Goal: Task Accomplishment & Management: Complete application form

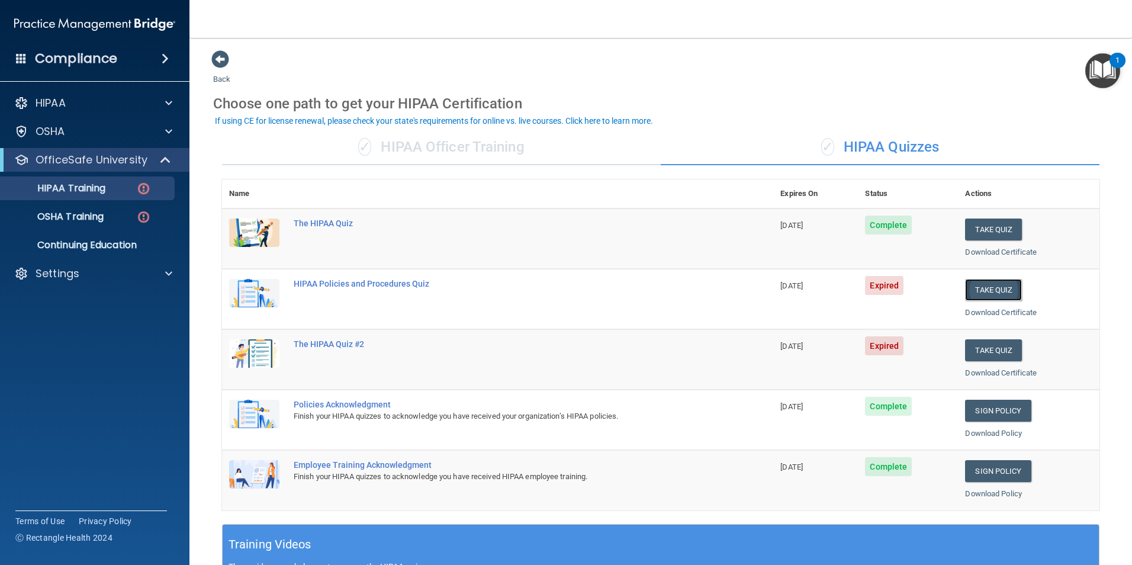
click at [985, 291] on button "Take Quiz" at bounding box center [993, 290] width 57 height 22
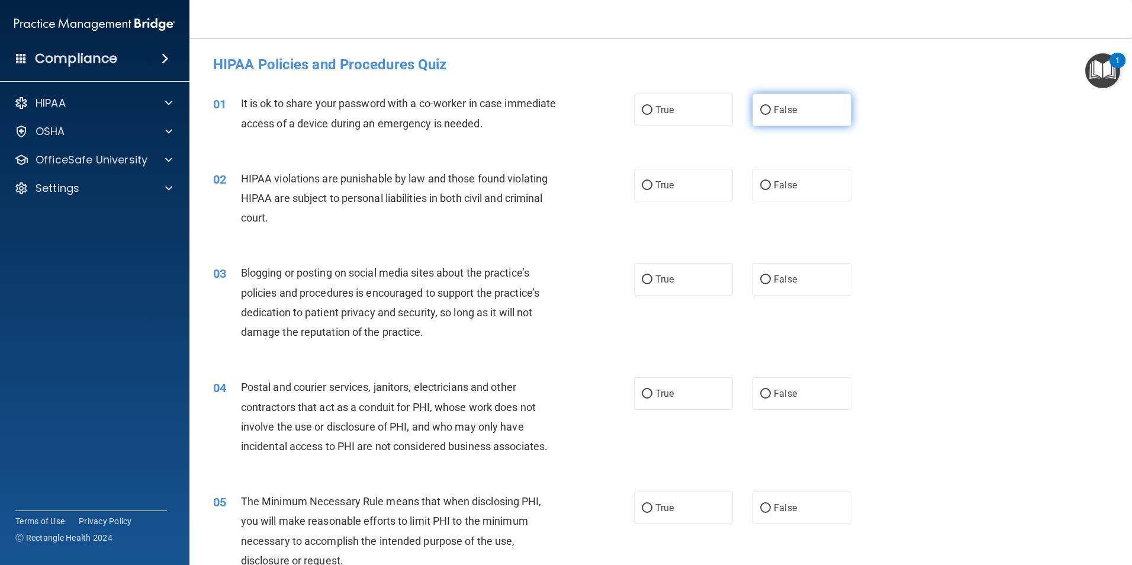
click at [763, 114] on input "False" at bounding box center [765, 110] width 11 height 9
radio input "true"
click at [642, 188] on input "True" at bounding box center [647, 185] width 11 height 9
radio input "true"
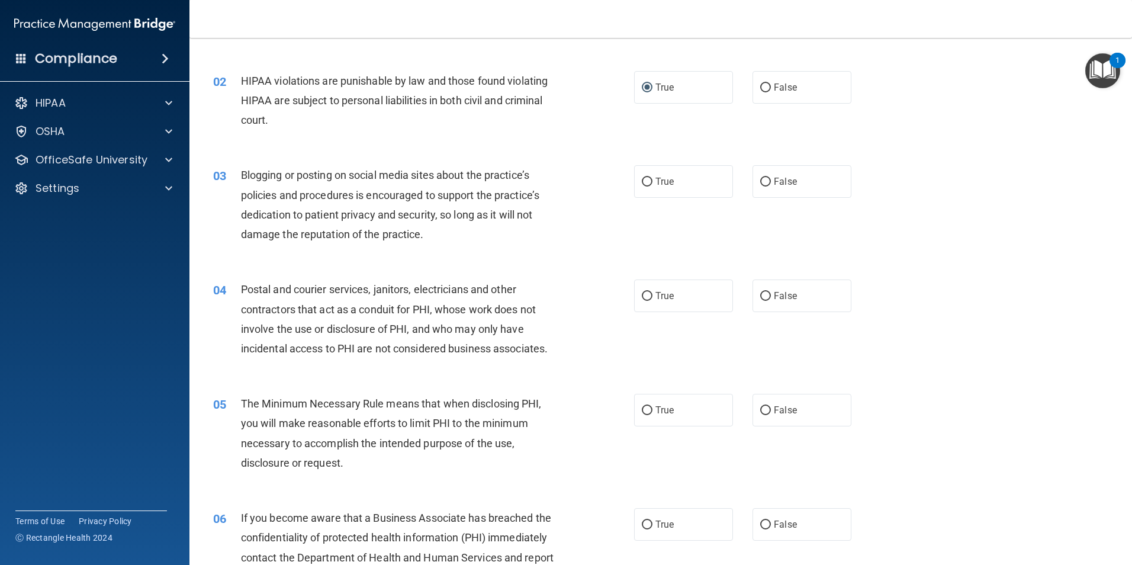
scroll to position [118, 0]
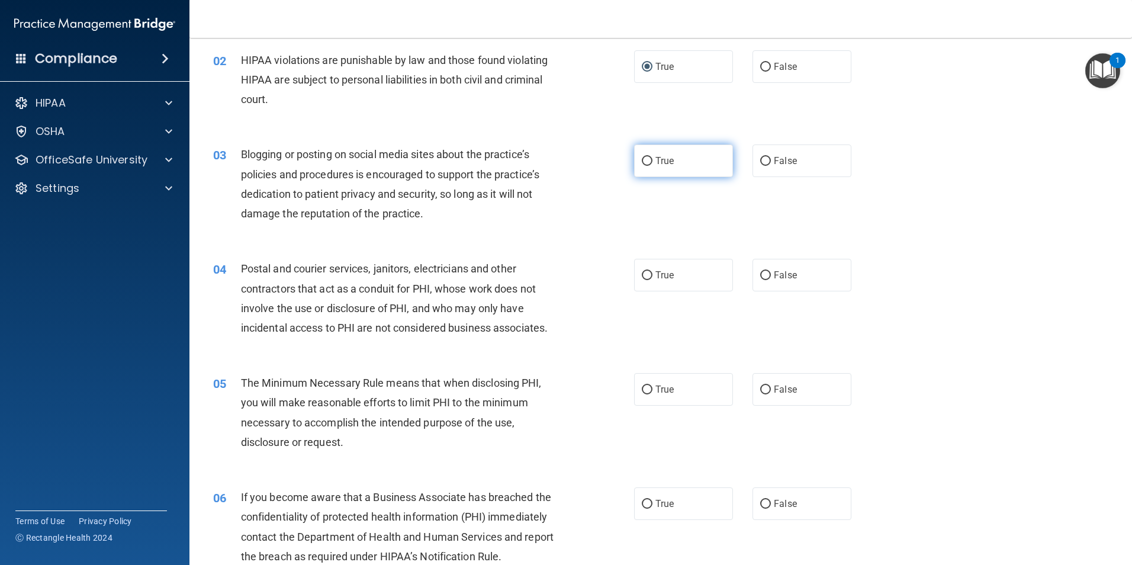
click at [642, 165] on input "True" at bounding box center [647, 161] width 11 height 9
radio input "true"
click at [760, 281] on label "False" at bounding box center [802, 275] width 99 height 33
click at [760, 280] on input "False" at bounding box center [765, 275] width 11 height 9
radio input "true"
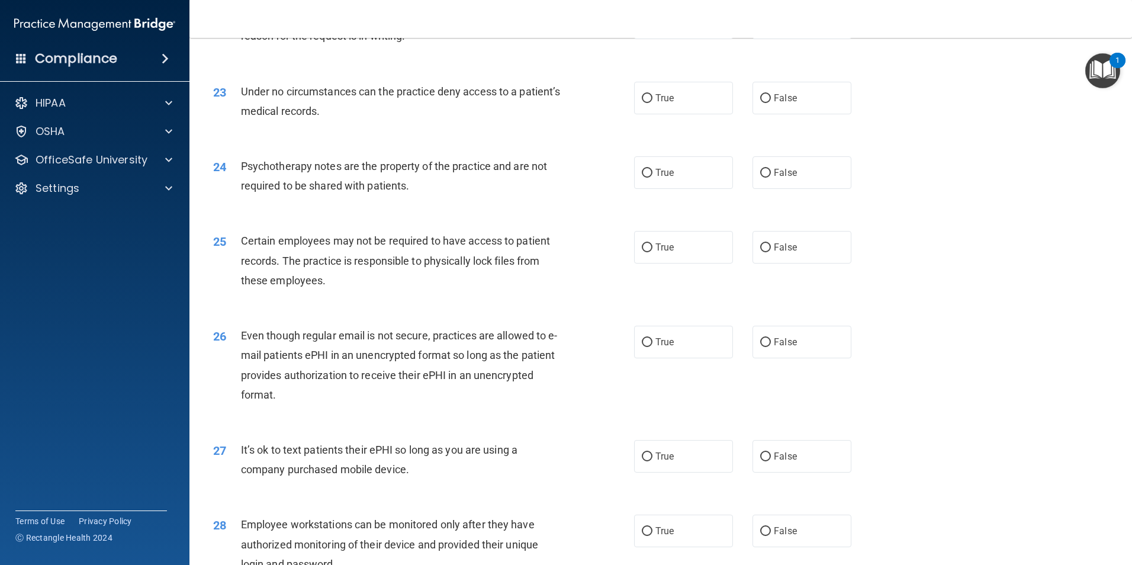
scroll to position [2408, 0]
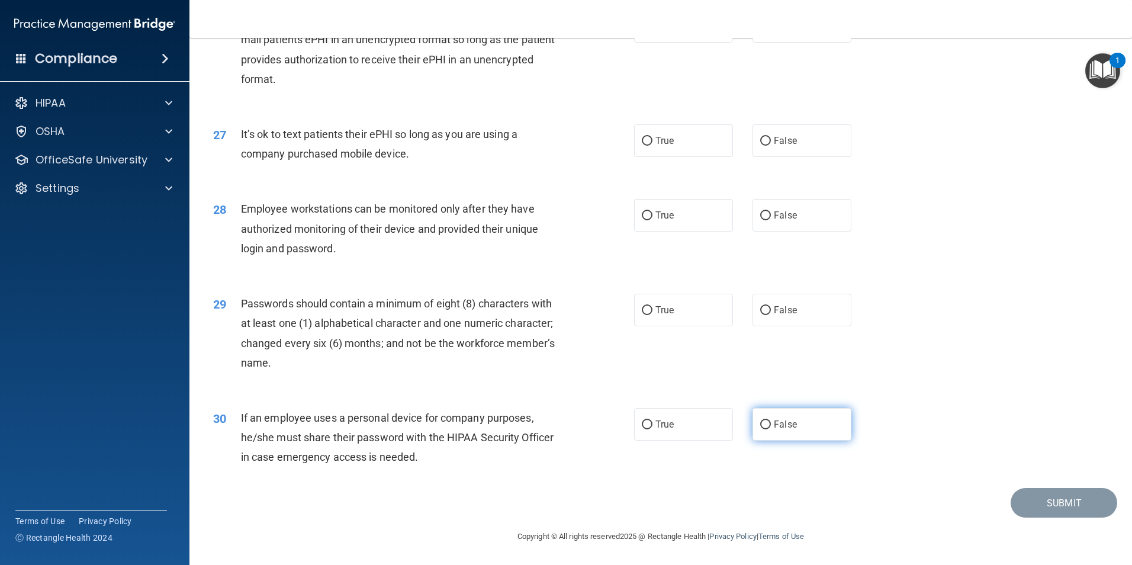
click at [753, 423] on label "False" at bounding box center [802, 424] width 99 height 33
click at [760, 423] on input "False" at bounding box center [765, 425] width 11 height 9
radio input "true"
click at [644, 313] on input "True" at bounding box center [647, 310] width 11 height 9
radio input "true"
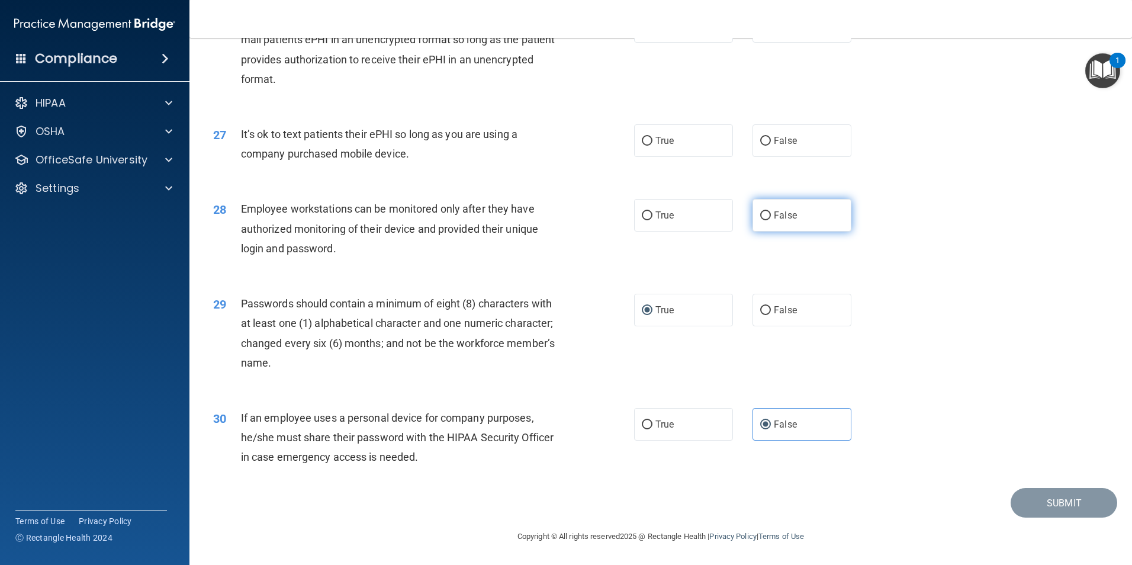
click at [760, 217] on input "False" at bounding box center [765, 215] width 11 height 9
radio input "true"
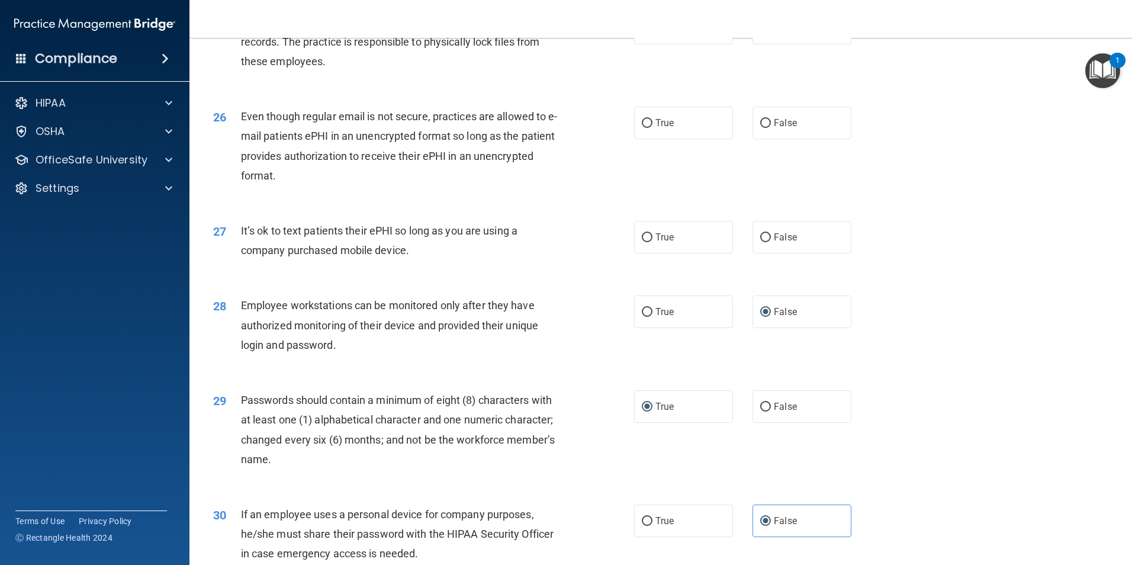
scroll to position [2290, 0]
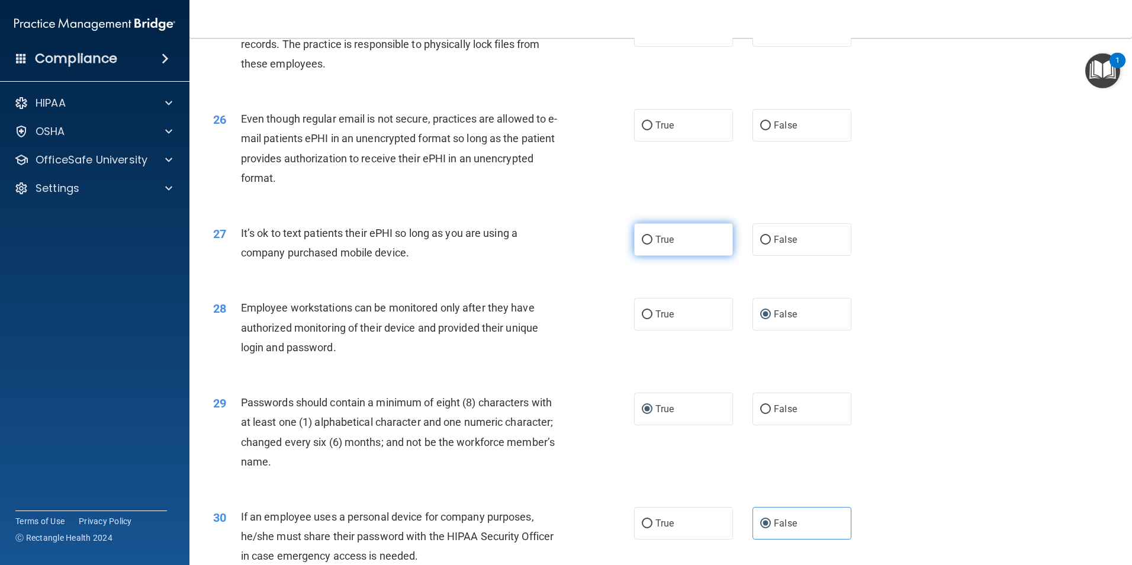
click at [644, 245] on input "True" at bounding box center [647, 240] width 11 height 9
radio input "true"
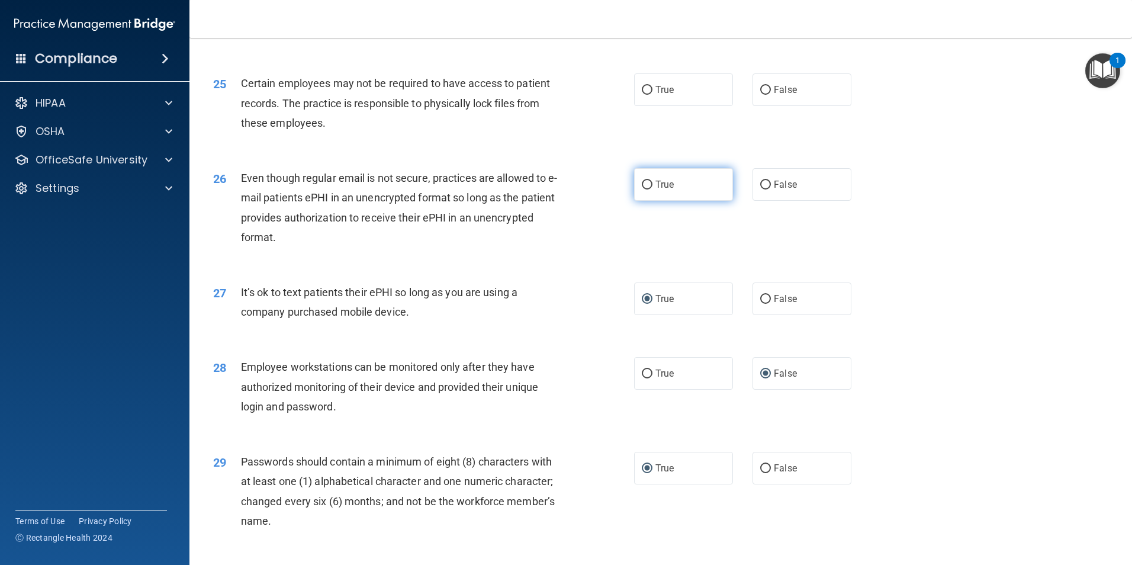
click at [643, 190] on input "True" at bounding box center [647, 185] width 11 height 9
radio input "true"
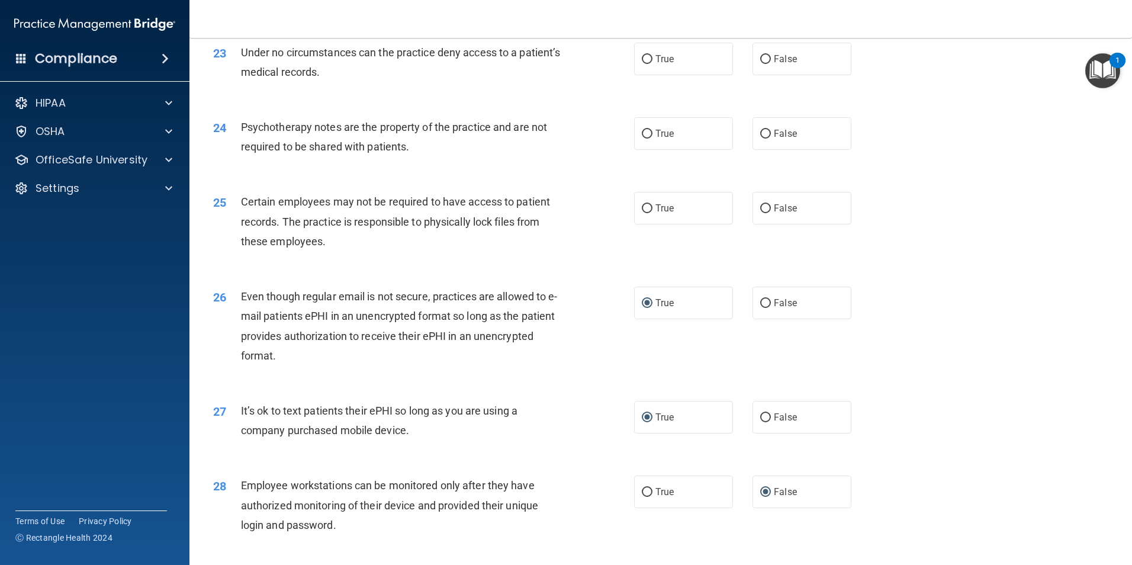
scroll to position [1994, 0]
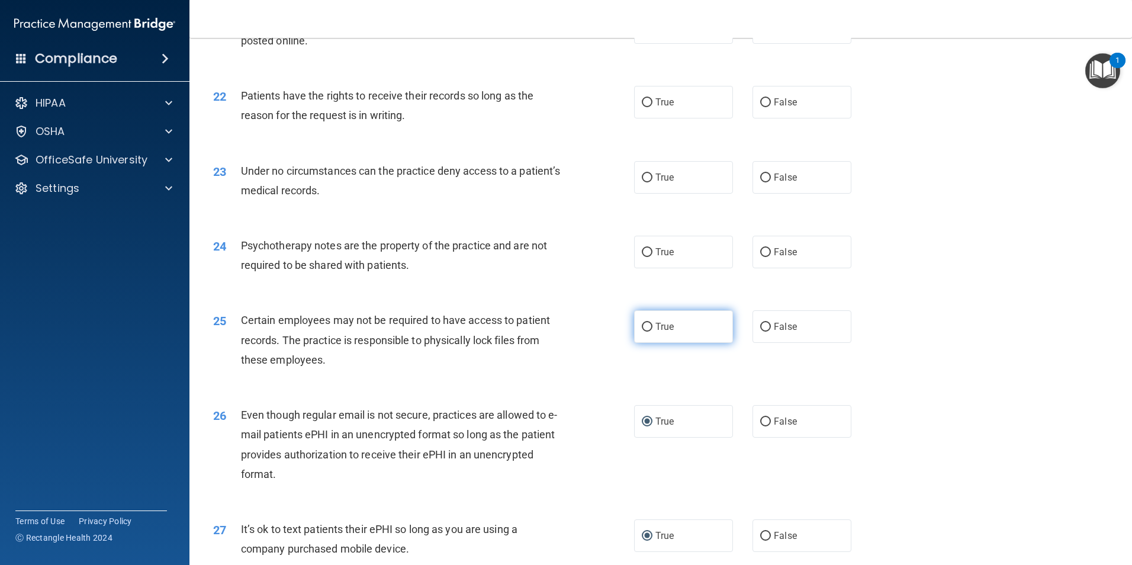
click at [643, 332] on input "True" at bounding box center [647, 327] width 11 height 9
radio input "true"
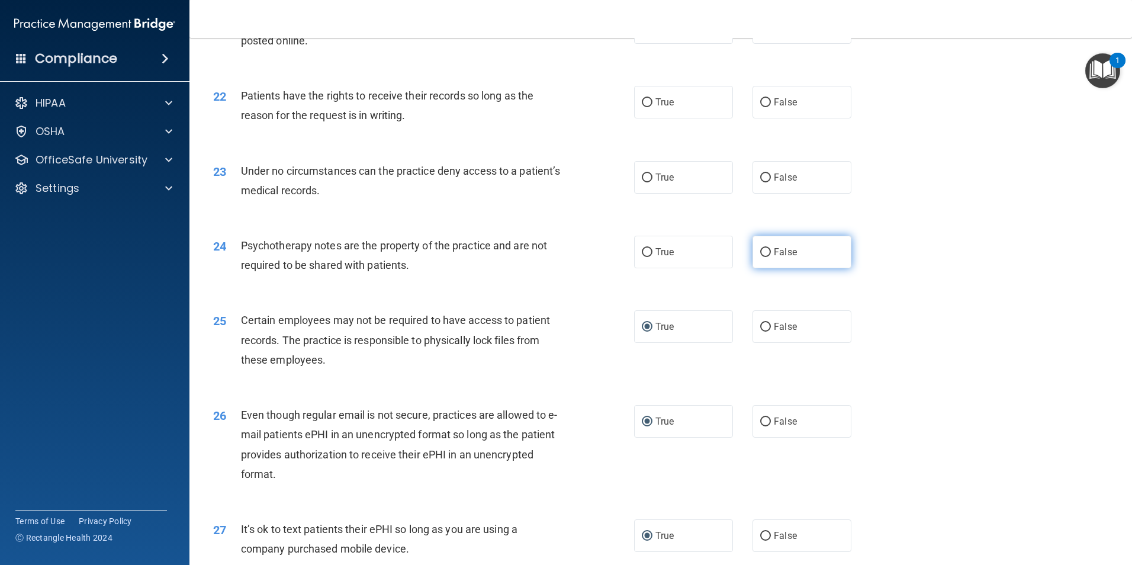
click at [760, 257] on input "False" at bounding box center [765, 252] width 11 height 9
radio input "true"
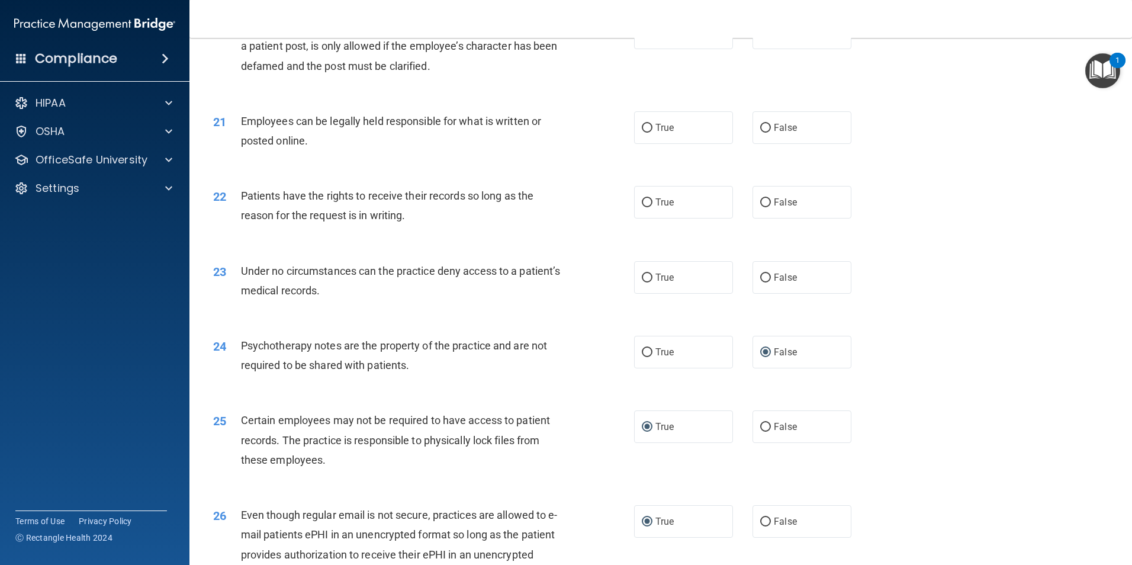
scroll to position [1875, 0]
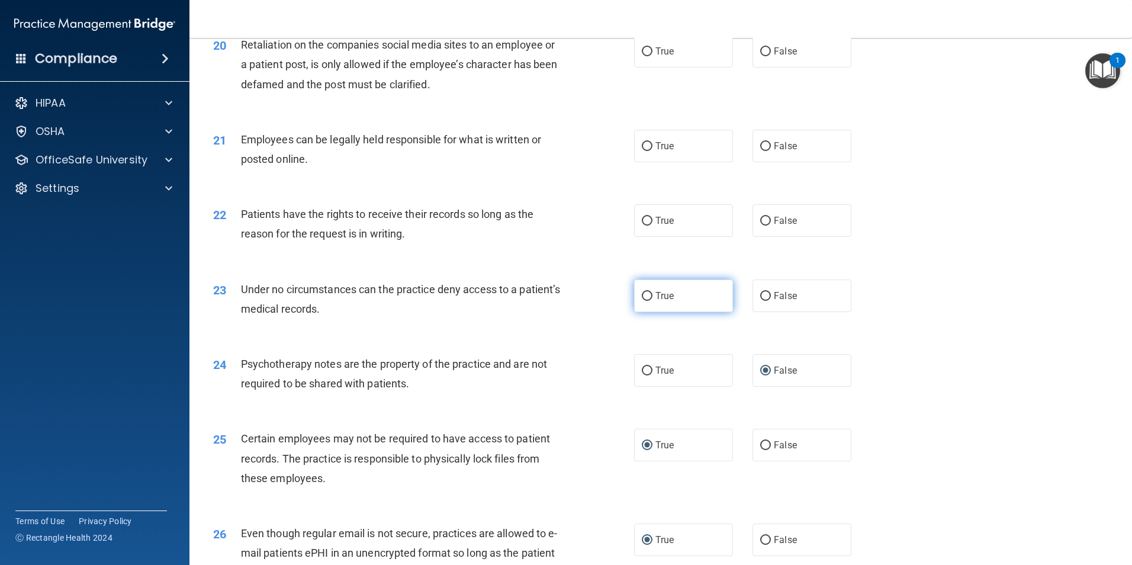
click at [642, 301] on input "True" at bounding box center [647, 296] width 11 height 9
radio input "true"
click at [642, 226] on input "True" at bounding box center [647, 221] width 11 height 9
radio input "true"
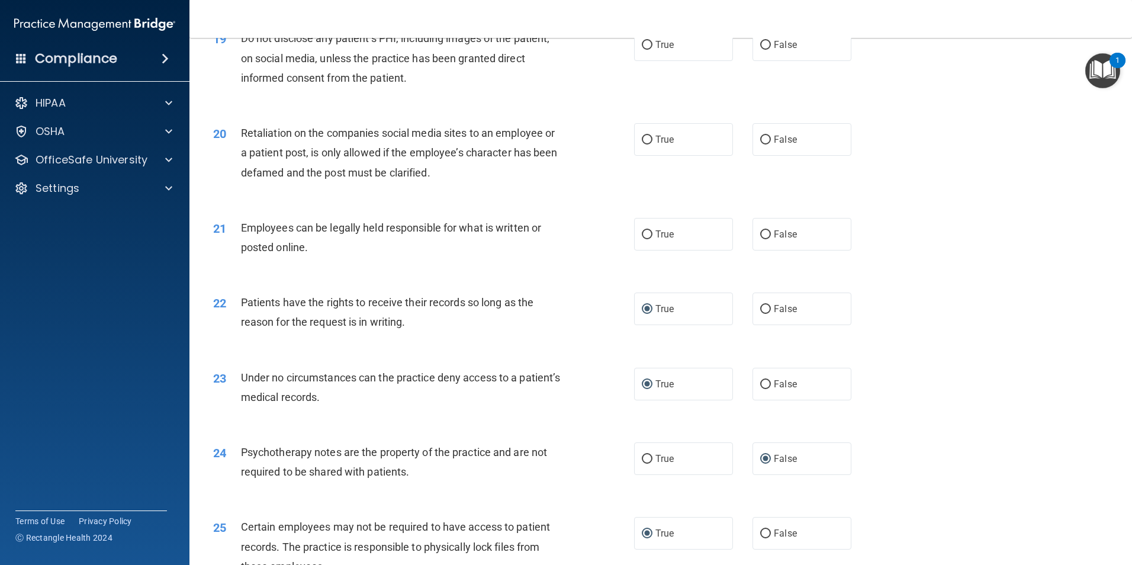
scroll to position [1757, 0]
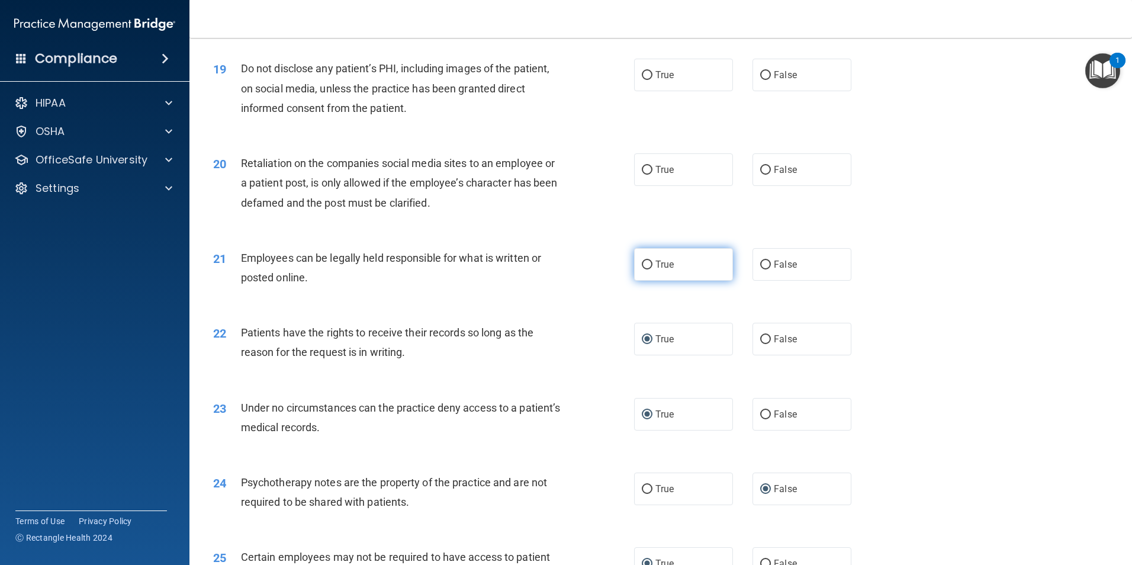
click at [650, 281] on label "True" at bounding box center [683, 264] width 99 height 33
click at [650, 269] on input "True" at bounding box center [647, 265] width 11 height 9
radio input "true"
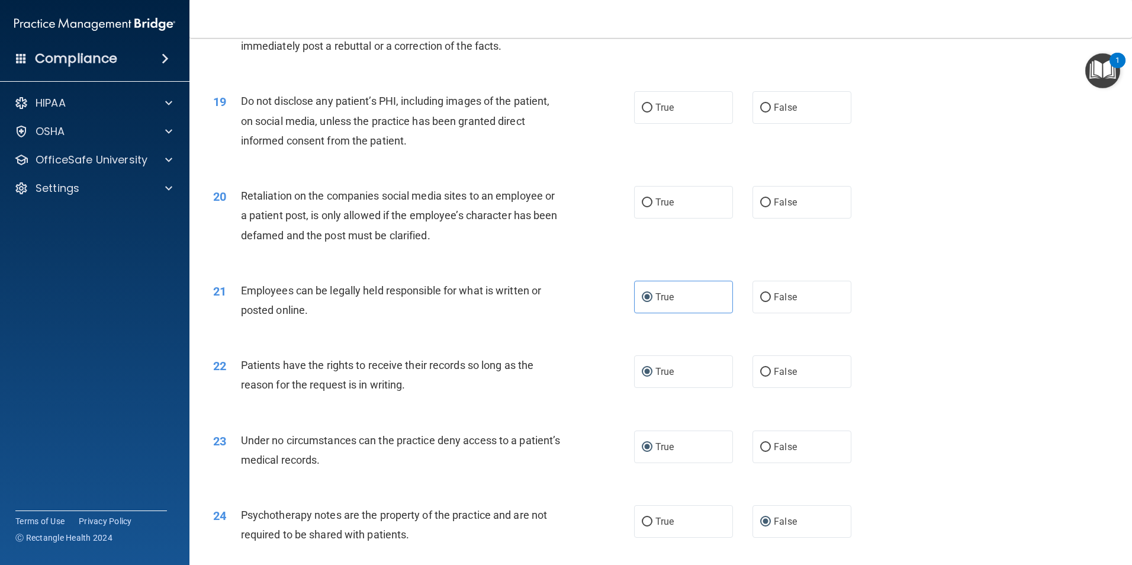
scroll to position [1697, 0]
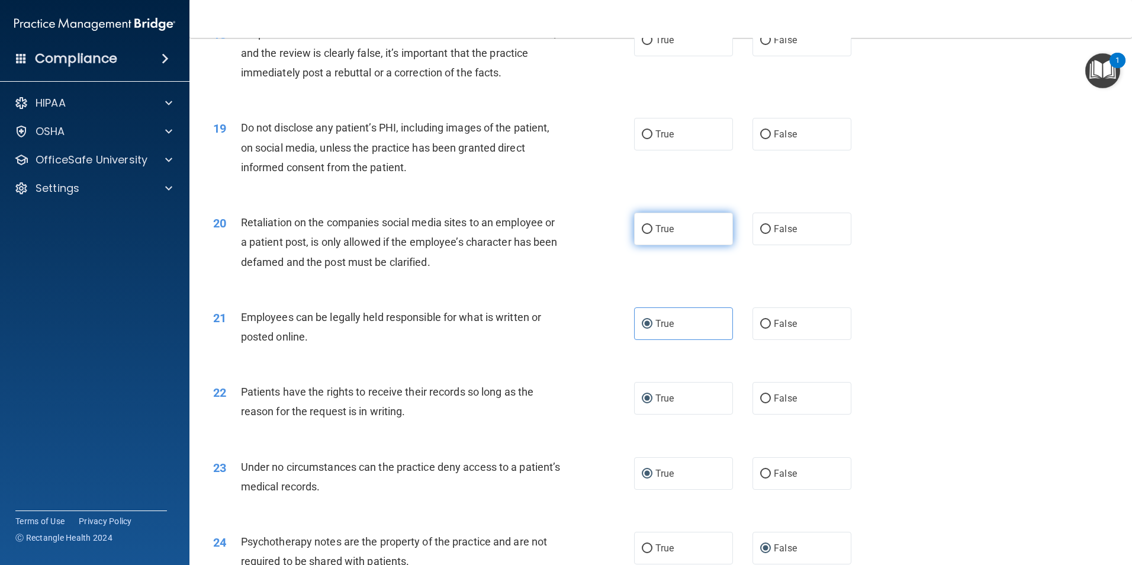
click at [647, 234] on input "True" at bounding box center [647, 229] width 11 height 9
radio input "true"
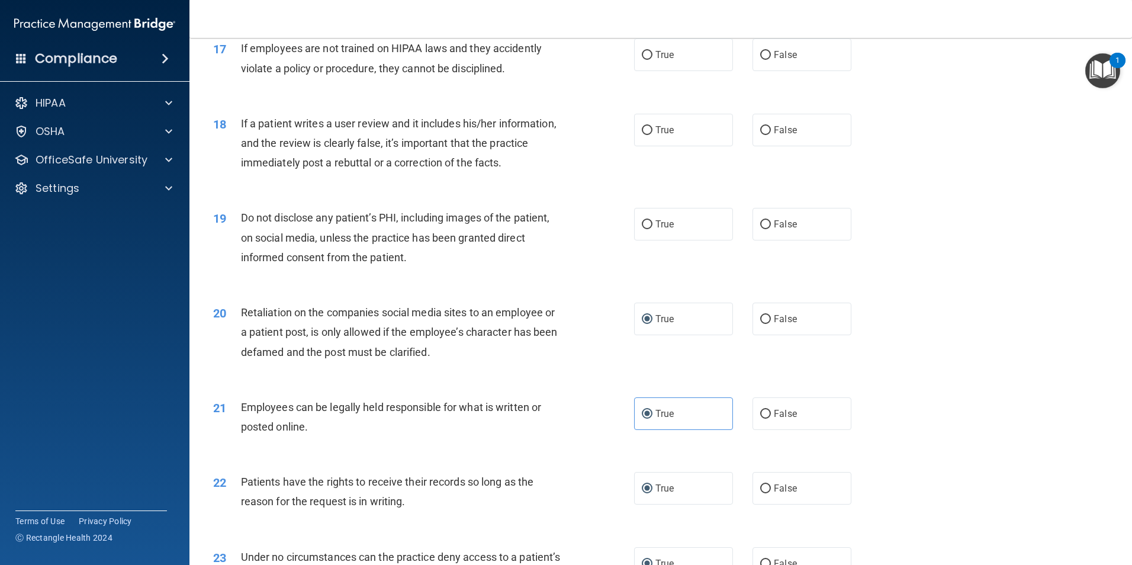
scroll to position [1579, 0]
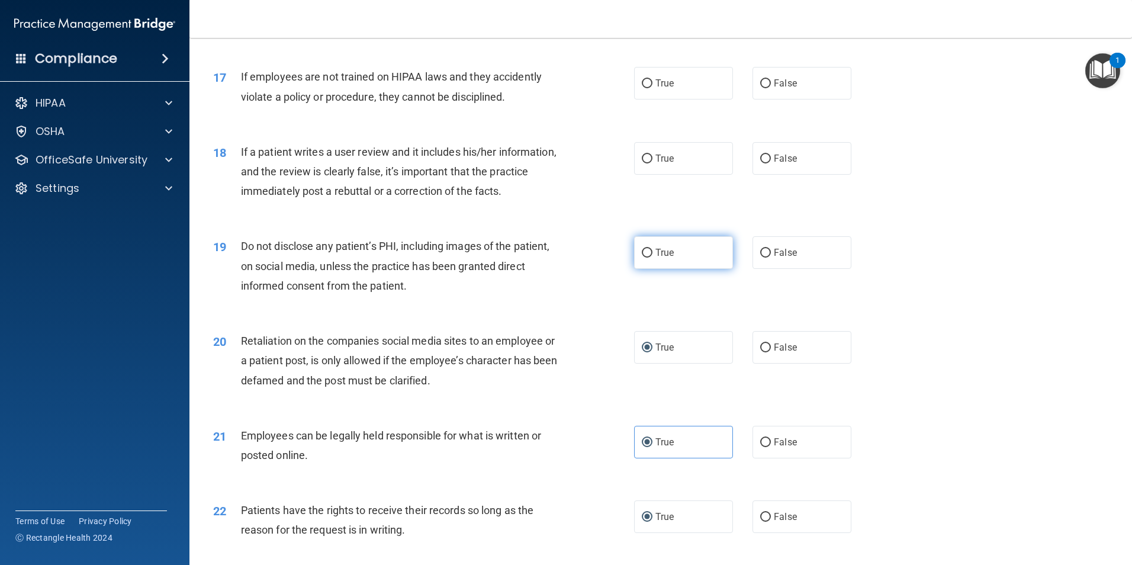
click at [657, 258] on span "True" at bounding box center [665, 252] width 18 height 11
click at [653, 258] on input "True" at bounding box center [647, 253] width 11 height 9
radio input "true"
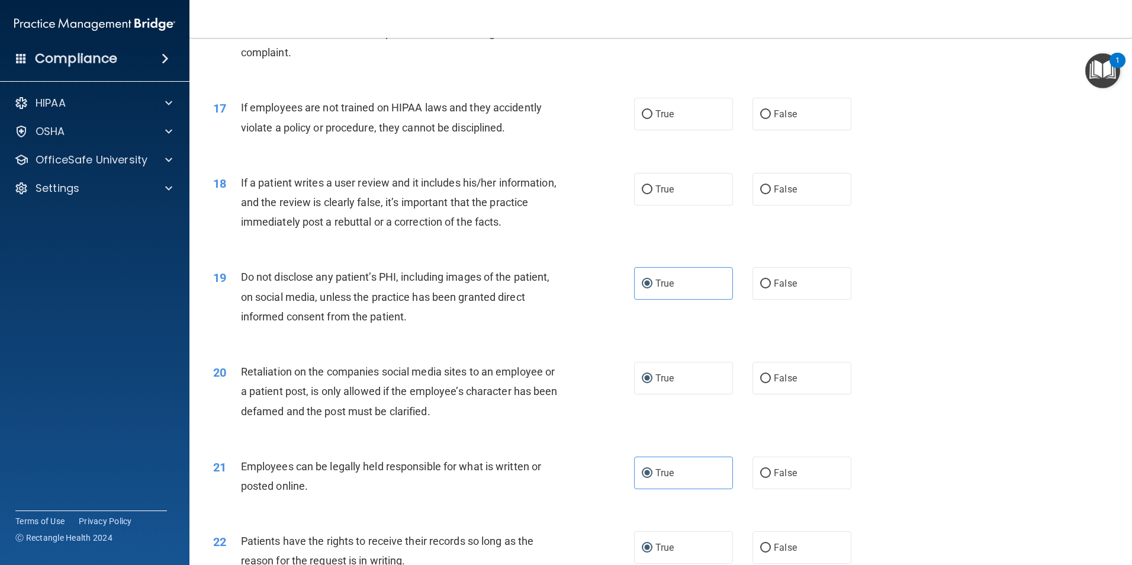
scroll to position [1520, 0]
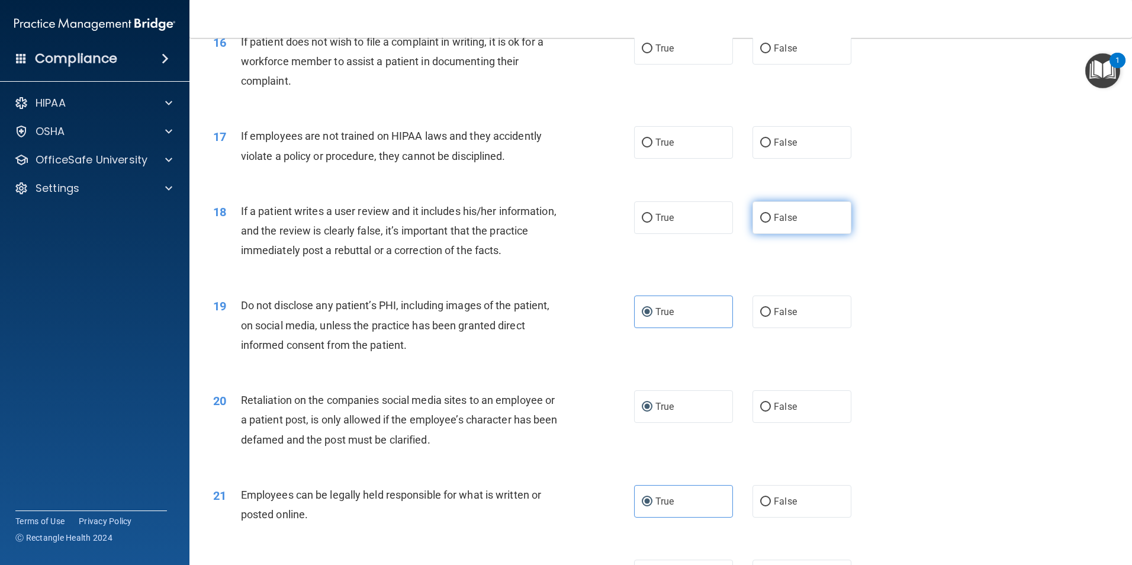
click at [760, 223] on input "False" at bounding box center [765, 218] width 11 height 9
radio input "true"
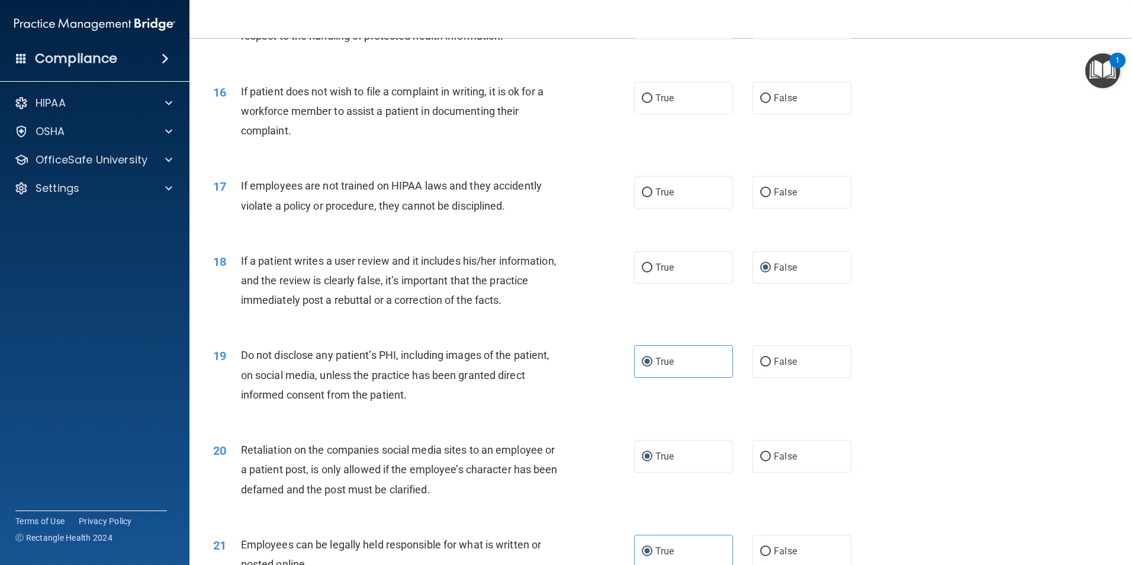
scroll to position [1401, 0]
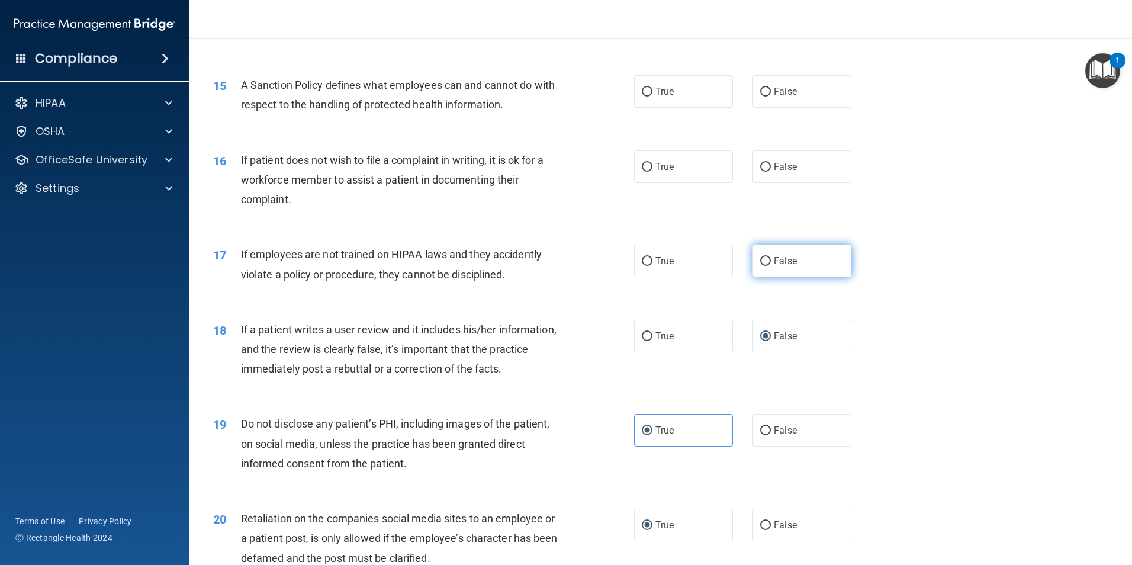
click at [760, 266] on input "False" at bounding box center [765, 261] width 11 height 9
radio input "true"
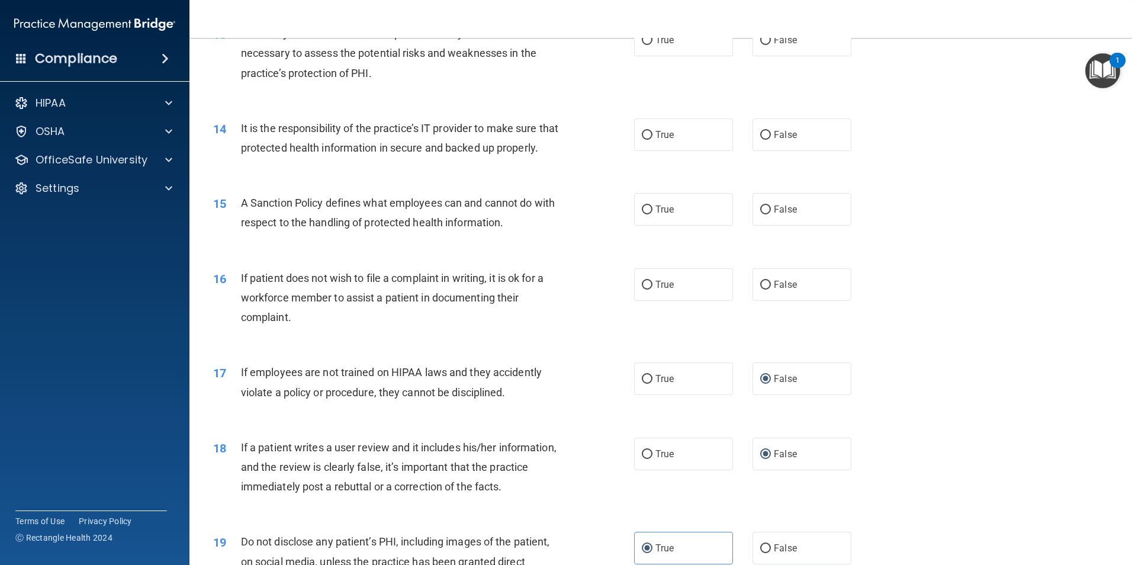
scroll to position [1283, 0]
click at [642, 290] on input "True" at bounding box center [647, 285] width 11 height 9
radio input "true"
click at [768, 226] on label "False" at bounding box center [802, 210] width 99 height 33
click at [768, 215] on input "False" at bounding box center [765, 210] width 11 height 9
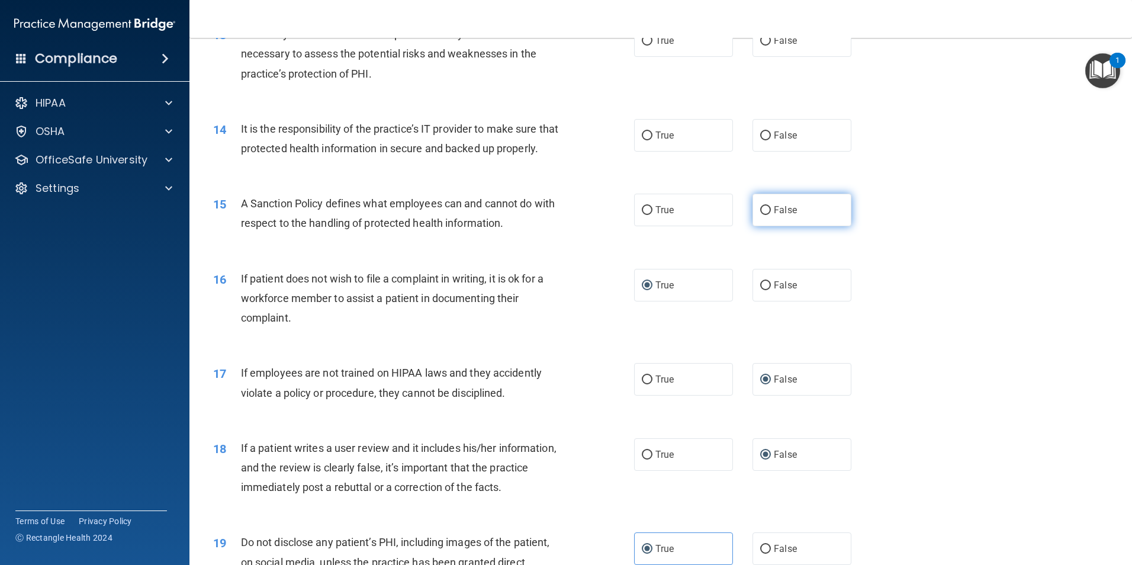
radio input "true"
click at [643, 140] on input "True" at bounding box center [647, 135] width 11 height 9
radio input "true"
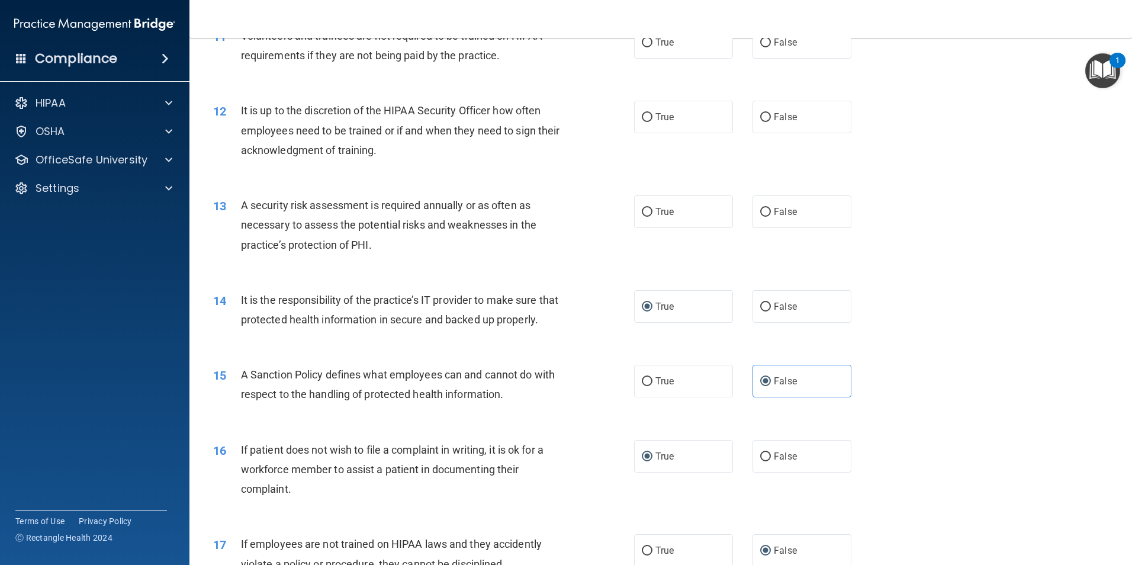
scroll to position [1105, 0]
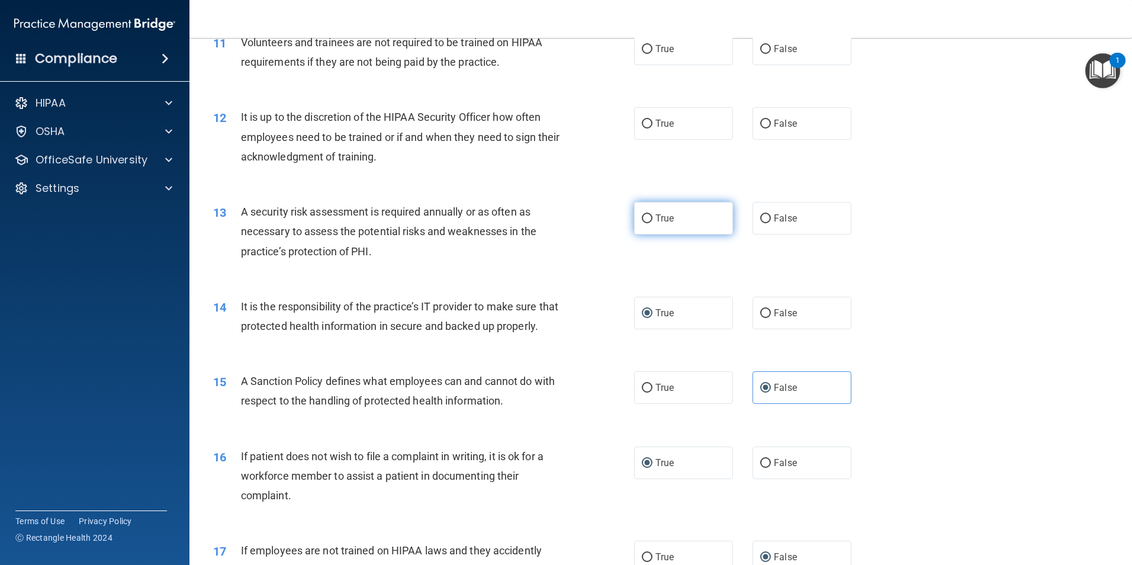
click at [642, 220] on input "True" at bounding box center [647, 218] width 11 height 9
radio input "true"
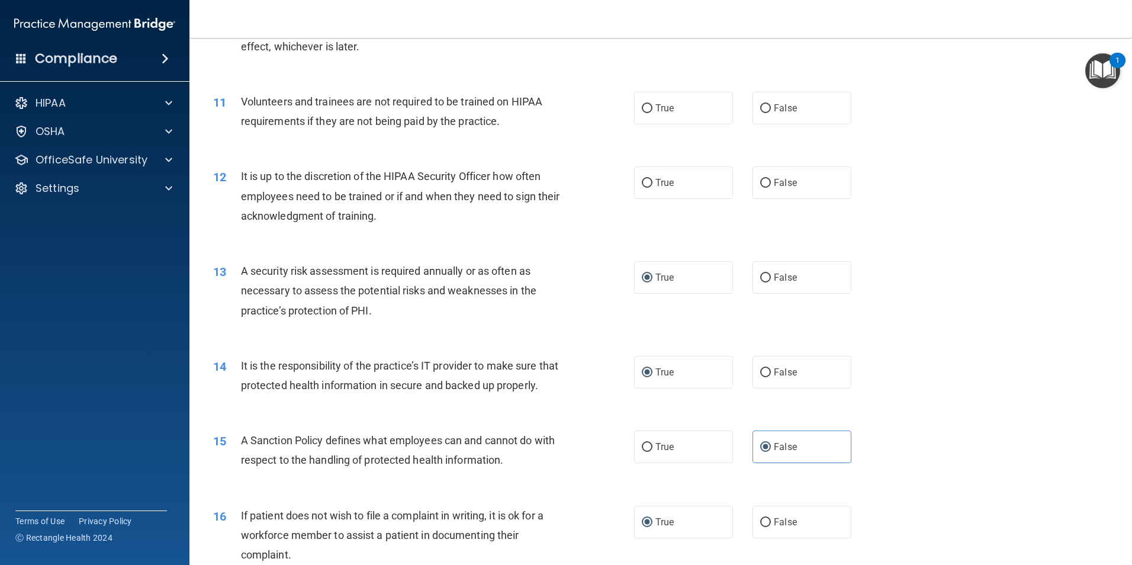
scroll to position [987, 0]
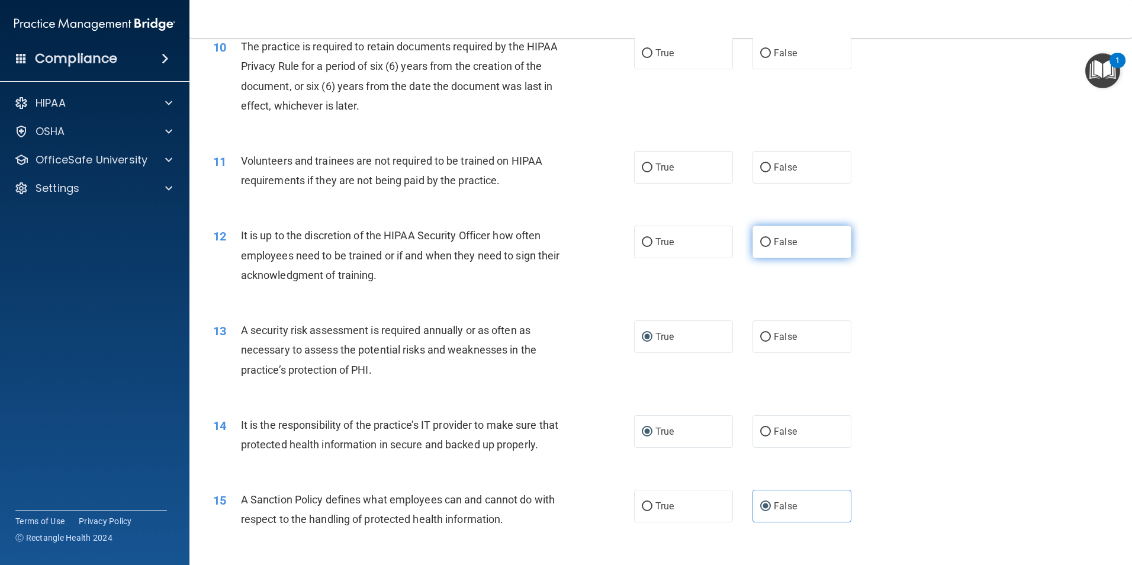
click at [761, 245] on input "False" at bounding box center [765, 242] width 11 height 9
radio input "true"
click at [765, 169] on input "False" at bounding box center [765, 167] width 11 height 9
radio input "true"
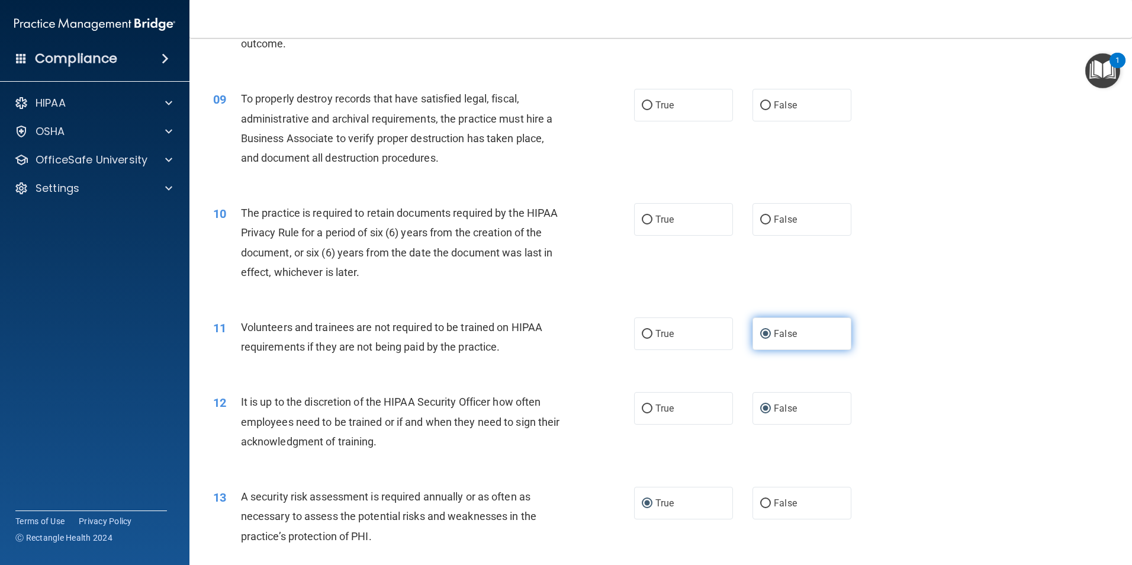
scroll to position [691, 0]
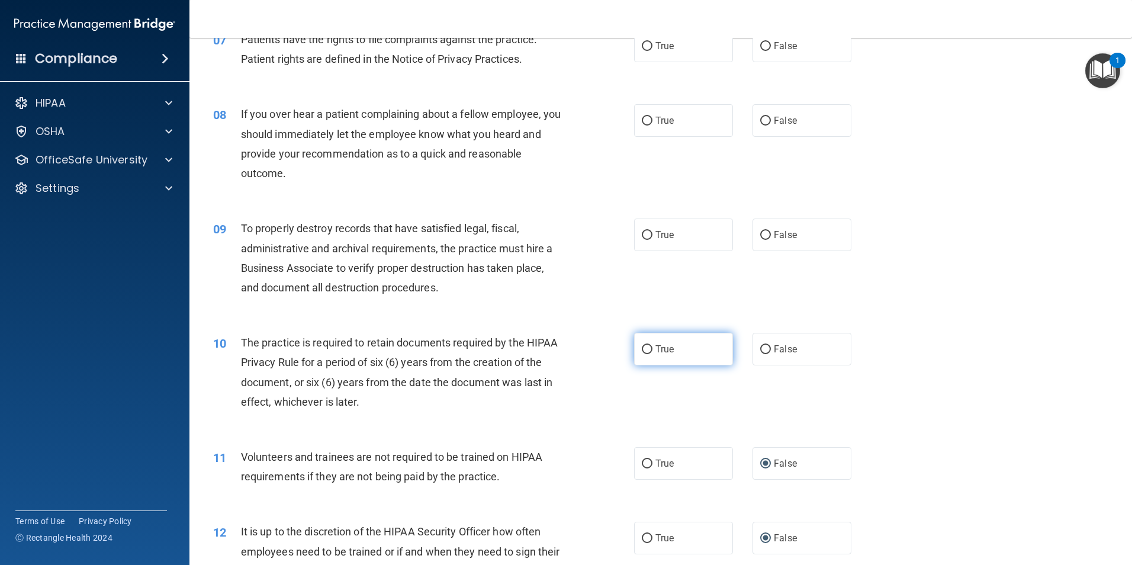
click at [642, 349] on input "True" at bounding box center [647, 349] width 11 height 9
radio input "true"
click at [761, 238] on input "False" at bounding box center [765, 235] width 11 height 9
radio input "true"
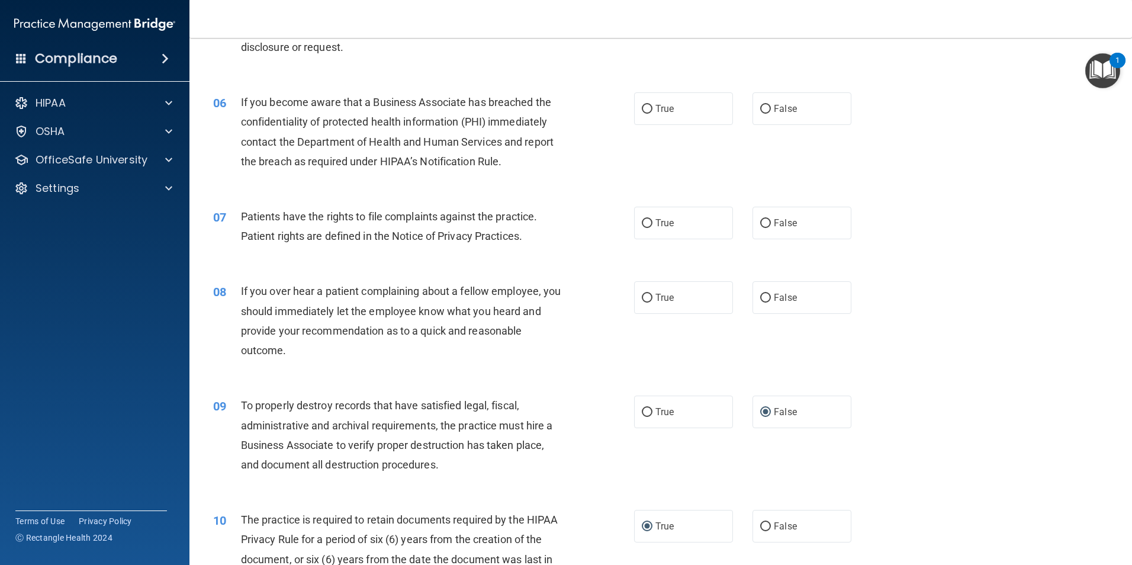
scroll to position [513, 0]
click at [679, 297] on label "True" at bounding box center [683, 298] width 99 height 33
click at [653, 297] on input "True" at bounding box center [647, 298] width 11 height 9
radio input "true"
click at [647, 104] on label "True" at bounding box center [683, 109] width 99 height 33
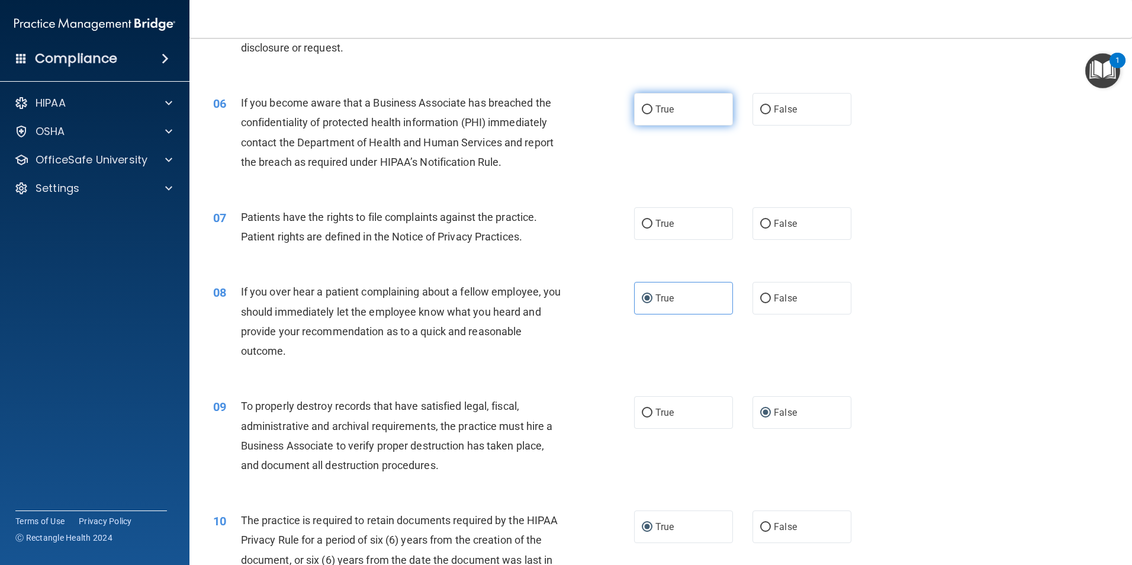
click at [647, 105] on input "True" at bounding box center [647, 109] width 11 height 9
radio input "true"
click at [648, 219] on label "True" at bounding box center [683, 223] width 99 height 33
click at [634, 228] on label "True" at bounding box center [683, 223] width 99 height 33
click at [642, 228] on input "True" at bounding box center [647, 224] width 11 height 9
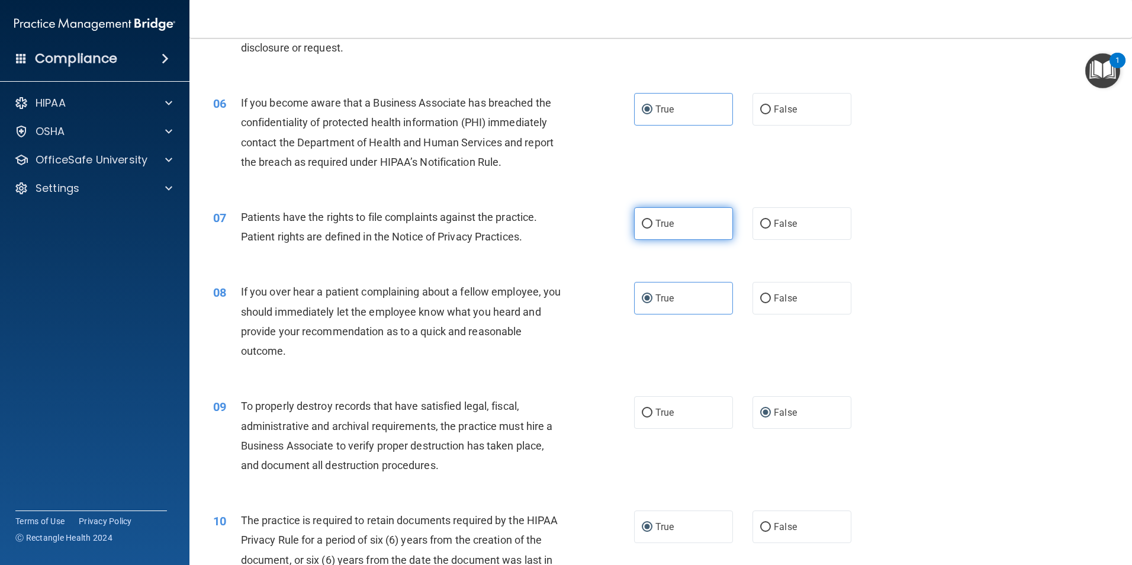
radio input "true"
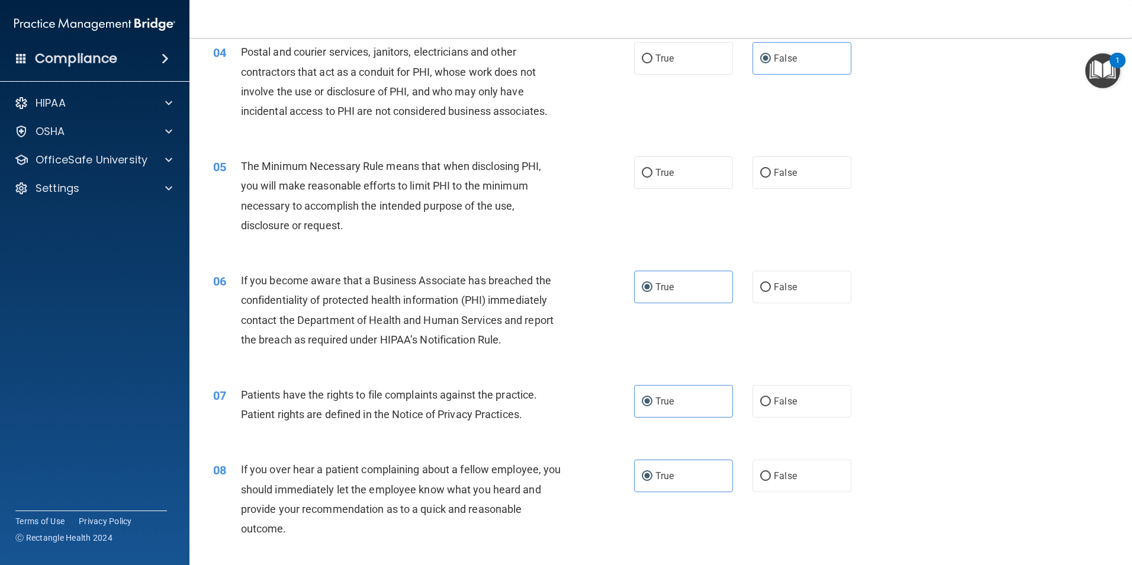
scroll to position [276, 0]
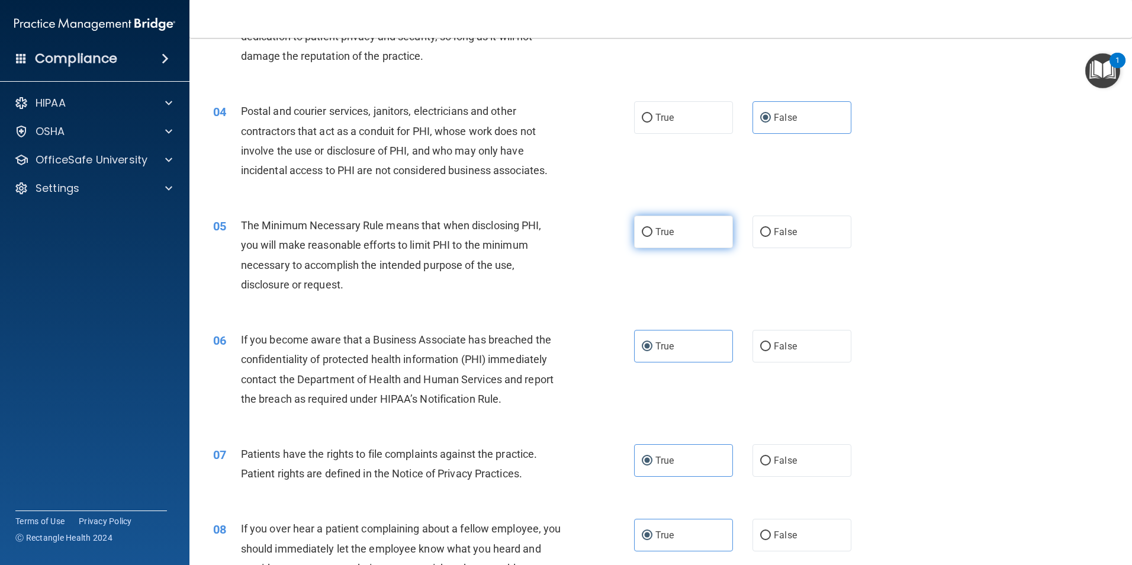
click at [650, 228] on label "True" at bounding box center [683, 232] width 99 height 33
click at [650, 228] on input "True" at bounding box center [647, 232] width 11 height 9
radio input "true"
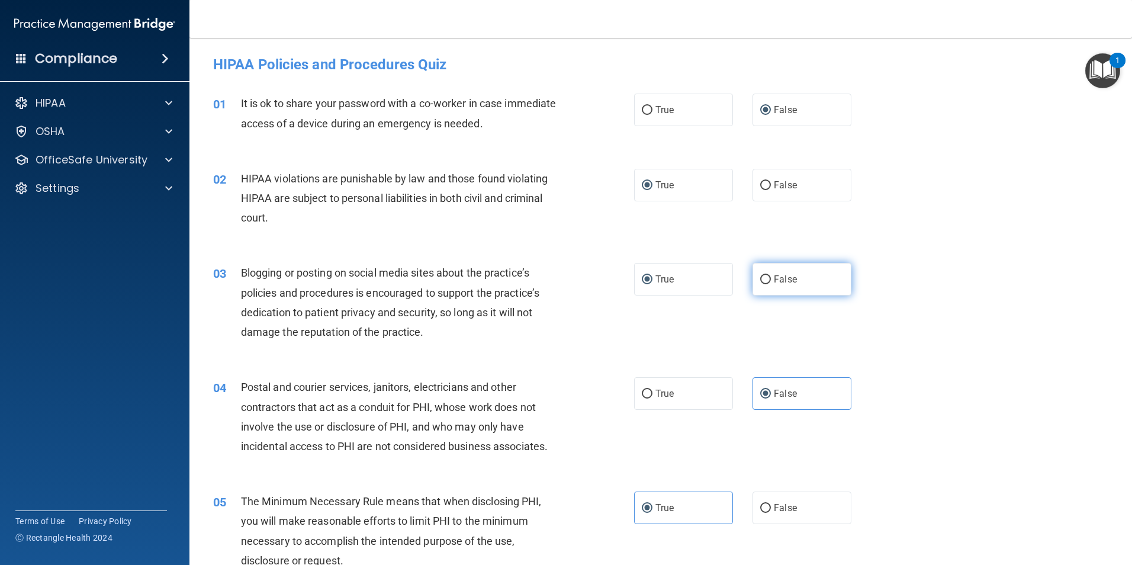
click at [762, 275] on input "False" at bounding box center [765, 279] width 11 height 9
radio input "true"
radio input "false"
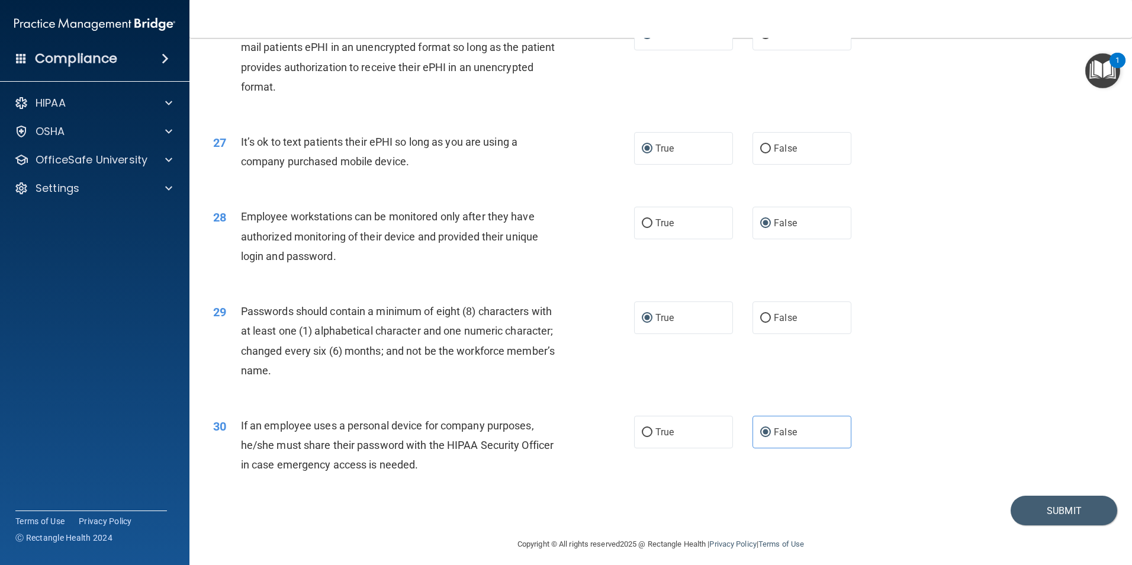
scroll to position [2408, 0]
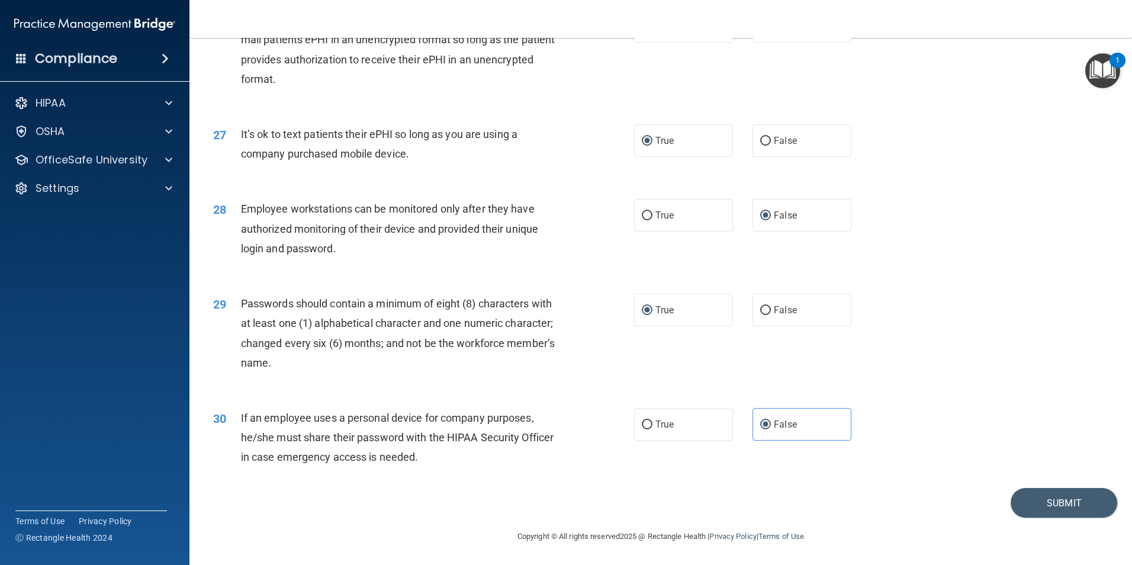
click at [1051, 486] on div "30 If an employee uses a personal device for company purposes, he/she must shar…" at bounding box center [660, 440] width 913 height 95
click at [1048, 510] on button "Submit" at bounding box center [1064, 503] width 107 height 30
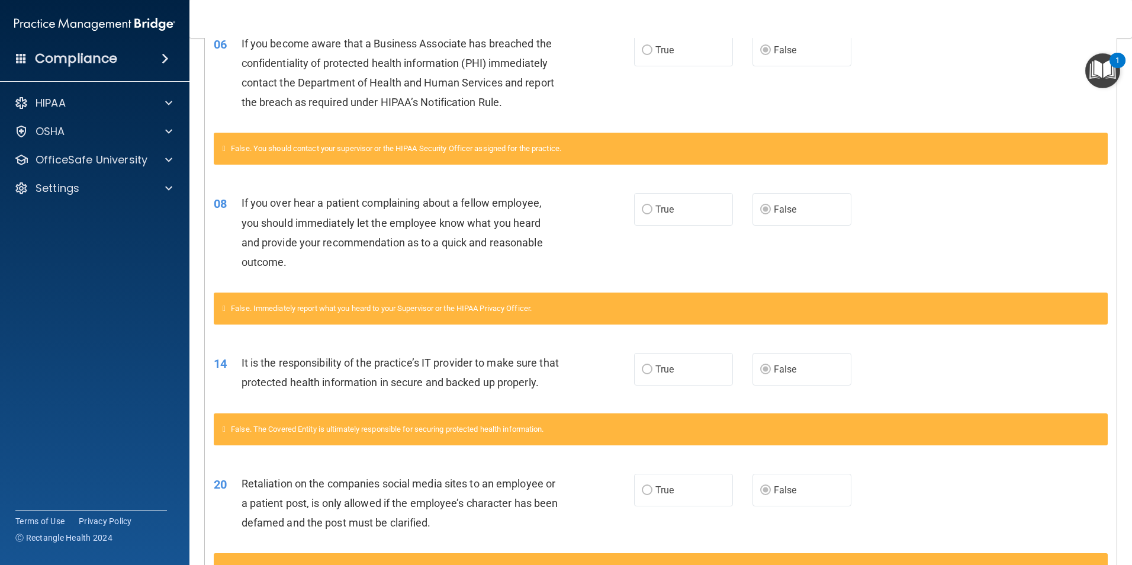
scroll to position [104, 0]
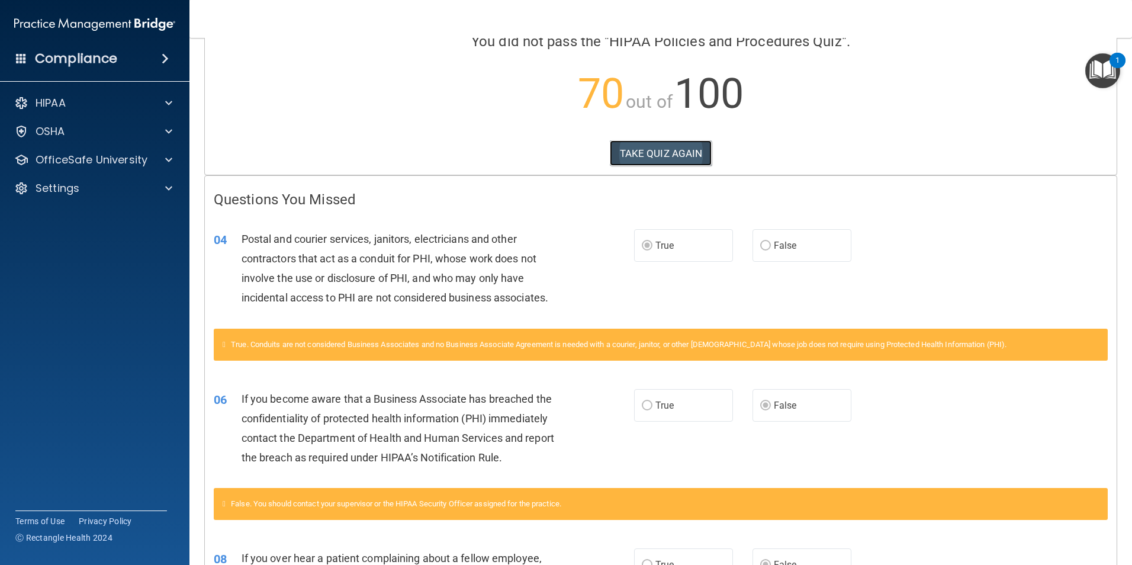
click at [674, 155] on button "TAKE QUIZ AGAIN" at bounding box center [661, 153] width 102 height 26
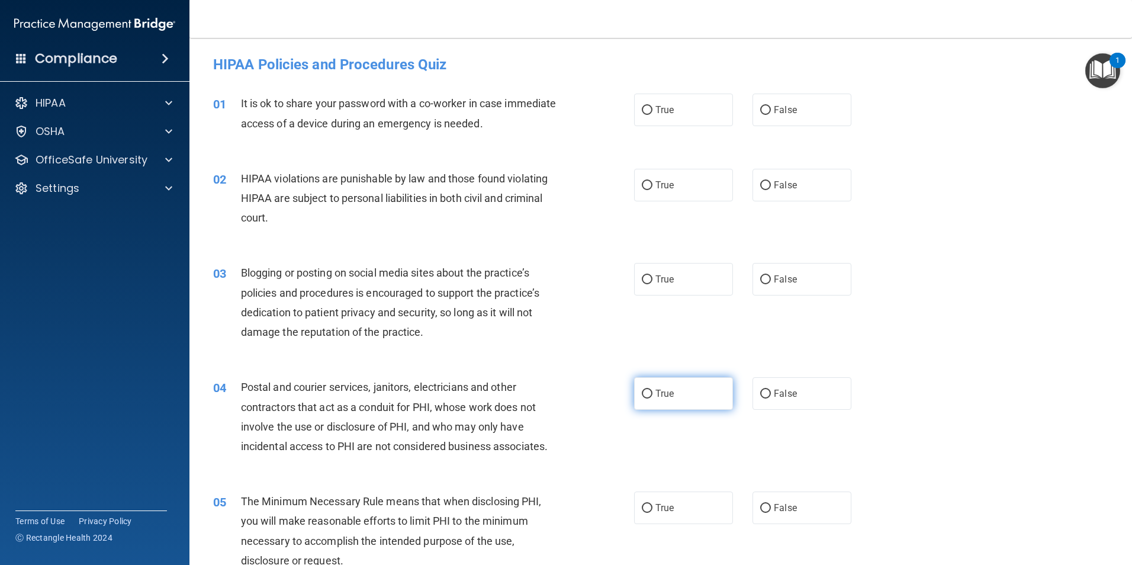
click at [649, 397] on label "True" at bounding box center [683, 393] width 99 height 33
click at [649, 397] on input "True" at bounding box center [647, 394] width 11 height 9
radio input "true"
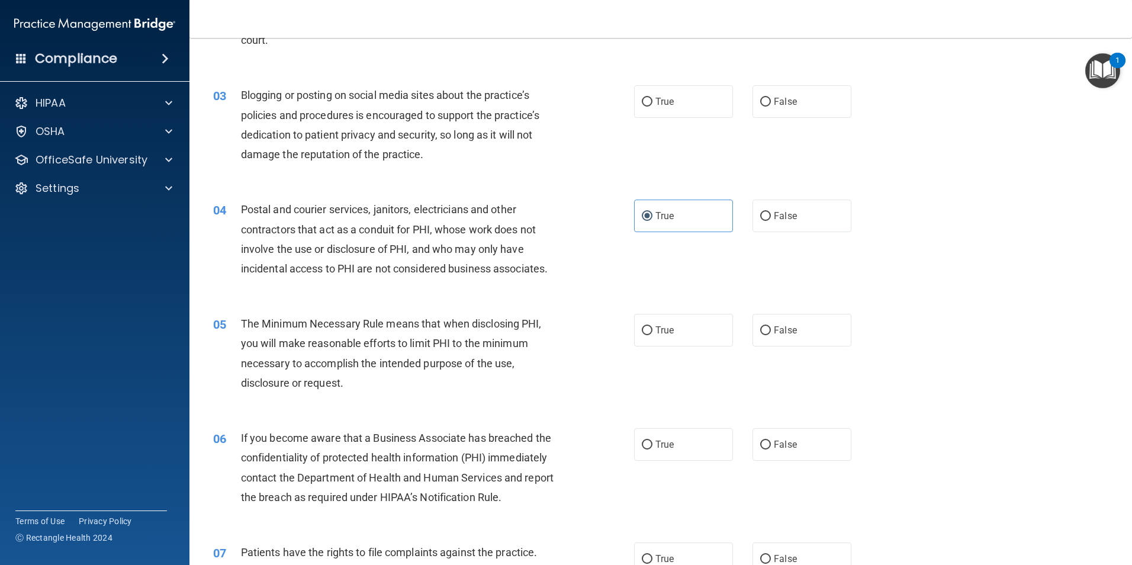
scroll to position [237, 0]
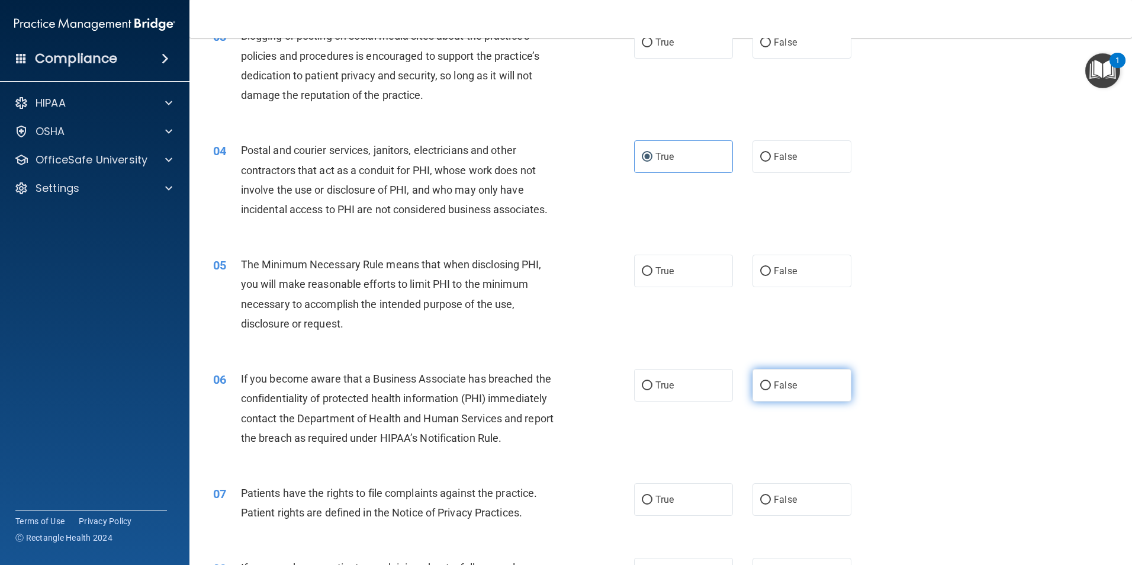
click at [766, 386] on label "False" at bounding box center [802, 385] width 99 height 33
click at [766, 386] on input "False" at bounding box center [765, 385] width 11 height 9
radio input "true"
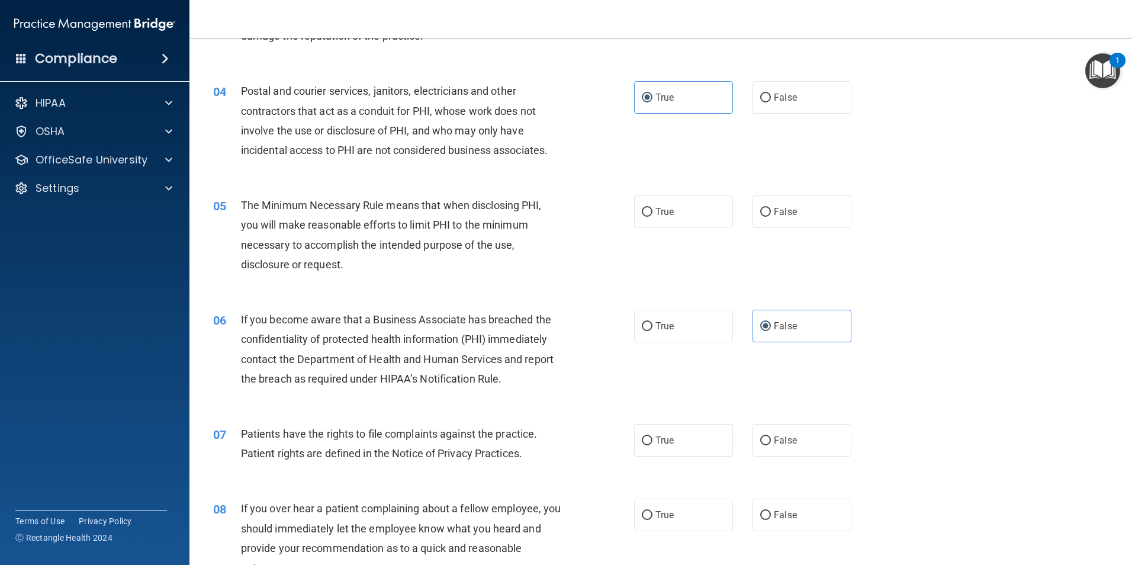
scroll to position [415, 0]
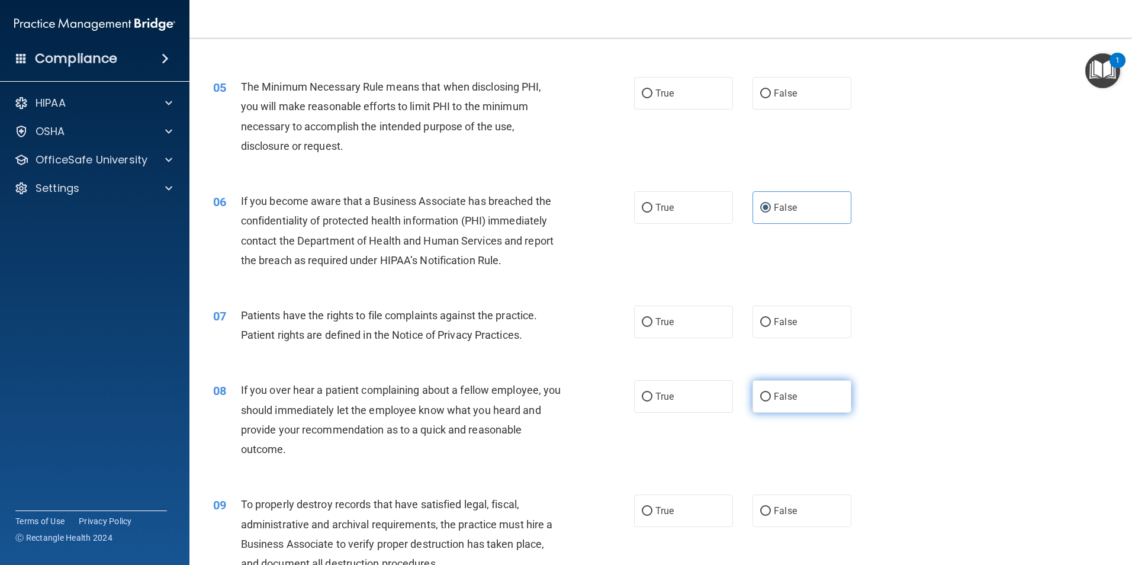
click at [774, 400] on span "False" at bounding box center [785, 396] width 23 height 11
click at [771, 400] on input "False" at bounding box center [765, 397] width 11 height 9
radio input "true"
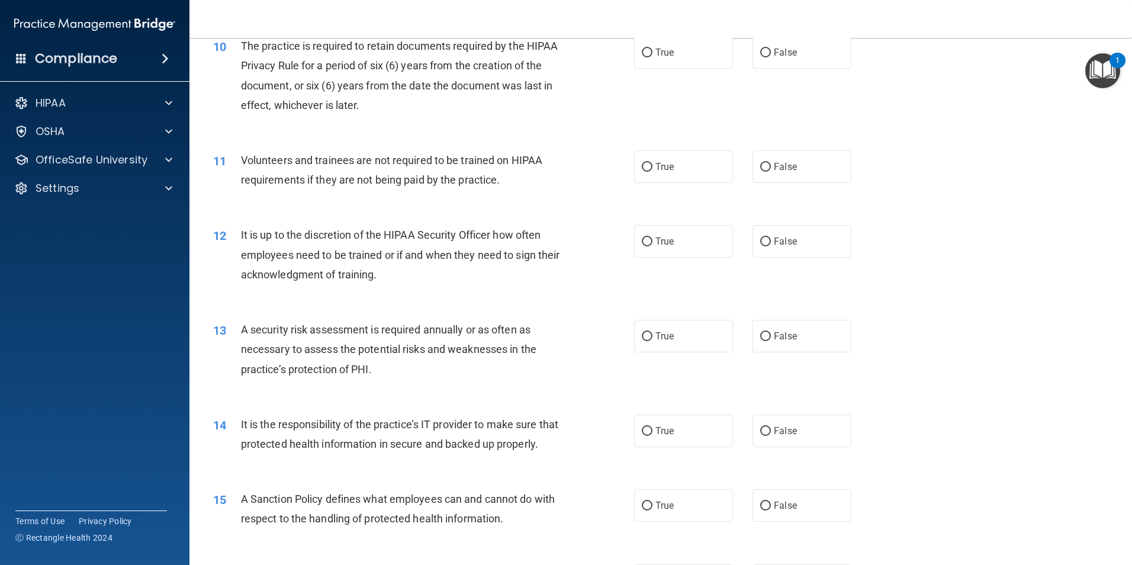
scroll to position [1066, 0]
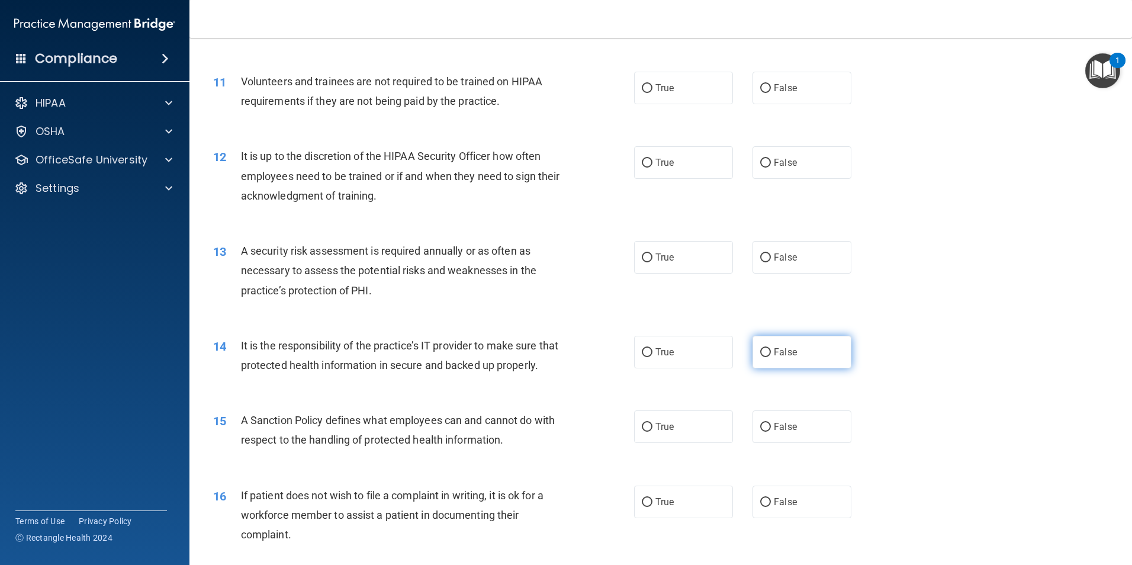
click at [760, 357] on input "False" at bounding box center [765, 352] width 11 height 9
radio input "true"
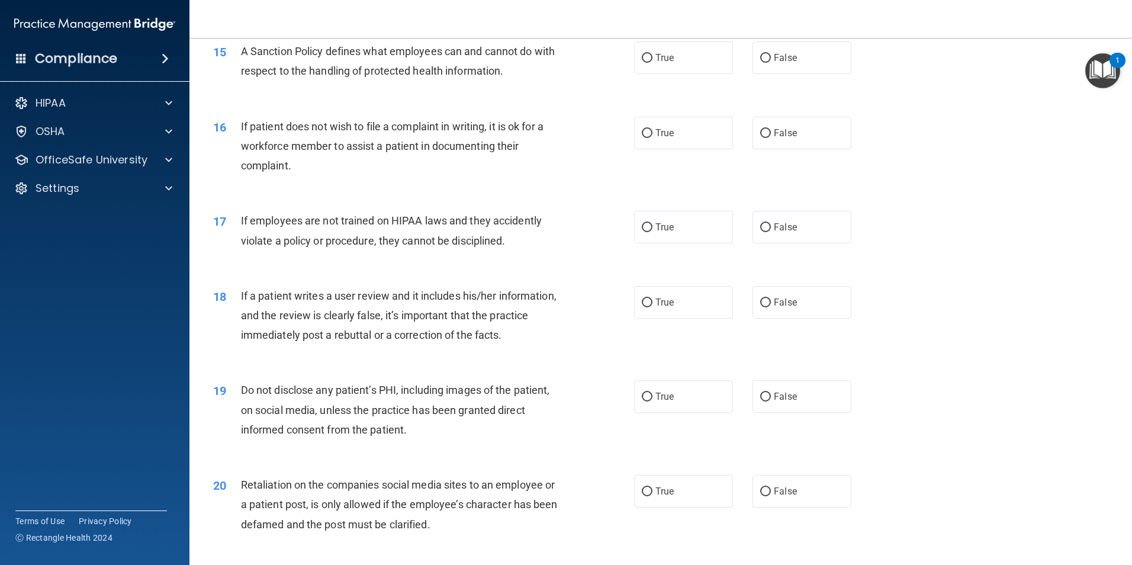
scroll to position [1540, 0]
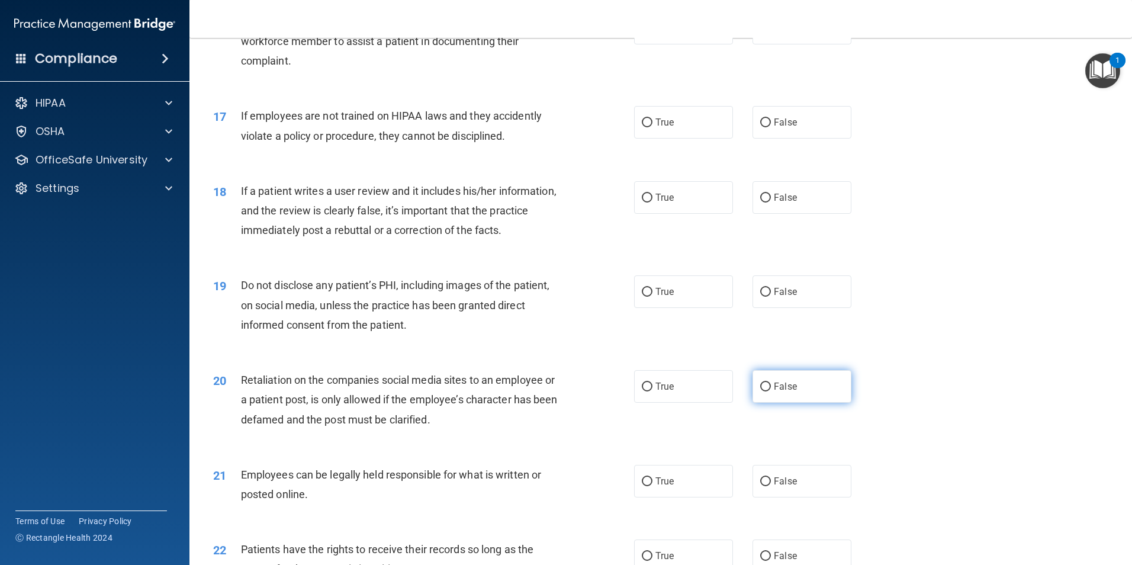
click at [762, 392] on input "False" at bounding box center [765, 387] width 11 height 9
radio input "true"
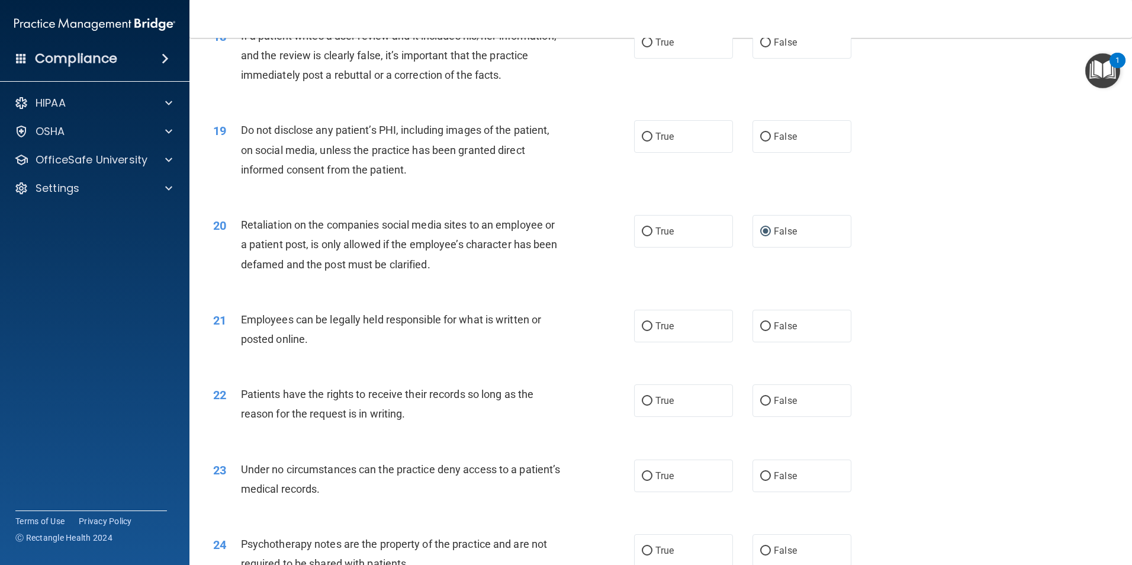
scroll to position [1777, 0]
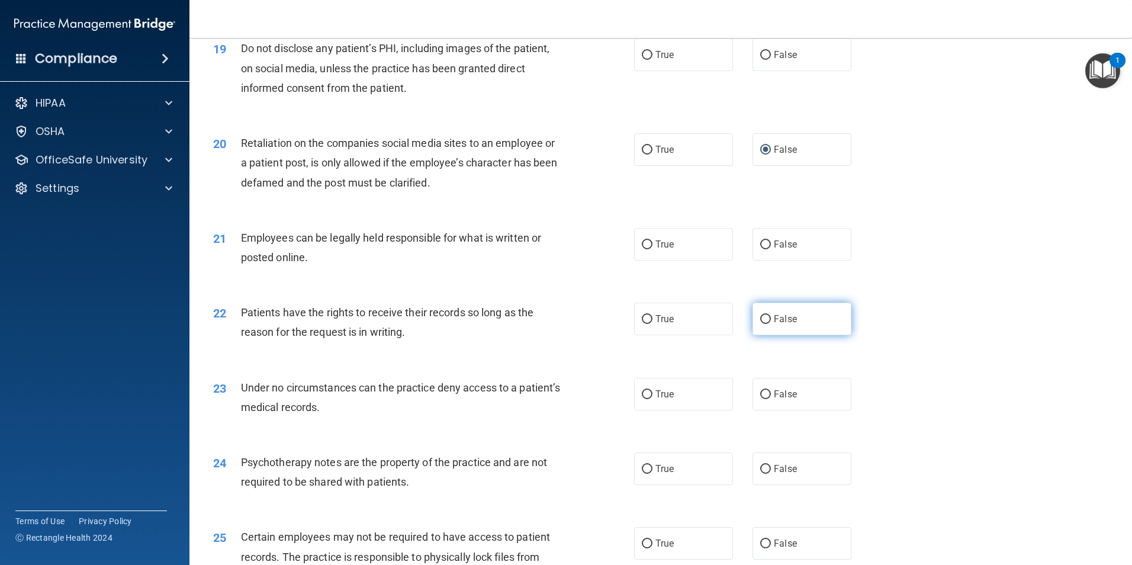
click at [761, 324] on input "False" at bounding box center [765, 319] width 11 height 9
radio input "true"
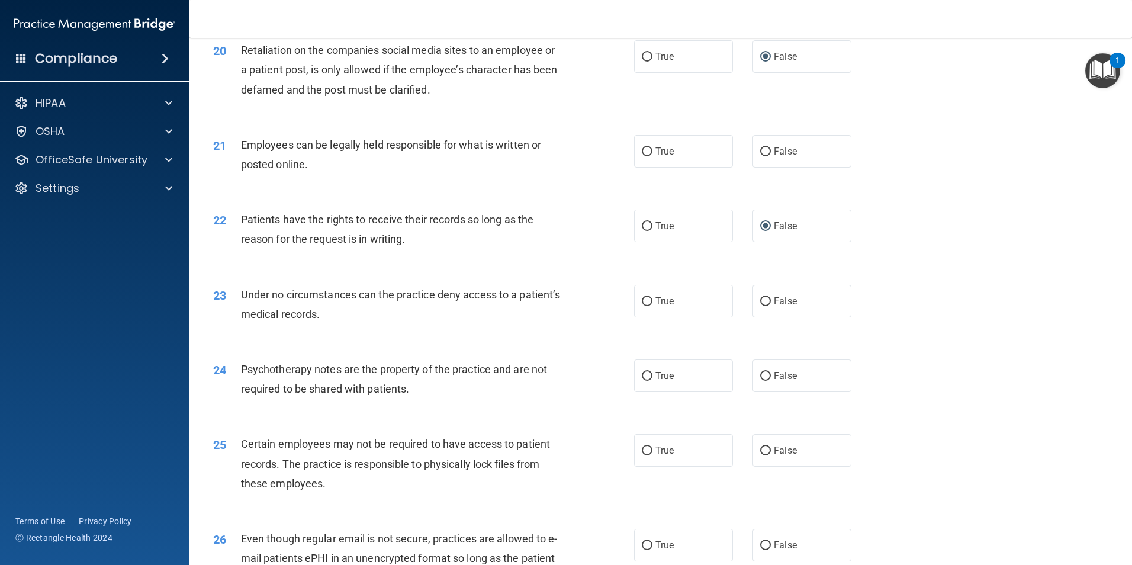
scroll to position [1895, 0]
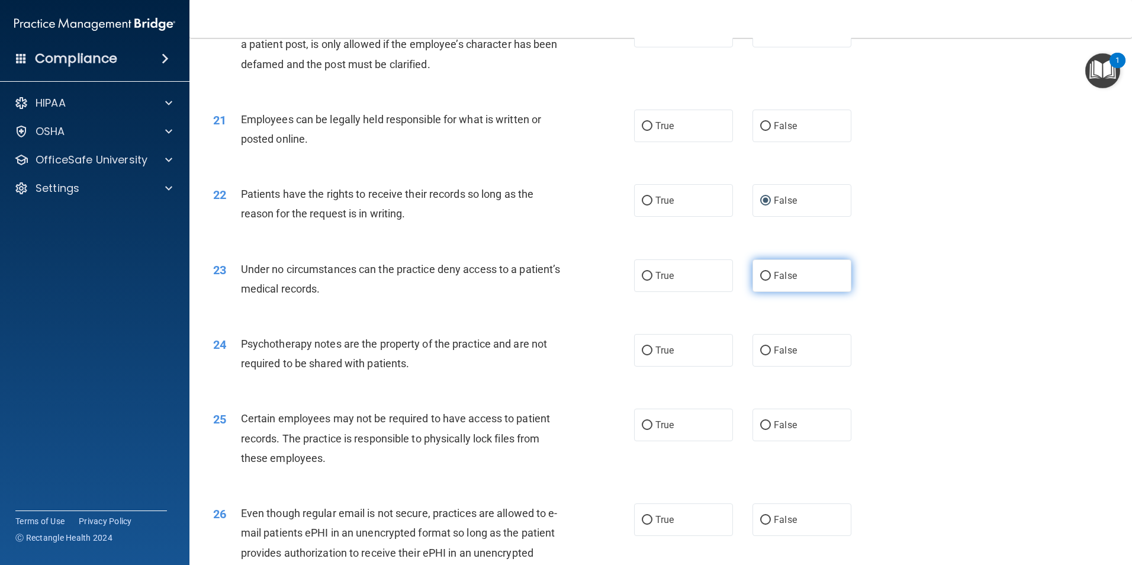
click at [760, 281] on input "False" at bounding box center [765, 276] width 11 height 9
radio input "true"
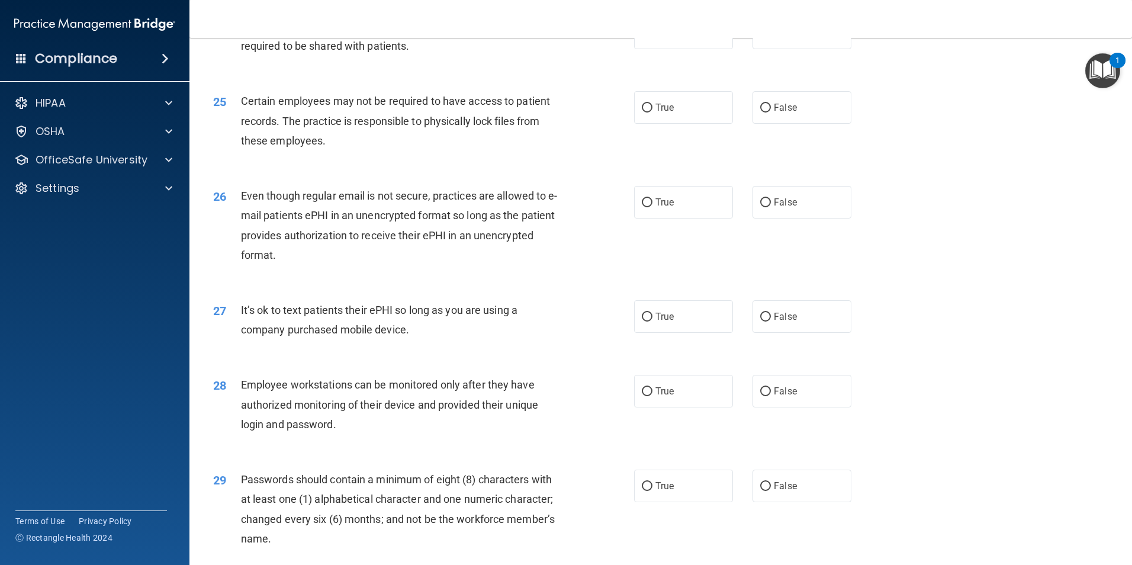
scroll to position [2191, 0]
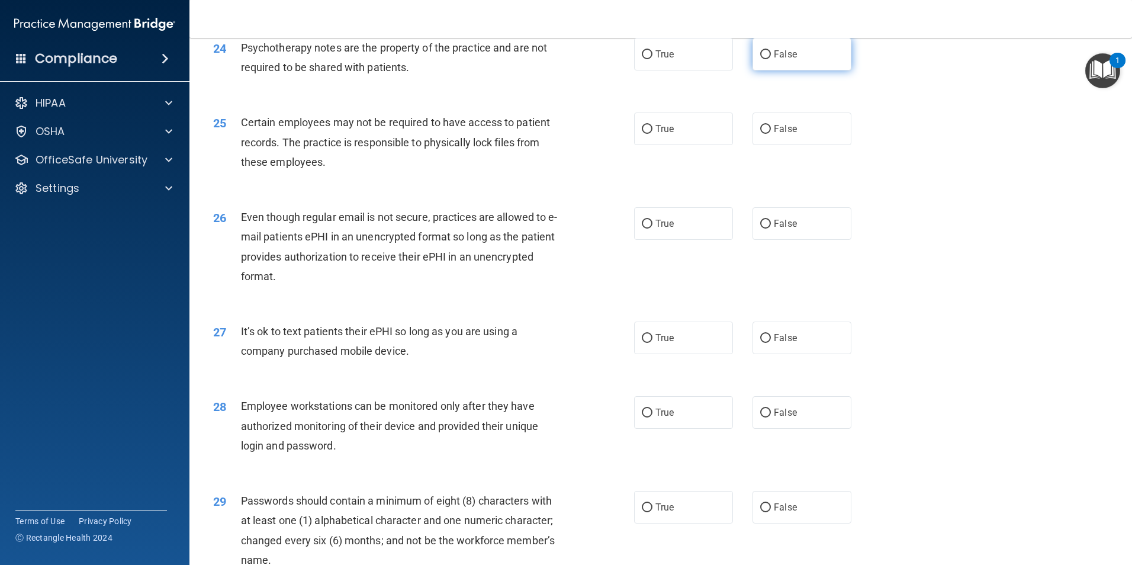
click at [760, 59] on input "False" at bounding box center [765, 54] width 11 height 9
radio input "true"
click at [649, 70] on label "True" at bounding box center [683, 54] width 99 height 33
click at [649, 59] on input "True" at bounding box center [647, 54] width 11 height 9
radio input "true"
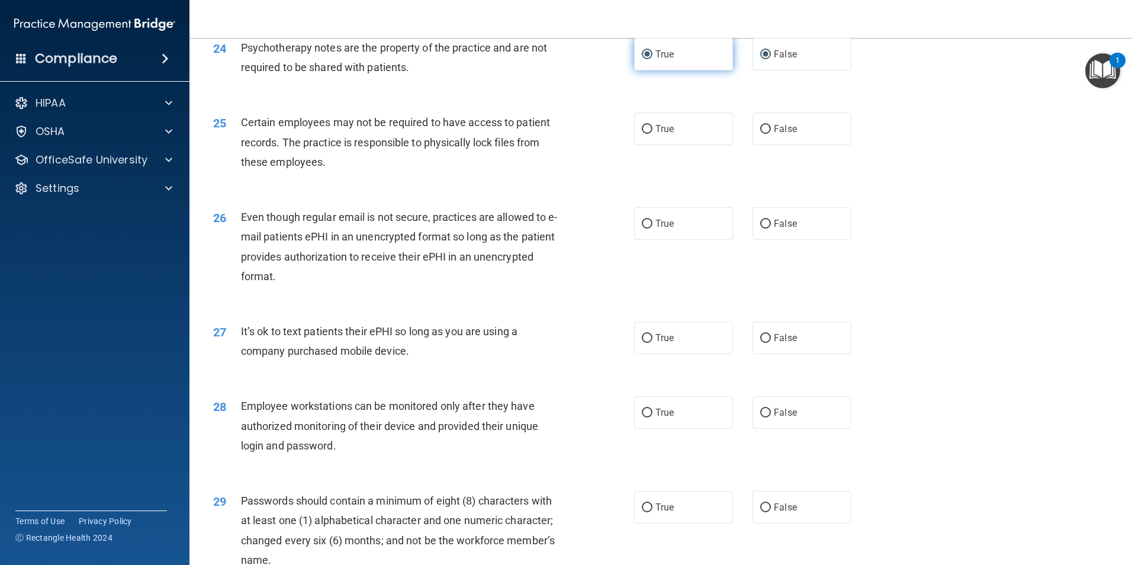
radio input "false"
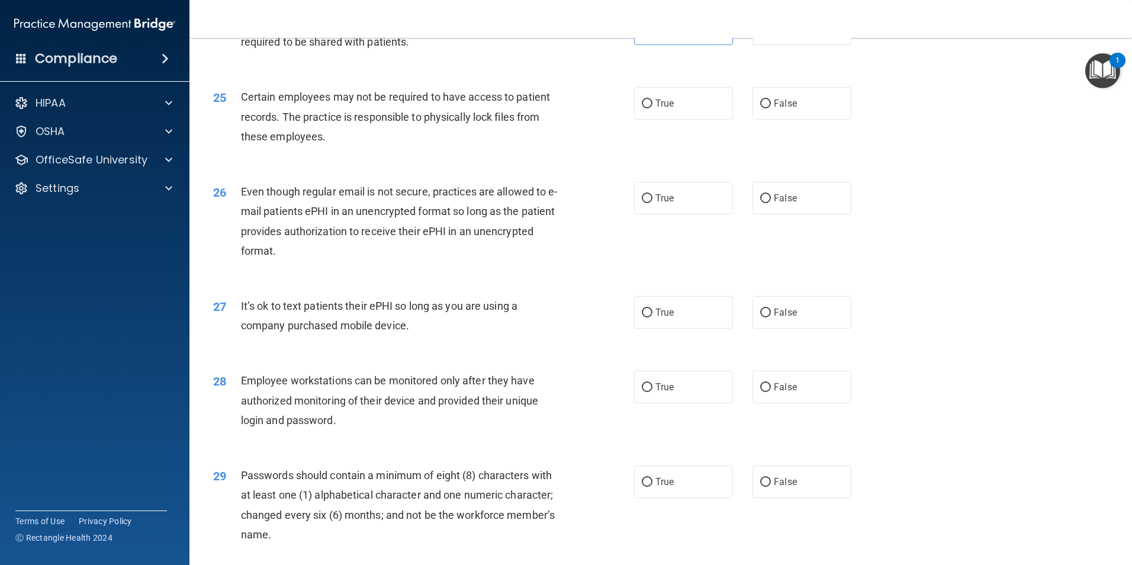
scroll to position [2251, 0]
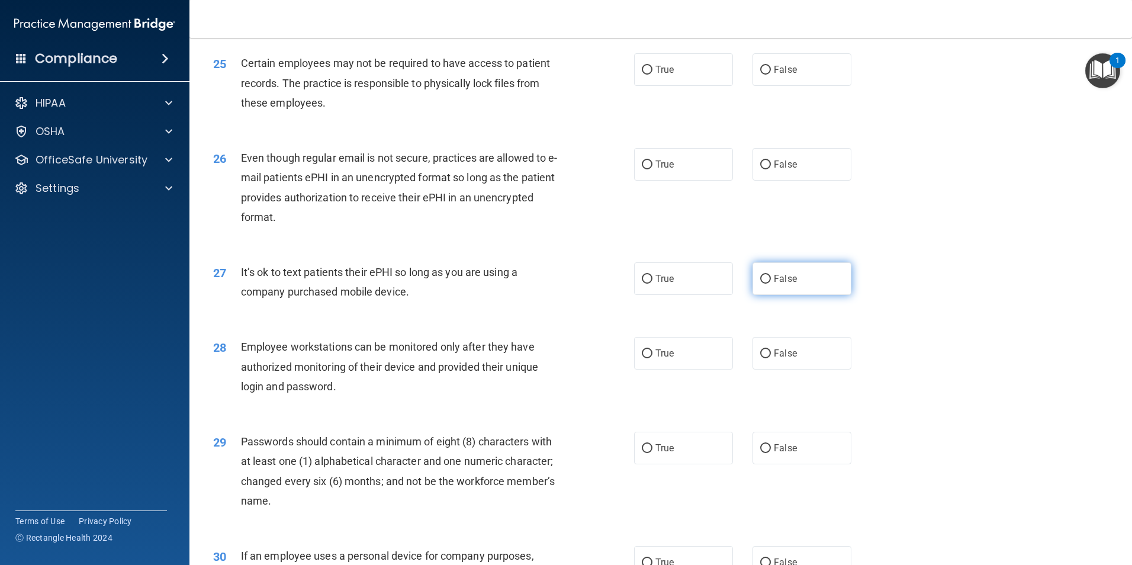
click at [763, 284] on input "False" at bounding box center [765, 279] width 11 height 9
radio input "true"
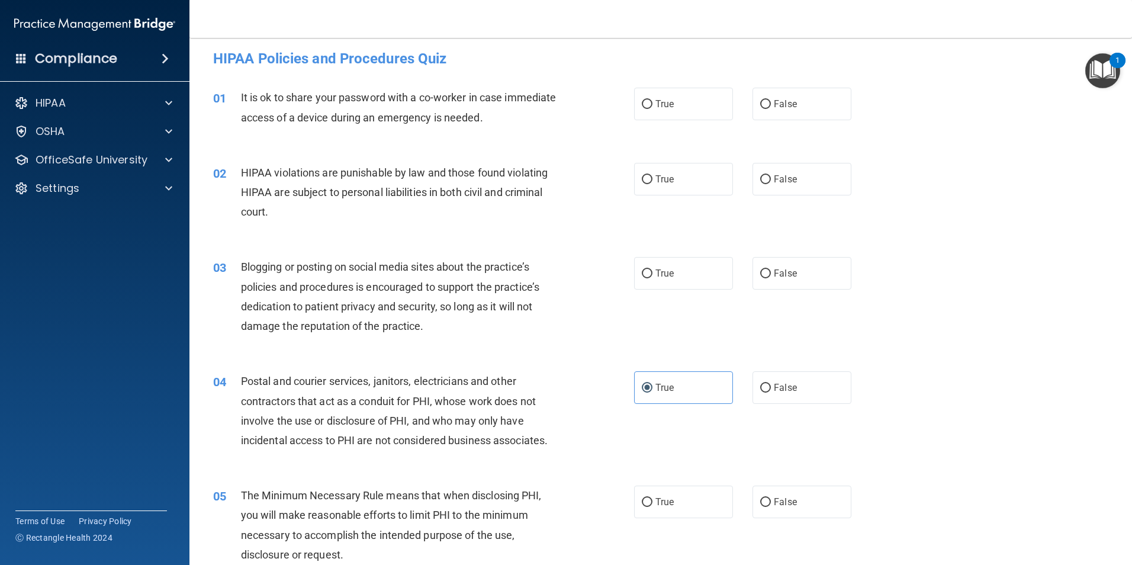
scroll to position [0, 0]
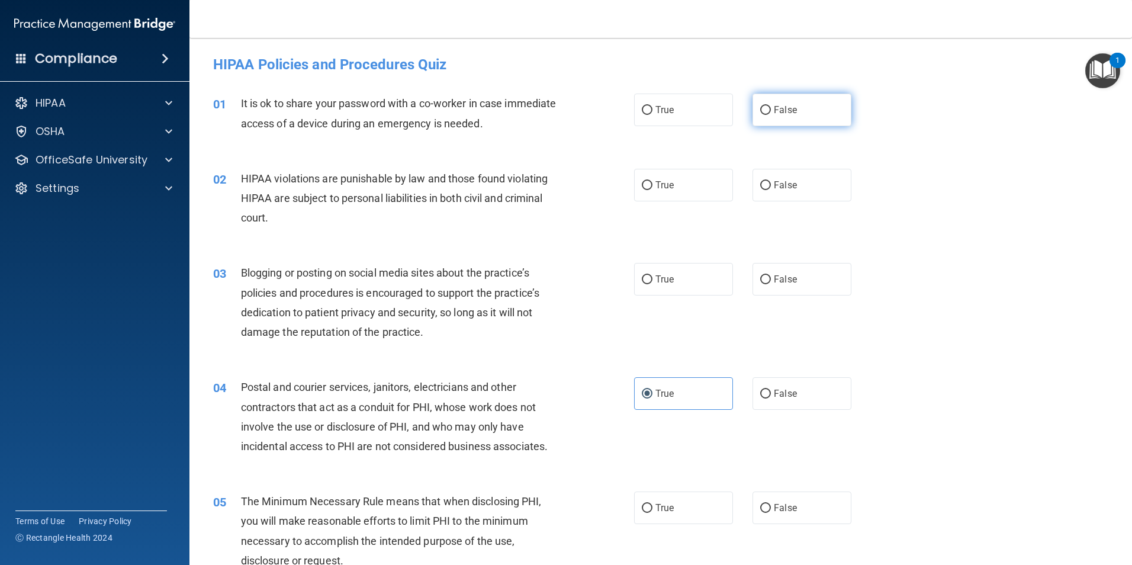
click at [760, 111] on input "False" at bounding box center [765, 110] width 11 height 9
radio input "true"
click at [643, 181] on input "True" at bounding box center [647, 185] width 11 height 9
radio input "true"
click at [761, 279] on input "False" at bounding box center [765, 279] width 11 height 9
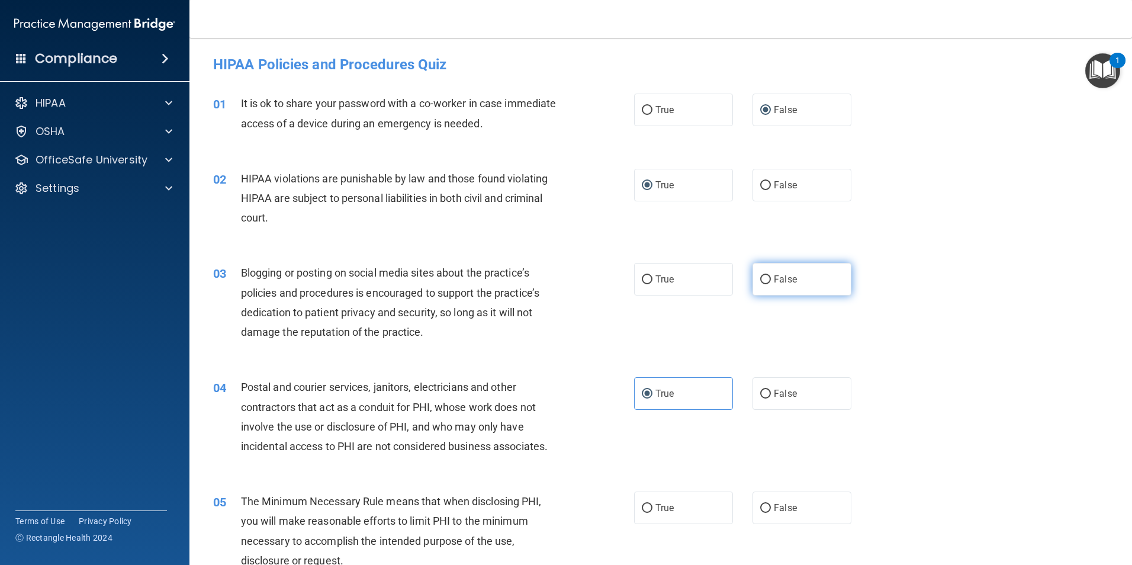
radio input "true"
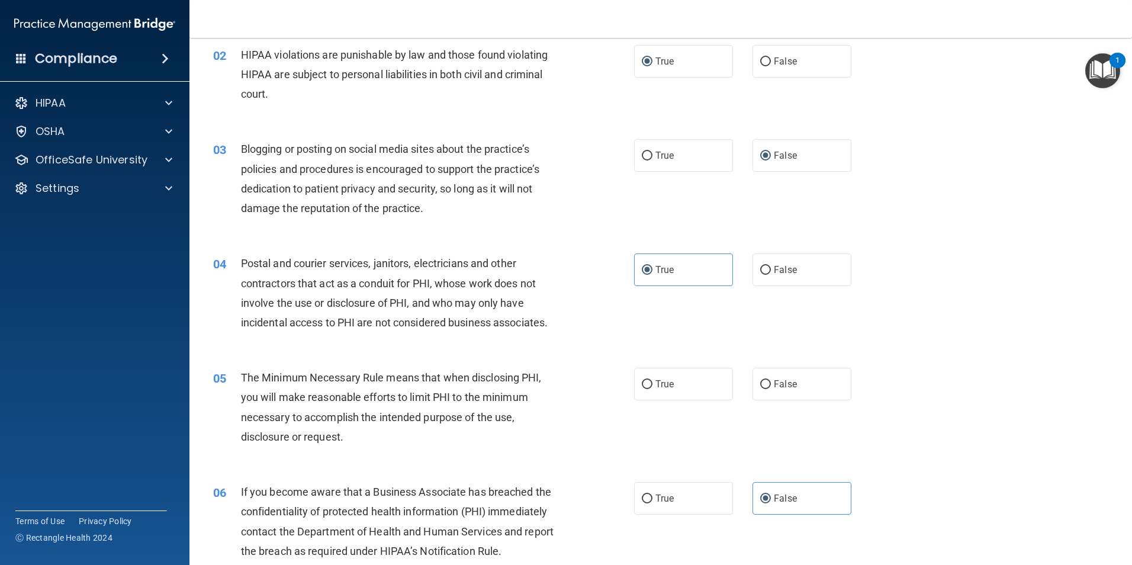
scroll to position [178, 0]
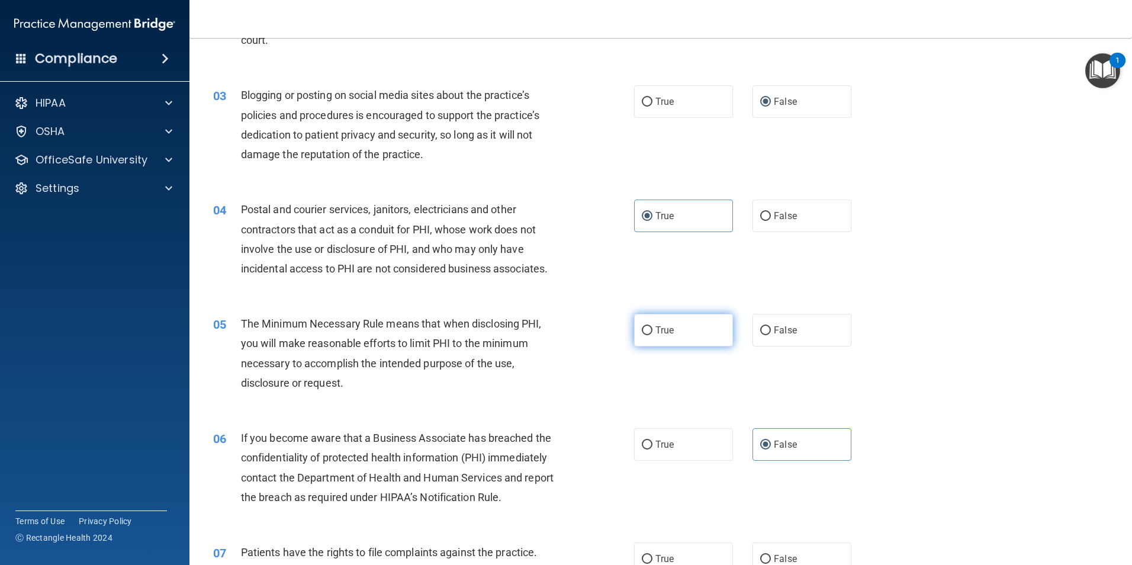
click at [644, 336] on label "True" at bounding box center [683, 330] width 99 height 33
click at [644, 335] on input "True" at bounding box center [647, 330] width 11 height 9
radio input "true"
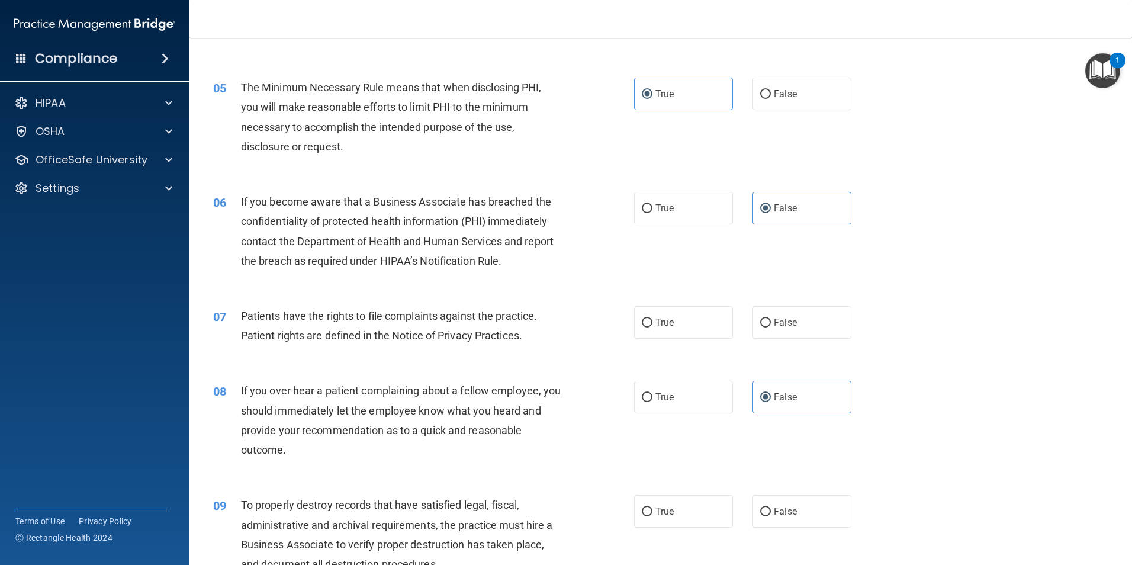
scroll to position [415, 0]
drag, startPoint x: 642, startPoint y: 320, endPoint x: 659, endPoint y: 331, distance: 20.5
click at [642, 320] on input "True" at bounding box center [647, 322] width 11 height 9
radio input "true"
click at [758, 516] on label "False" at bounding box center [802, 511] width 99 height 33
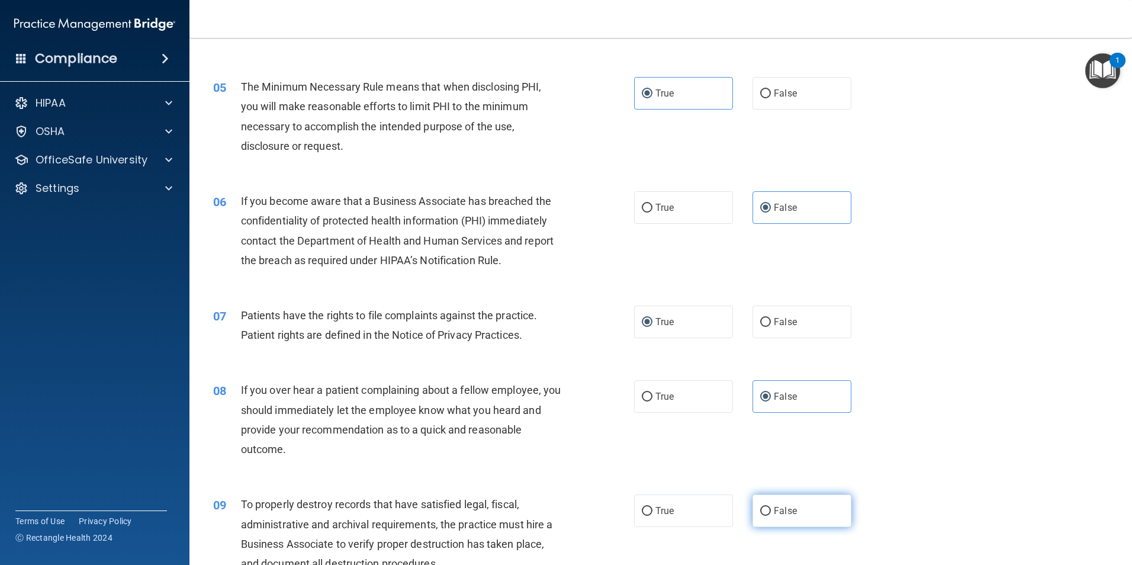
click at [760, 516] on input "False" at bounding box center [765, 511] width 11 height 9
radio input "true"
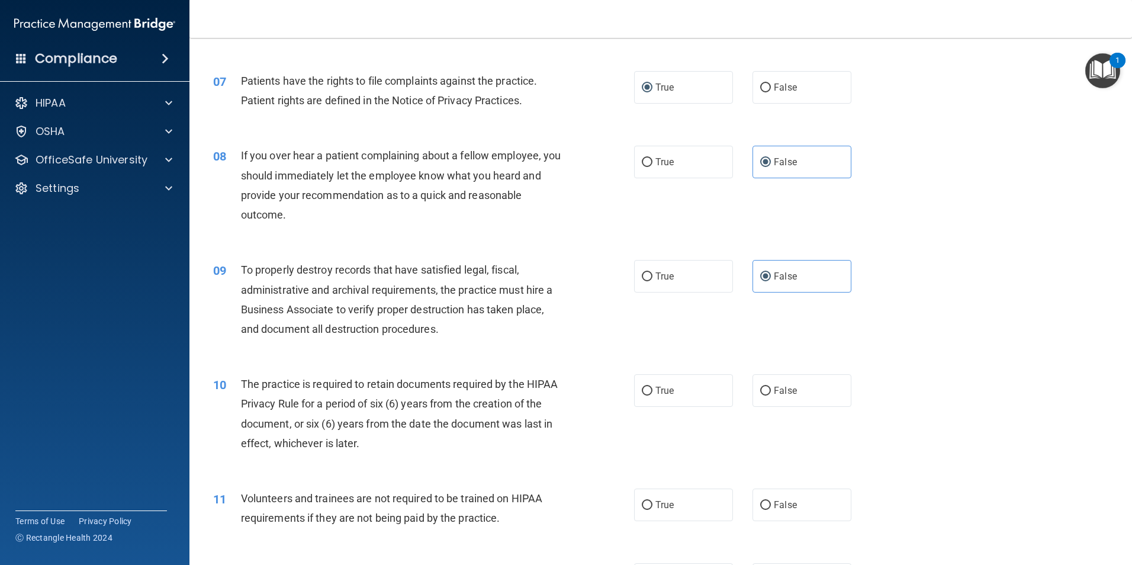
scroll to position [770, 0]
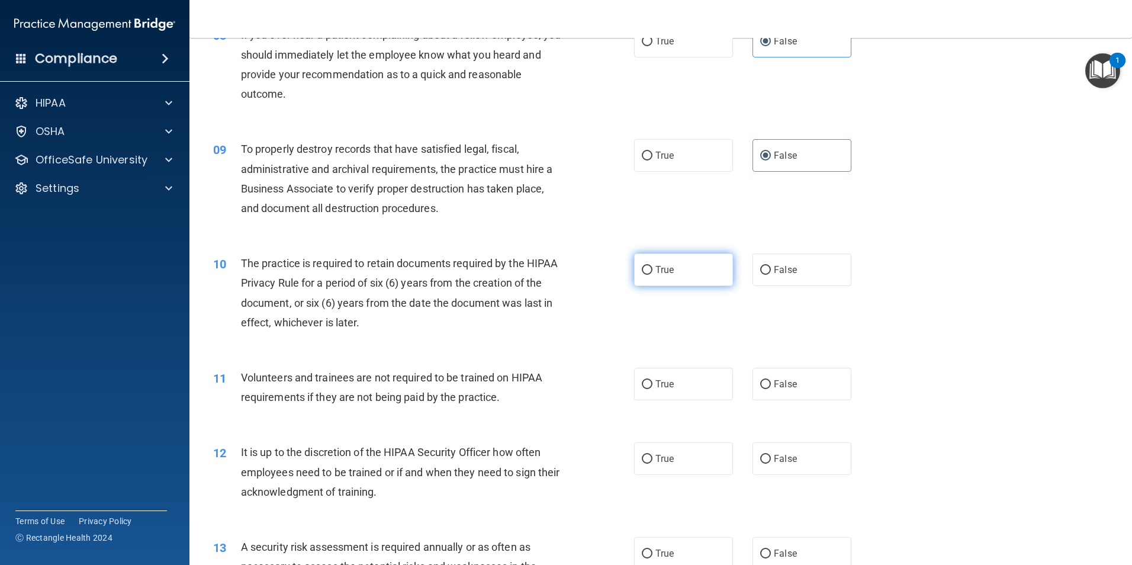
click at [644, 270] on input "True" at bounding box center [647, 270] width 11 height 9
radio input "true"
click at [761, 384] on input "False" at bounding box center [765, 384] width 11 height 9
radio input "true"
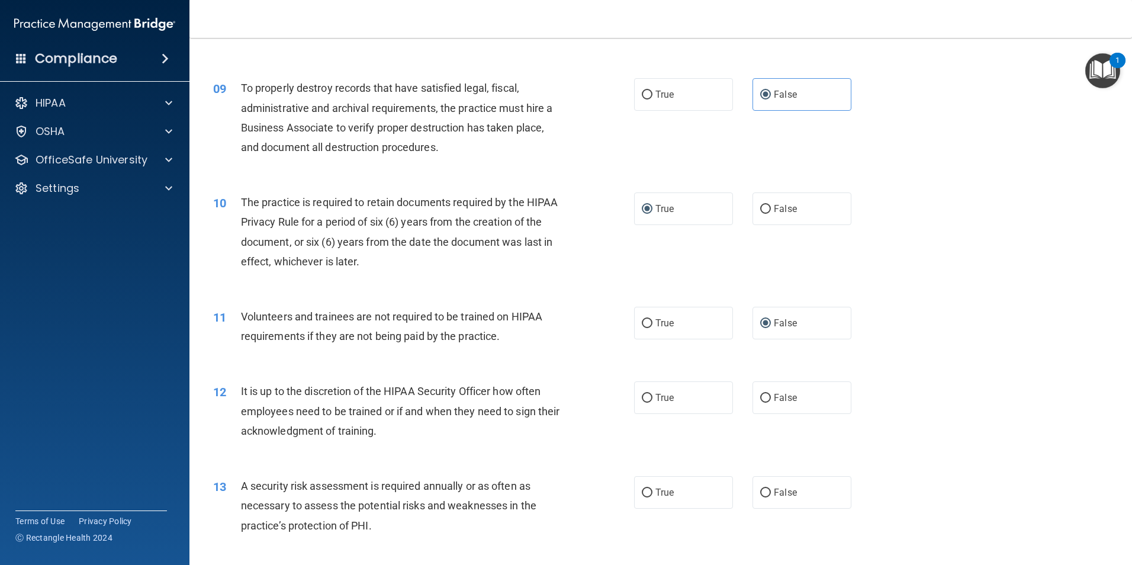
scroll to position [948, 0]
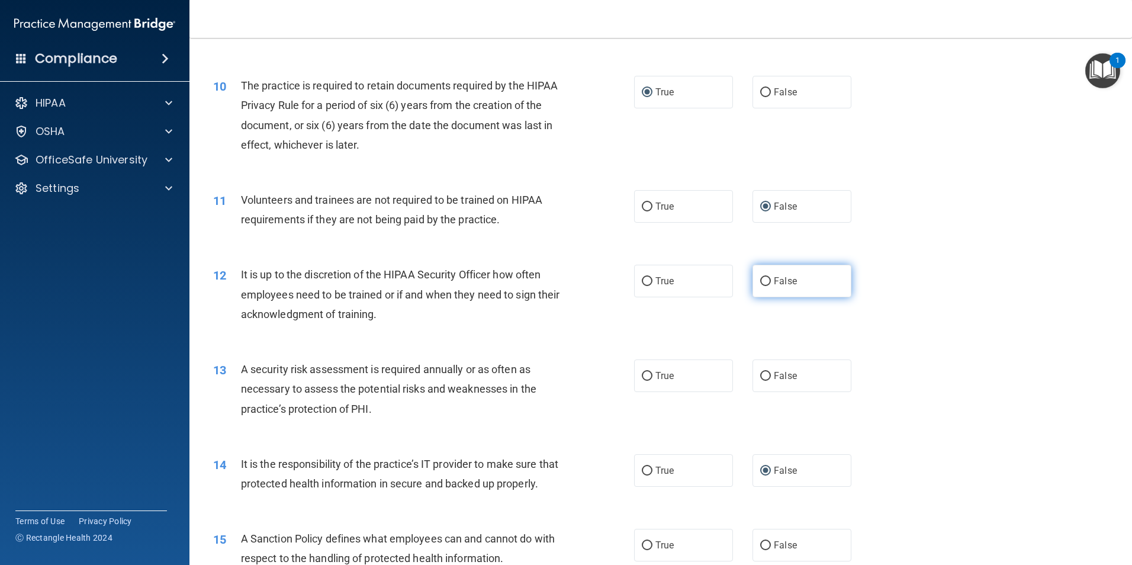
click at [760, 284] on input "False" at bounding box center [765, 281] width 11 height 9
radio input "true"
click at [638, 370] on label "True" at bounding box center [683, 376] width 99 height 33
click at [642, 372] on input "True" at bounding box center [647, 376] width 11 height 9
radio input "true"
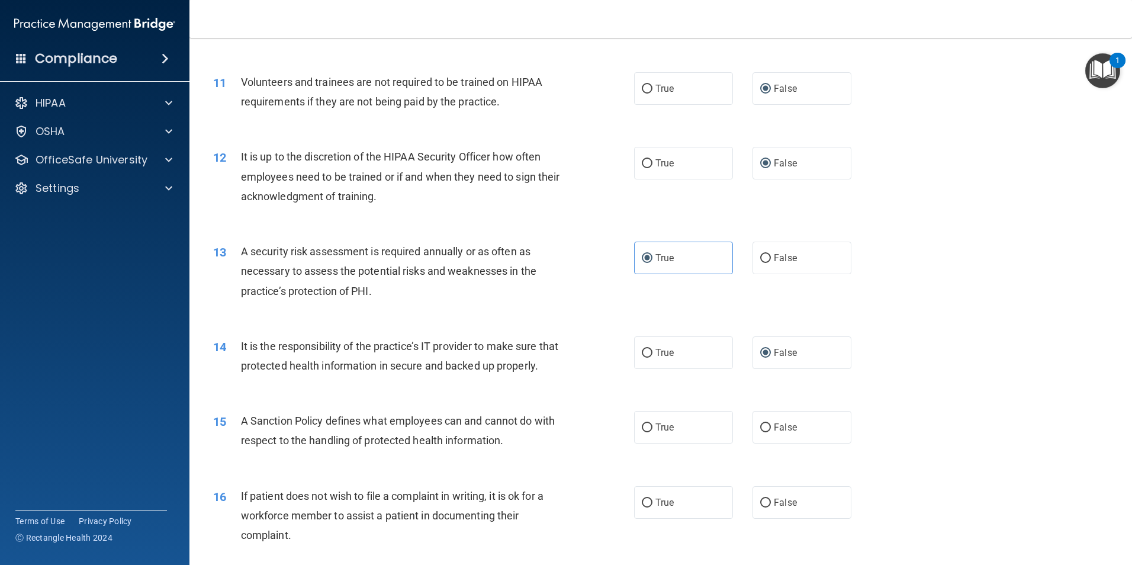
scroll to position [1125, 0]
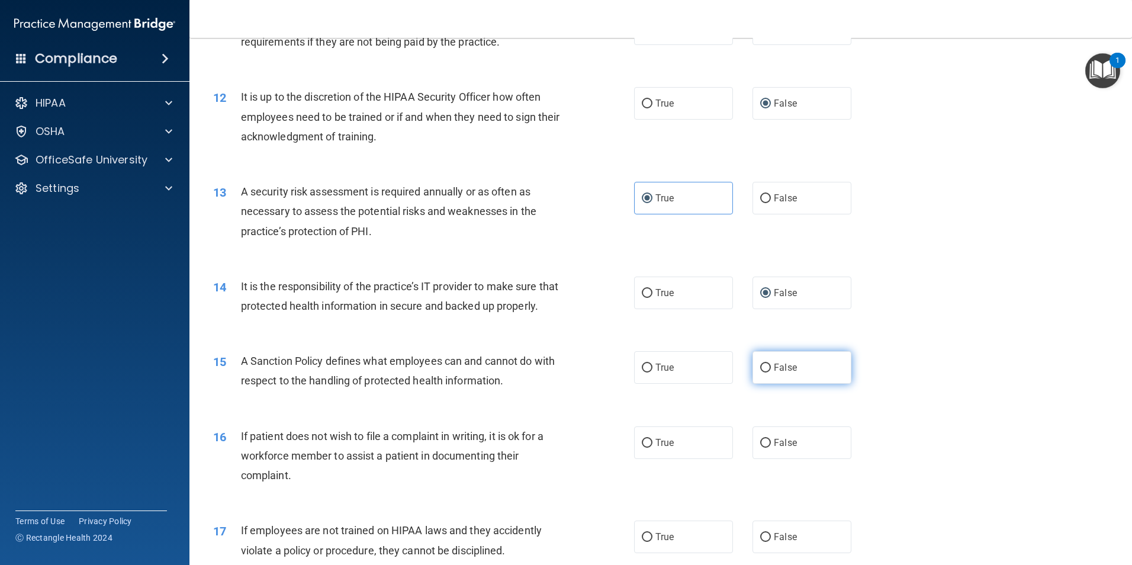
click at [774, 373] on span "False" at bounding box center [785, 367] width 23 height 11
click at [771, 373] on input "False" at bounding box center [765, 368] width 11 height 9
radio input "true"
click at [651, 459] on label "True" at bounding box center [683, 442] width 99 height 33
click at [651, 448] on input "True" at bounding box center [647, 443] width 11 height 9
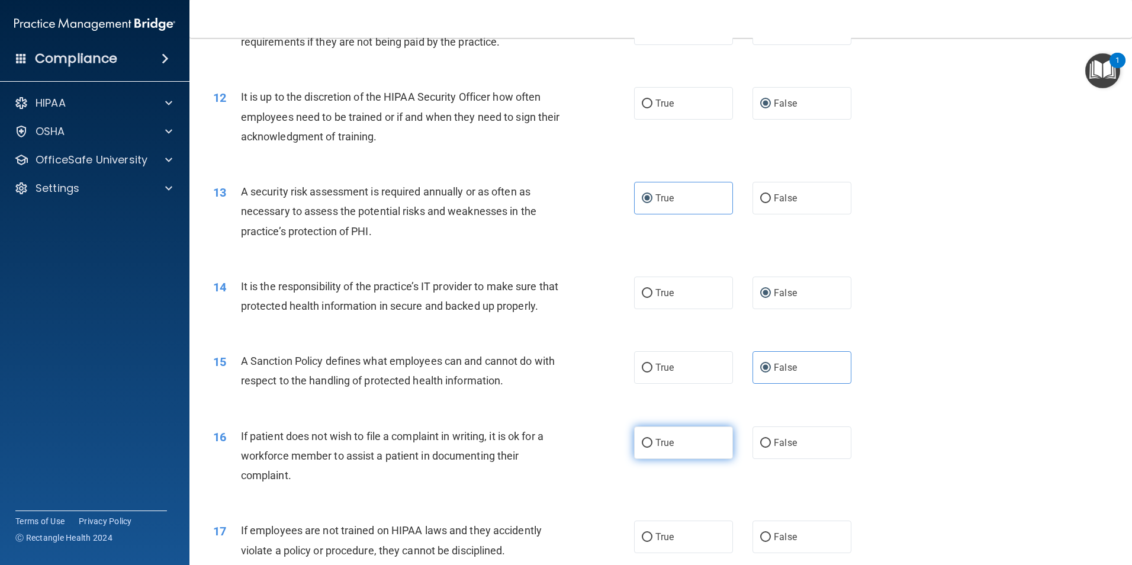
radio input "true"
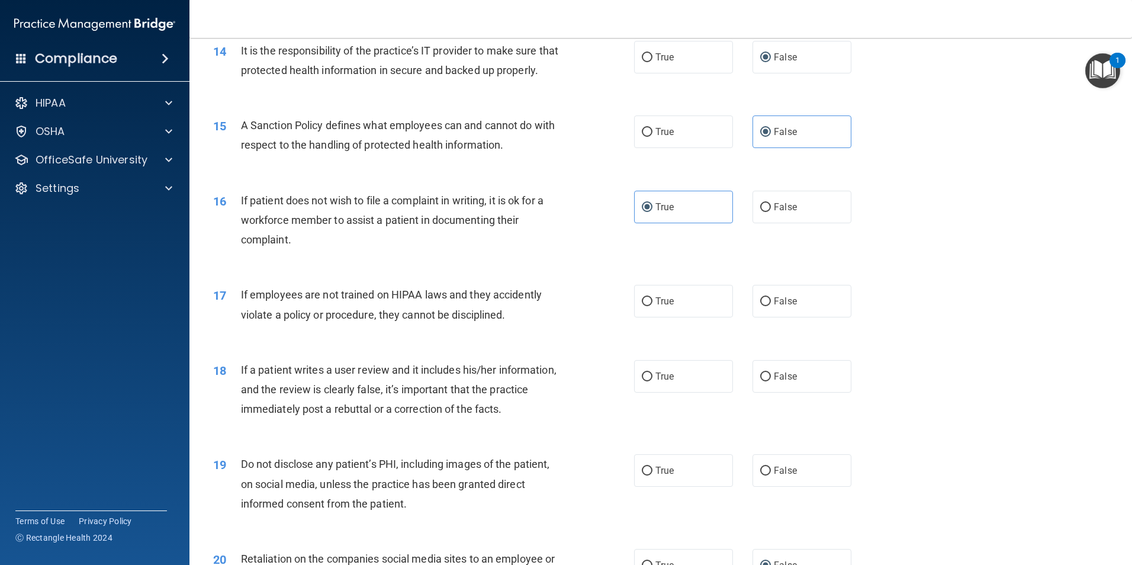
scroll to position [1362, 0]
click at [760, 305] on input "False" at bounding box center [765, 300] width 11 height 9
radio input "true"
click at [760, 380] on input "False" at bounding box center [765, 375] width 11 height 9
radio input "true"
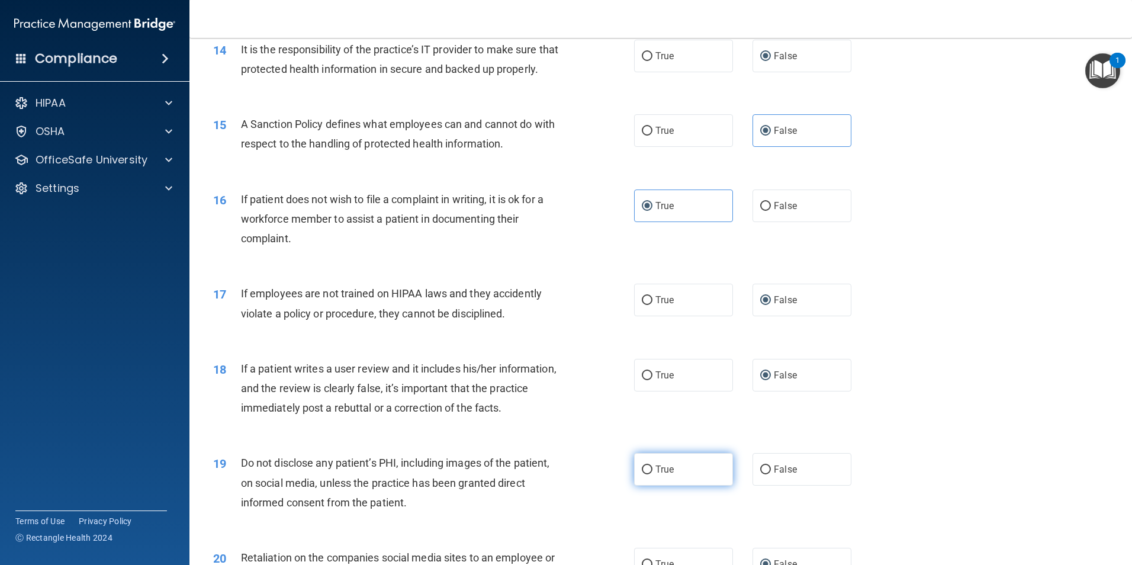
click at [646, 474] on input "True" at bounding box center [647, 470] width 11 height 9
radio input "true"
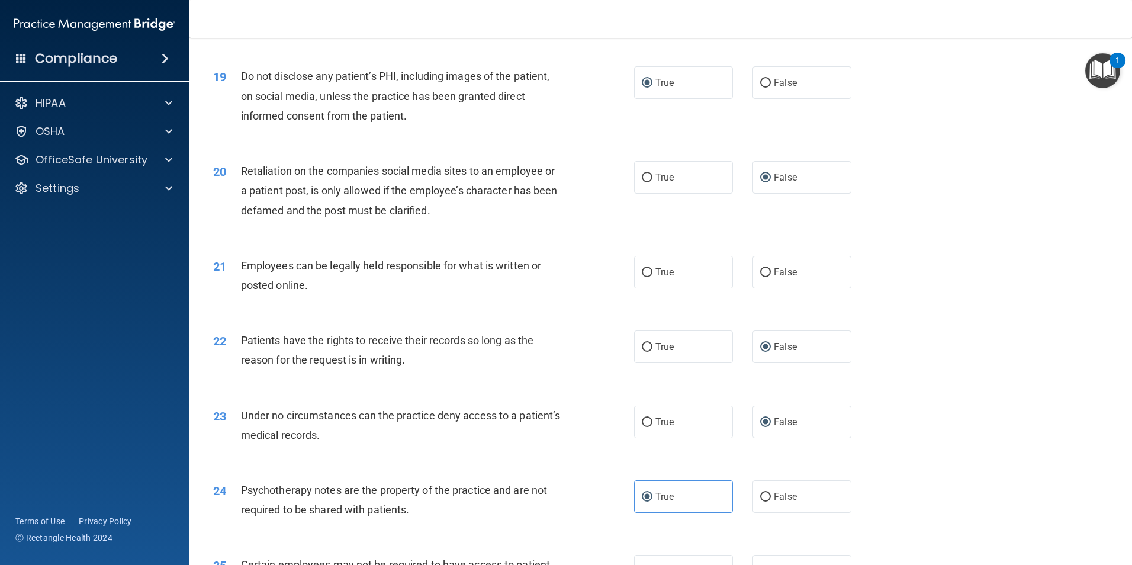
scroll to position [1777, 0]
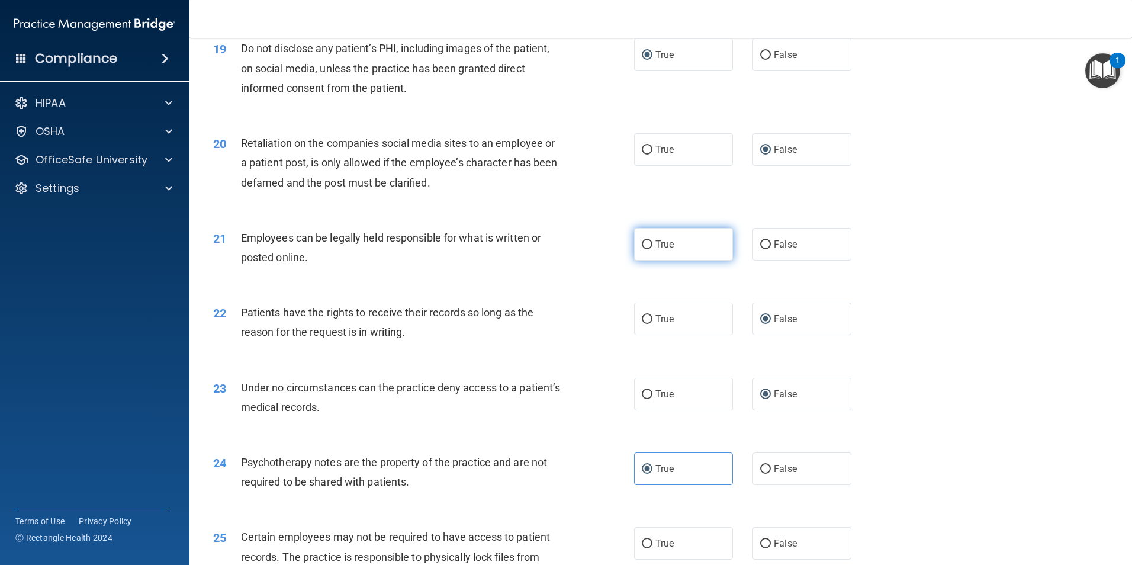
click at [642, 249] on input "True" at bounding box center [647, 244] width 11 height 9
radio input "true"
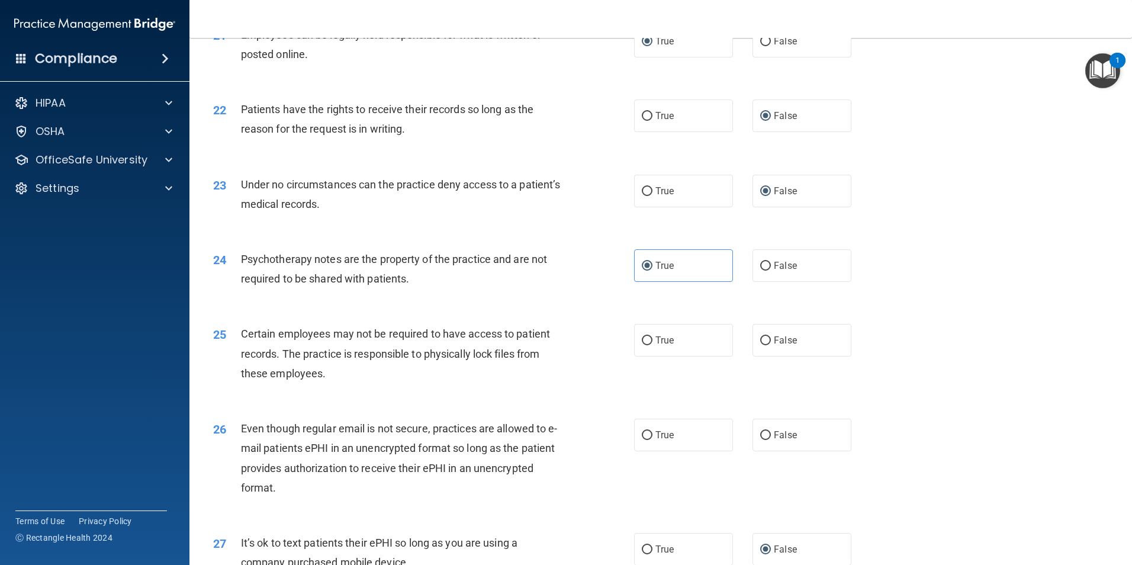
scroll to position [2014, 0]
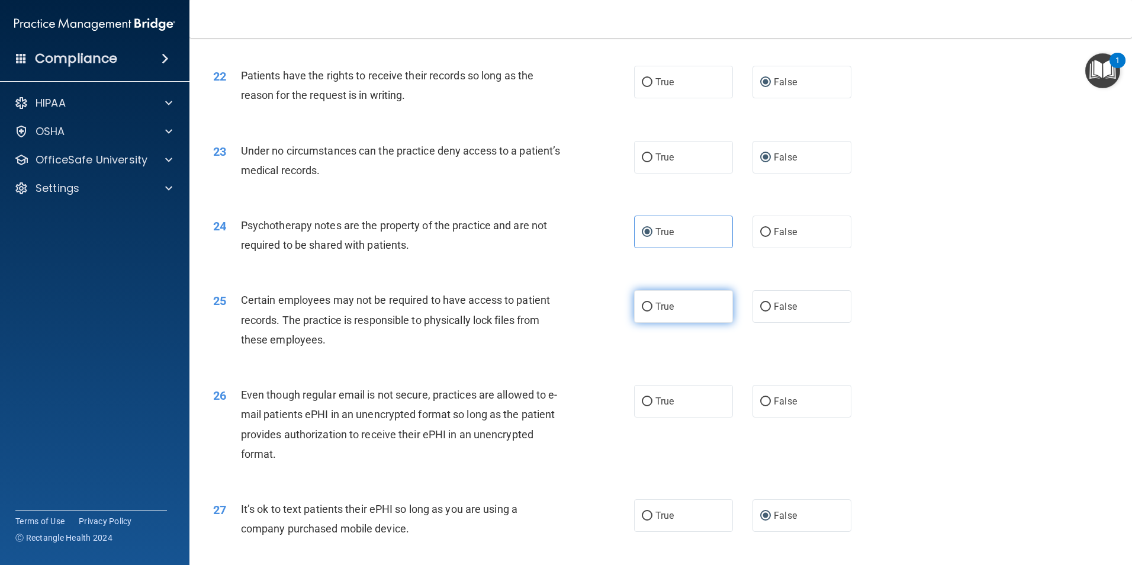
click at [642, 312] on input "True" at bounding box center [647, 307] width 11 height 9
radio input "true"
click at [644, 406] on input "True" at bounding box center [647, 401] width 11 height 9
radio input "true"
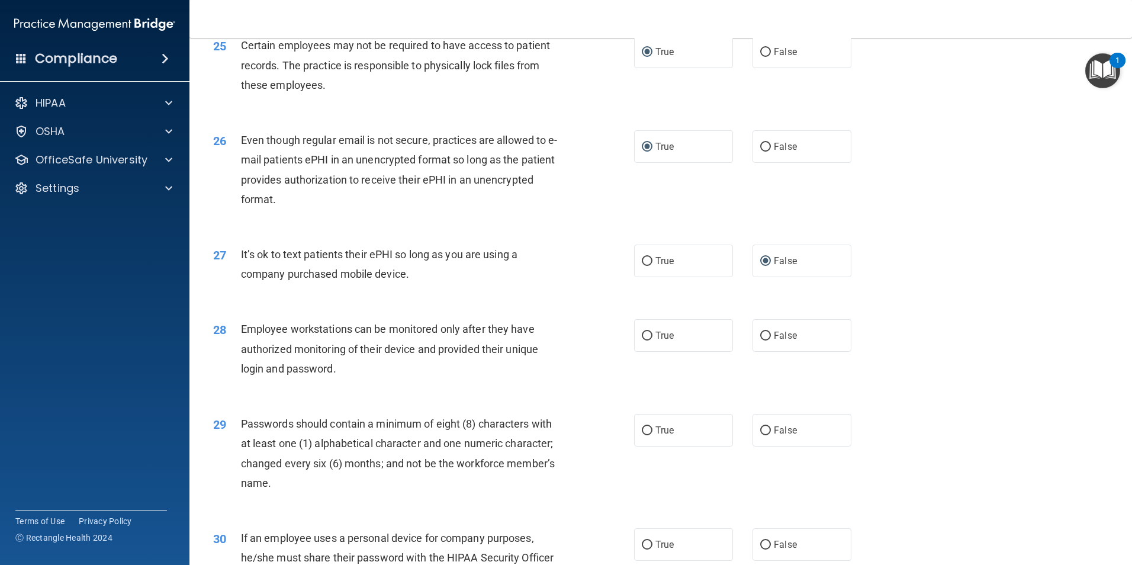
scroll to position [2310, 0]
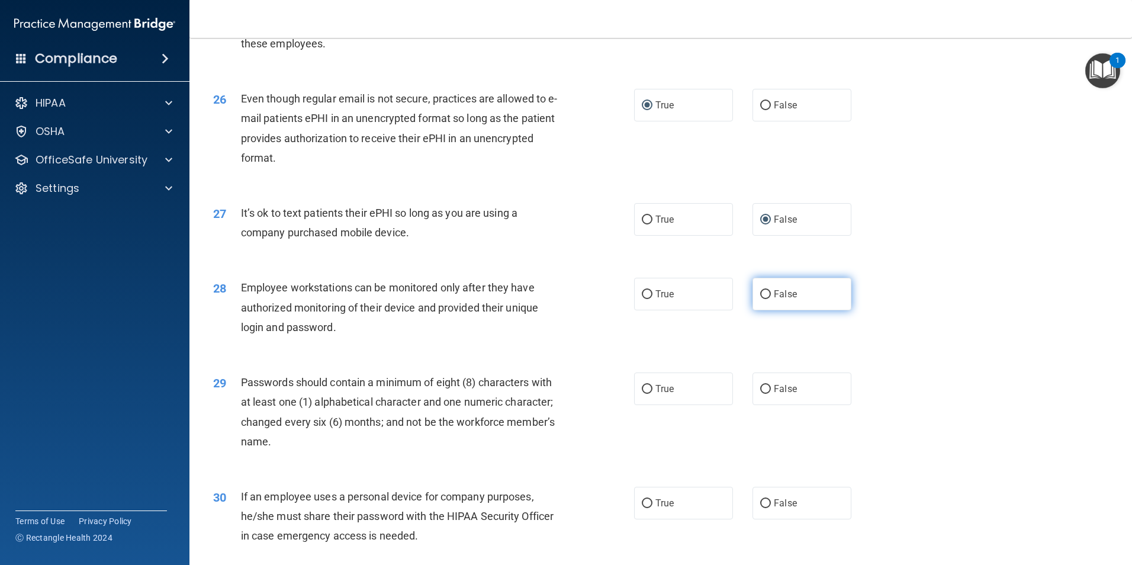
drag, startPoint x: 757, startPoint y: 316, endPoint x: 756, endPoint y: 329, distance: 13.6
click at [760, 299] on input "False" at bounding box center [765, 294] width 11 height 9
radio input "true"
click at [642, 394] on input "True" at bounding box center [647, 389] width 11 height 9
radio input "true"
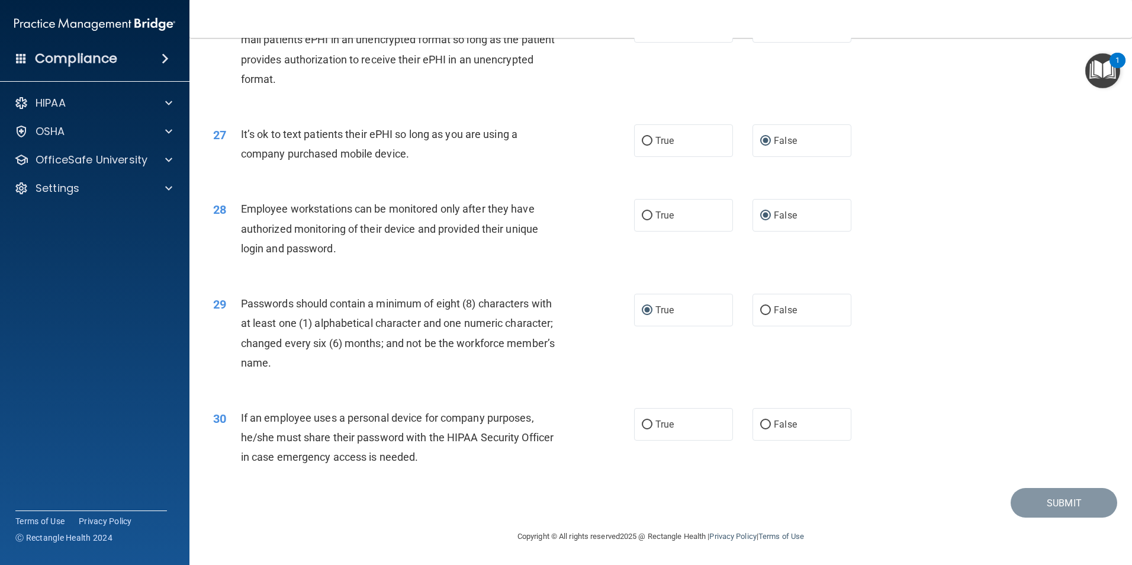
scroll to position [2408, 0]
click at [760, 422] on input "False" at bounding box center [765, 425] width 11 height 9
radio input "true"
click at [1066, 503] on button "Submit" at bounding box center [1064, 503] width 107 height 30
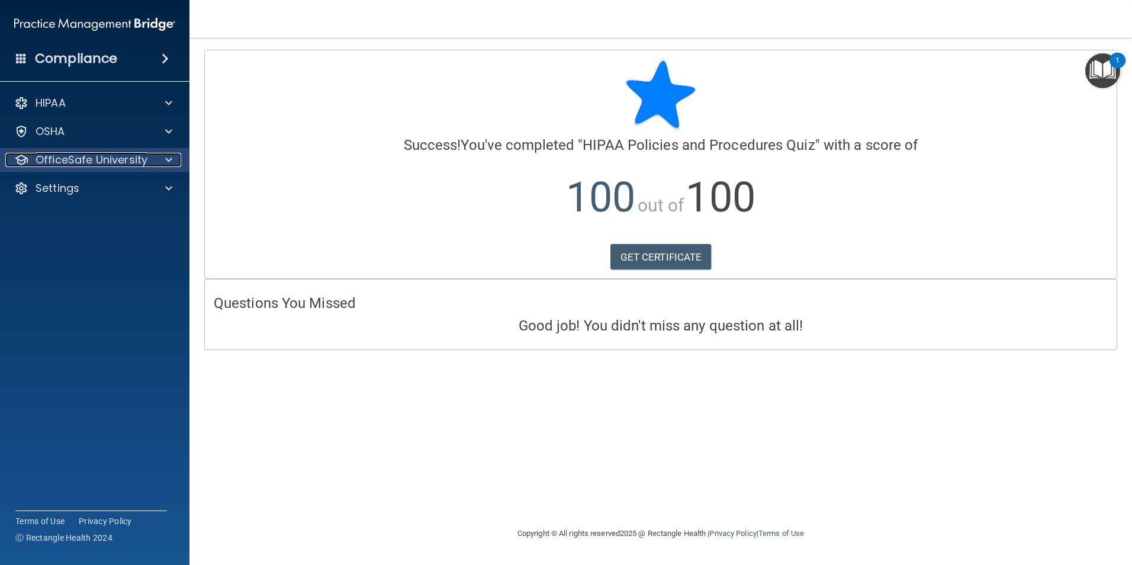
click at [66, 157] on p "OfficeSafe University" at bounding box center [92, 160] width 112 height 14
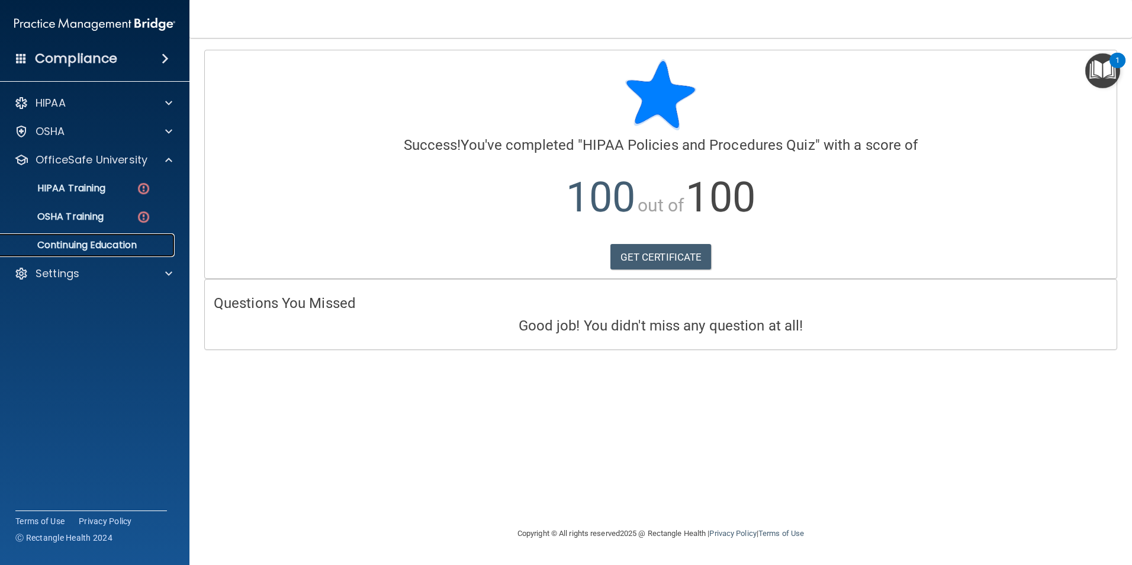
click at [122, 245] on p "Continuing Education" at bounding box center [89, 245] width 162 height 12
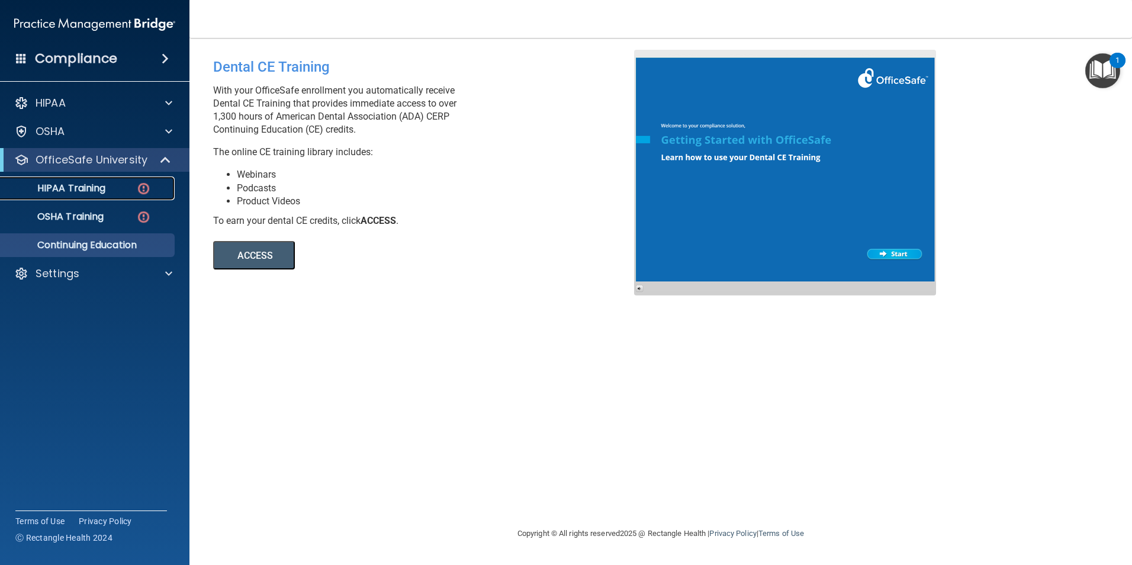
click at [117, 189] on div "HIPAA Training" at bounding box center [89, 188] width 162 height 12
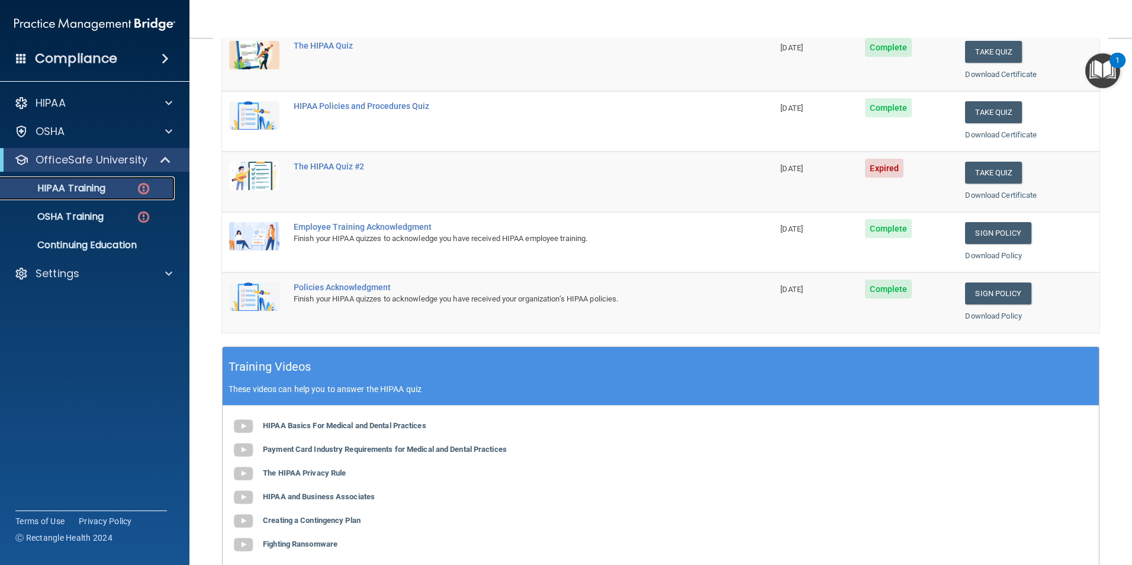
scroll to position [118, 0]
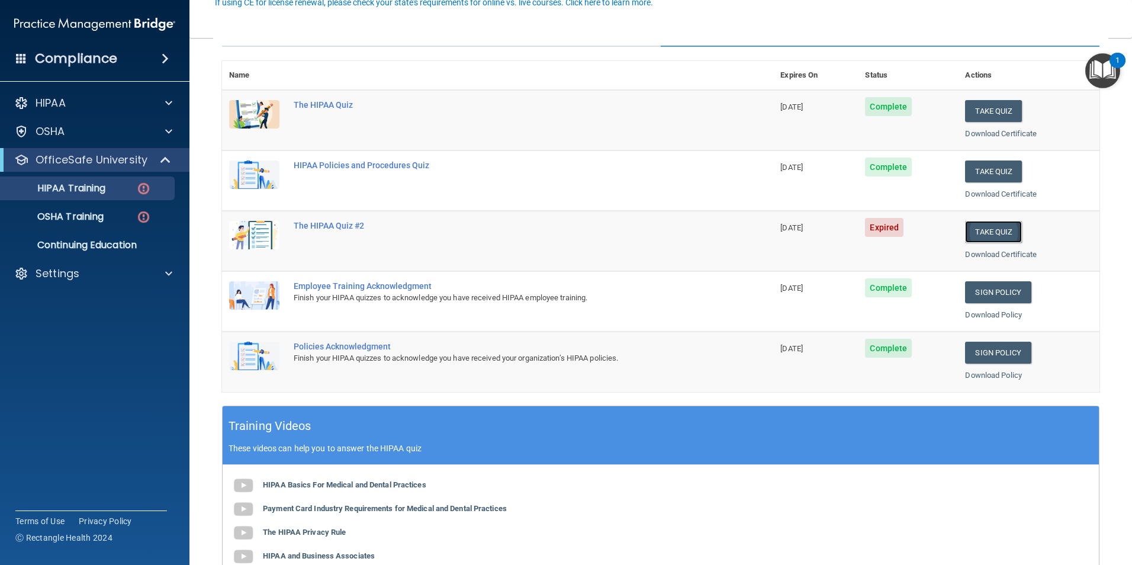
click at [1004, 238] on button "Take Quiz" at bounding box center [993, 232] width 57 height 22
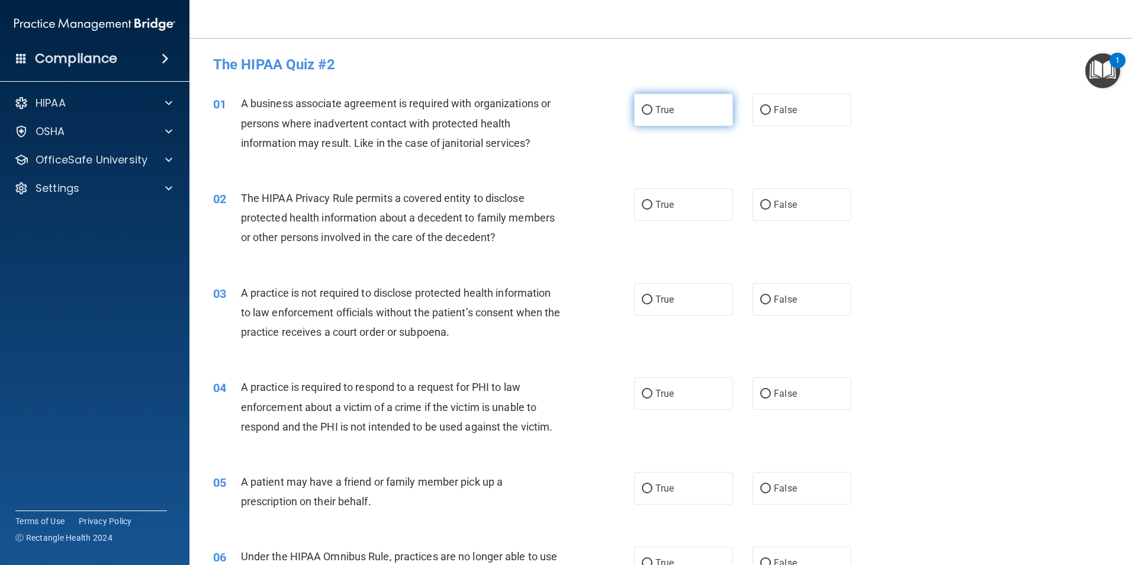
click at [642, 106] on input "True" at bounding box center [647, 110] width 11 height 9
radio input "true"
drag, startPoint x: 1025, startPoint y: 172, endPoint x: 903, endPoint y: 127, distance: 130.1
click at [903, 128] on div "01 A business associate agreement is required with organizations or persons whe…" at bounding box center [660, 126] width 913 height 95
click at [638, 197] on label "True" at bounding box center [683, 204] width 99 height 33
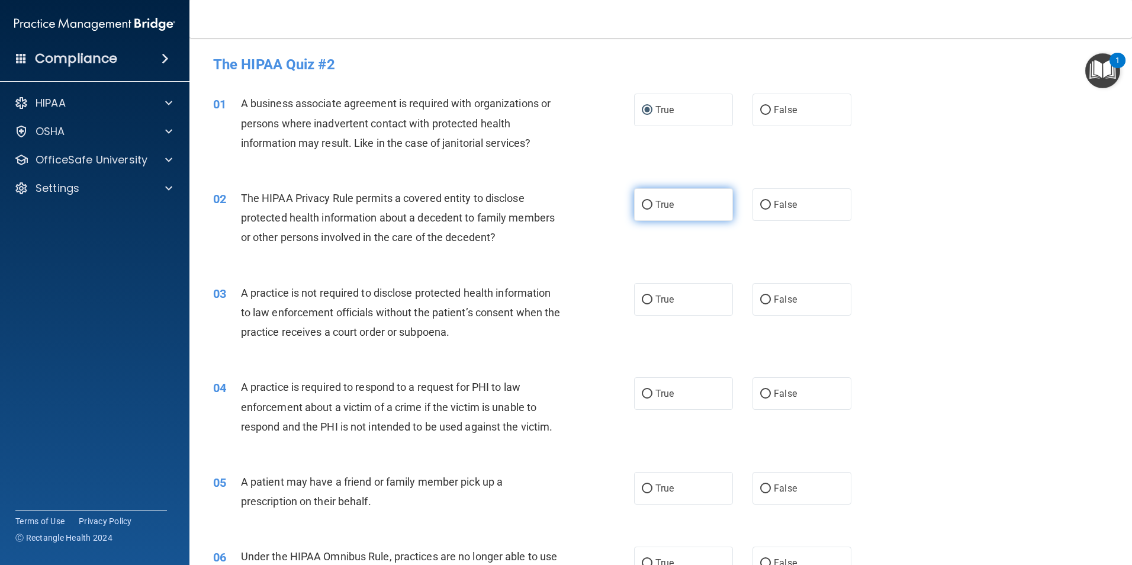
click at [642, 201] on input "True" at bounding box center [647, 205] width 11 height 9
radio input "true"
click at [763, 302] on input "False" at bounding box center [765, 300] width 11 height 9
radio input "true"
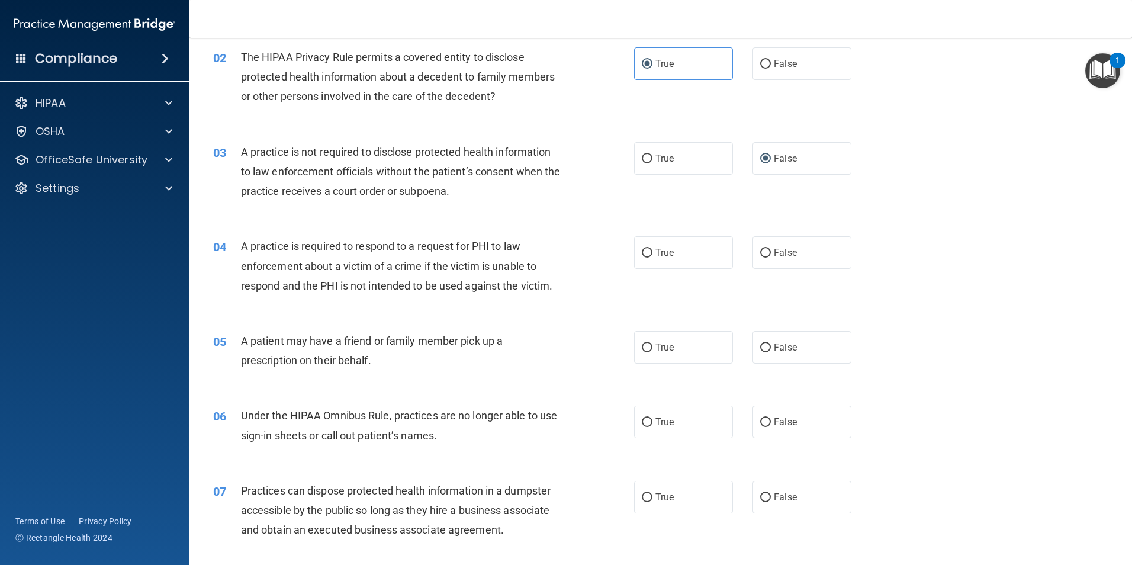
scroll to position [178, 0]
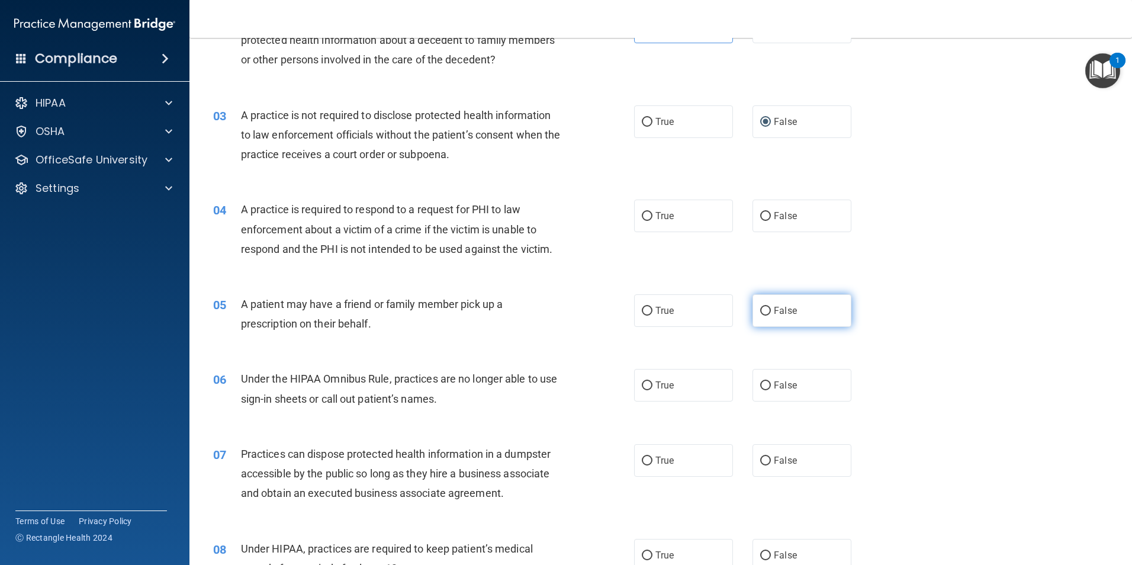
click at [760, 309] on input "False" at bounding box center [765, 311] width 11 height 9
radio input "true"
click at [642, 307] on input "True" at bounding box center [647, 311] width 11 height 9
radio input "true"
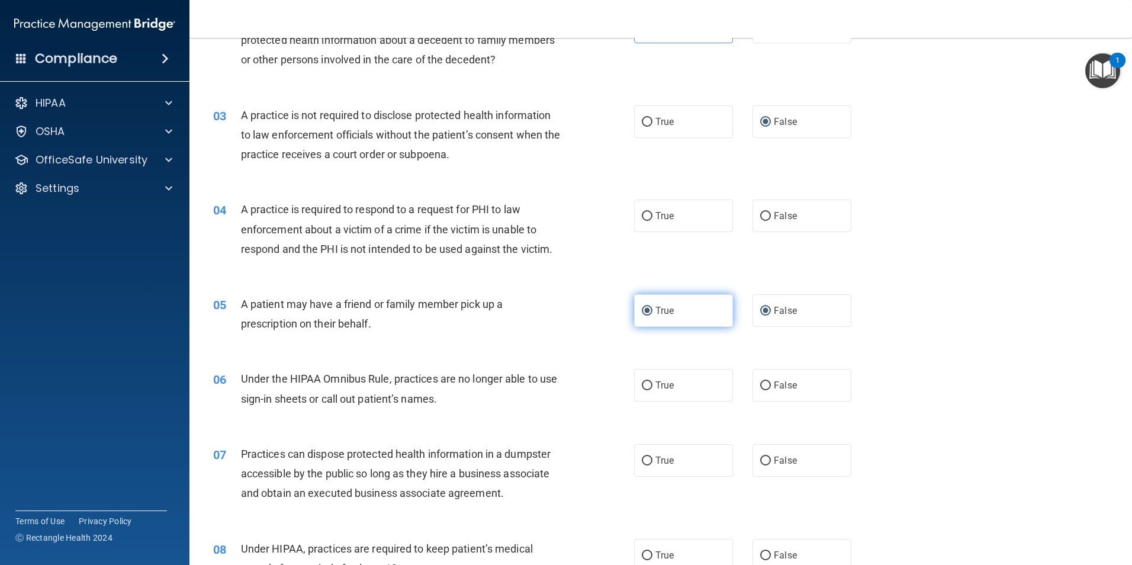
radio input "false"
click at [640, 210] on label "True" at bounding box center [683, 216] width 99 height 33
click at [642, 212] on input "True" at bounding box center [647, 216] width 11 height 9
radio input "true"
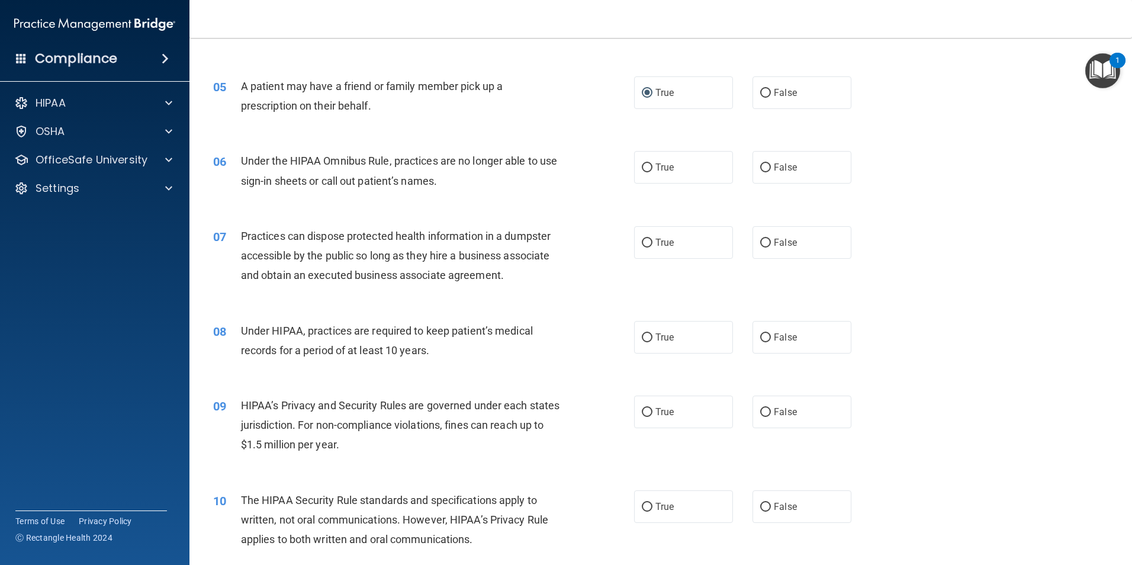
scroll to position [415, 0]
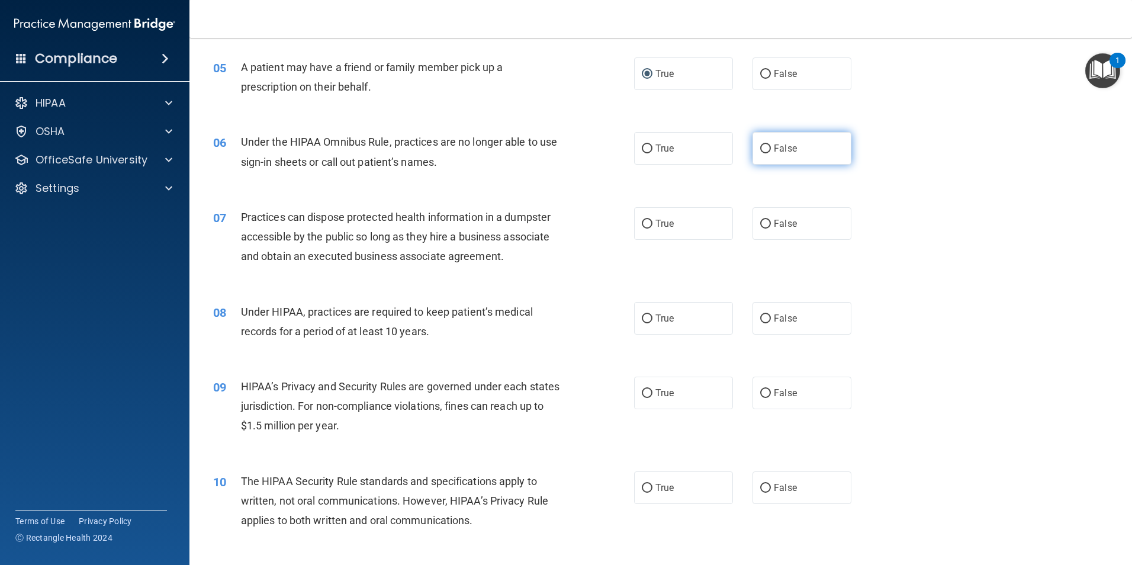
click at [760, 146] on input "False" at bounding box center [765, 149] width 11 height 9
radio input "true"
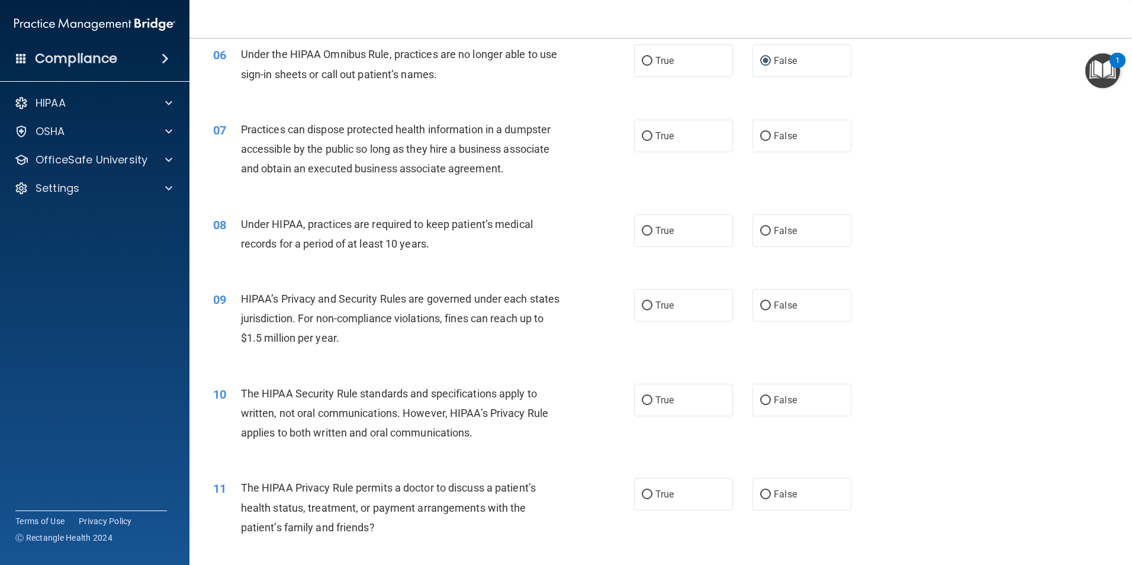
scroll to position [474, 0]
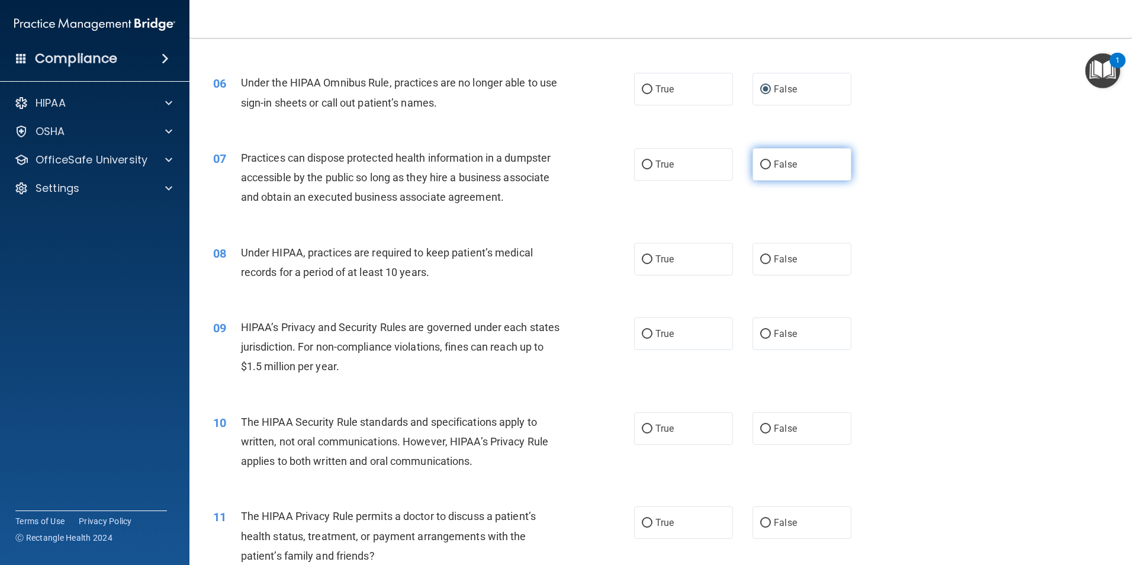
click at [760, 164] on input "False" at bounding box center [765, 165] width 11 height 9
radio input "true"
click at [656, 259] on span "True" at bounding box center [665, 258] width 18 height 11
click at [653, 259] on input "True" at bounding box center [647, 259] width 11 height 9
radio input "true"
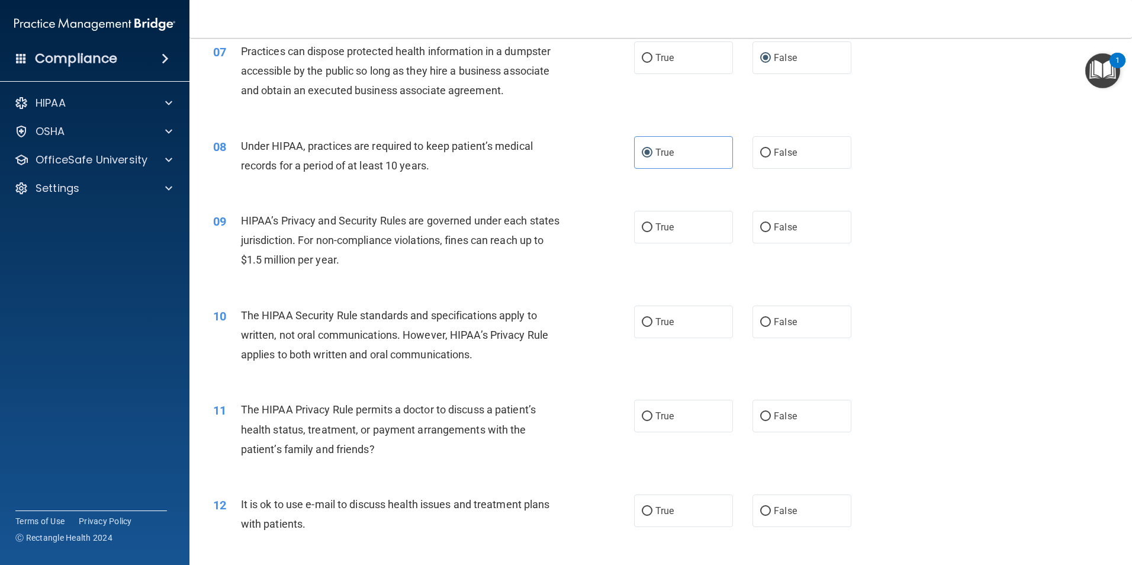
scroll to position [592, 0]
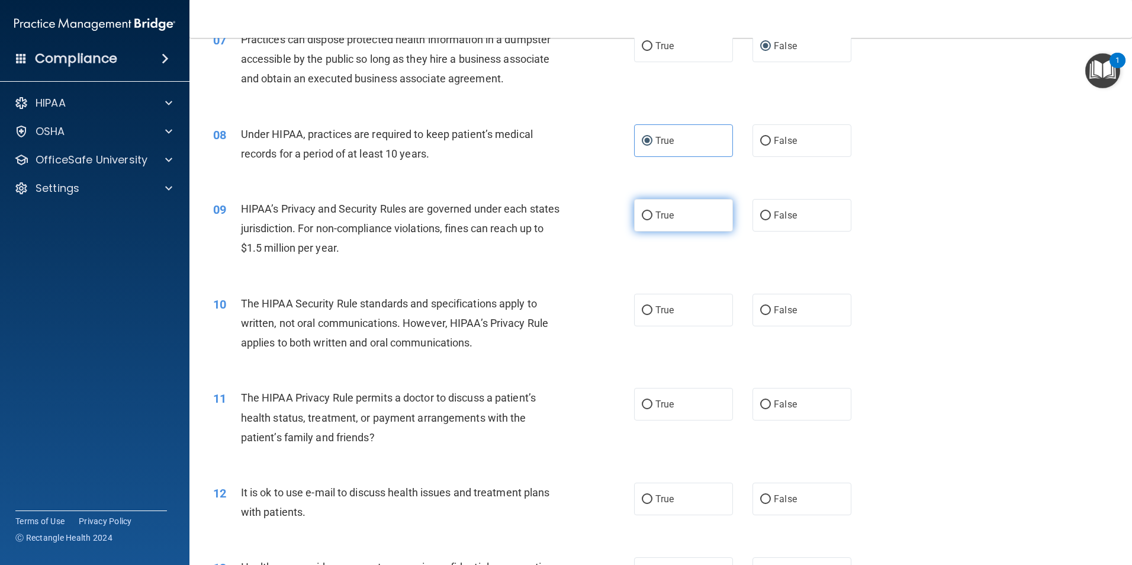
drag, startPoint x: 643, startPoint y: 211, endPoint x: 646, endPoint y: 217, distance: 7.4
click at [643, 211] on input "True" at bounding box center [647, 215] width 11 height 9
radio input "true"
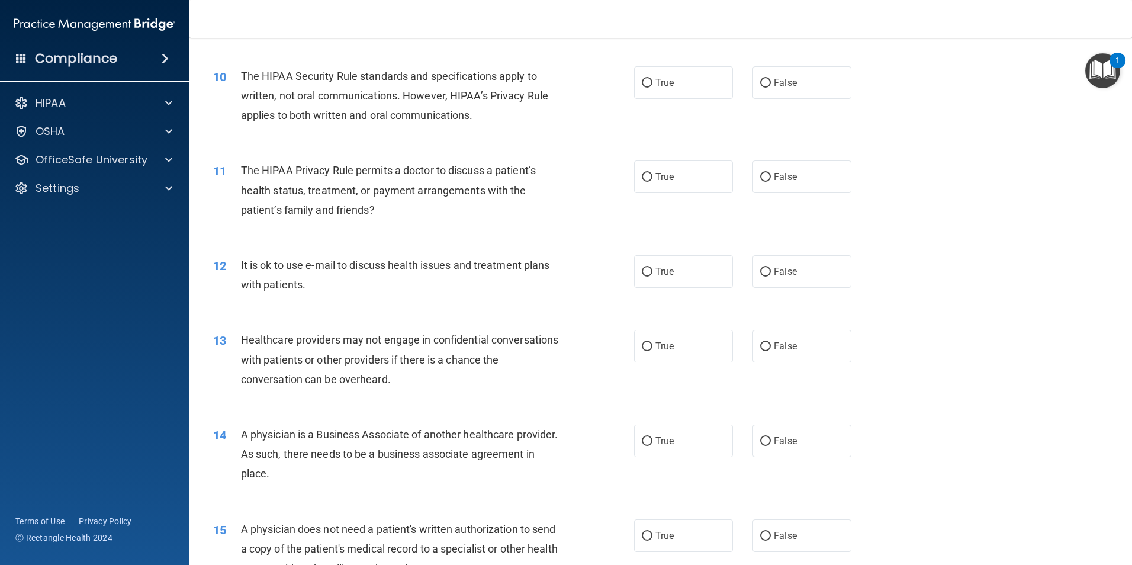
scroll to position [829, 0]
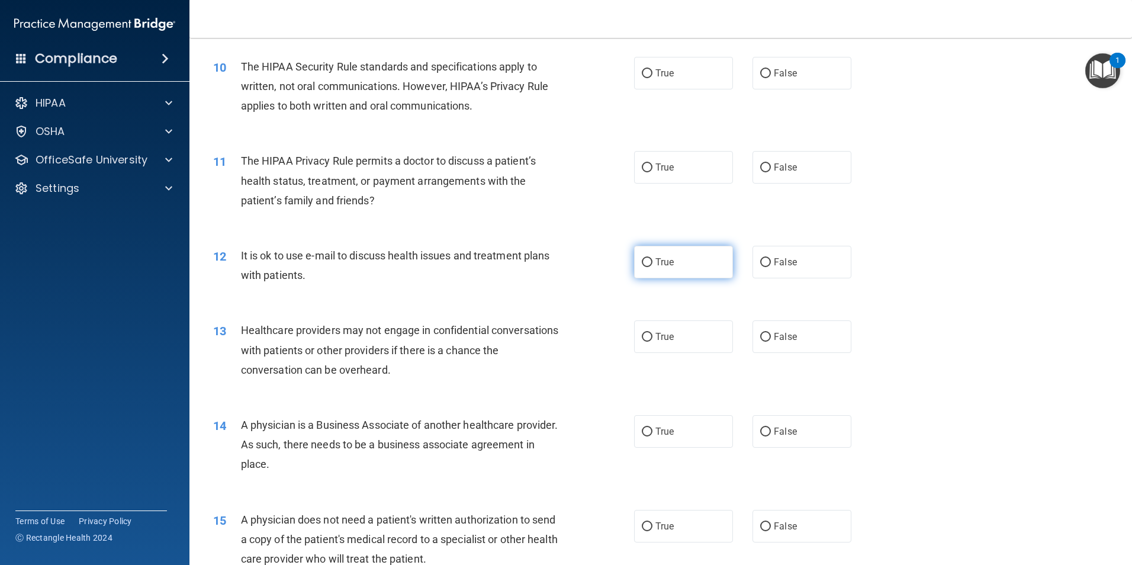
click at [642, 264] on input "True" at bounding box center [647, 262] width 11 height 9
radio input "true"
click at [642, 336] on input "True" at bounding box center [647, 337] width 11 height 9
radio input "true"
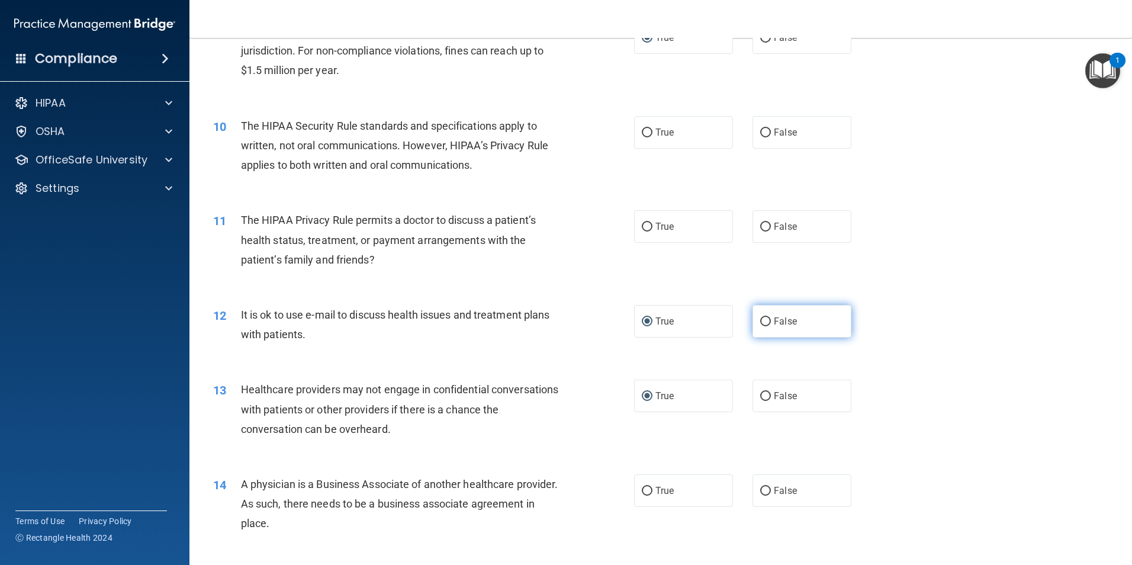
scroll to position [711, 0]
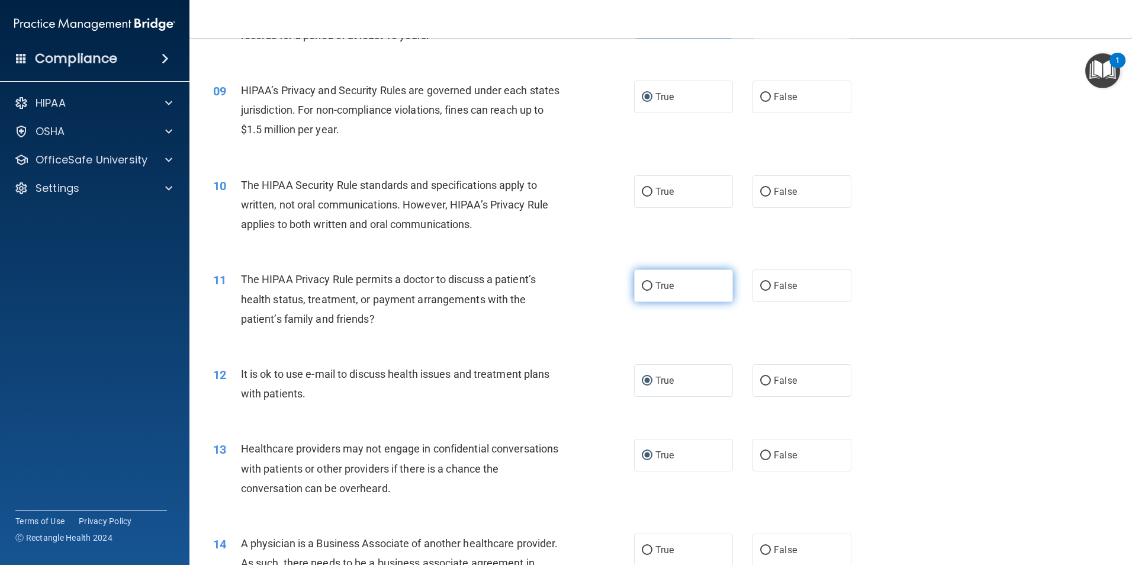
click at [643, 291] on label "True" at bounding box center [683, 285] width 99 height 33
click at [643, 291] on input "True" at bounding box center [647, 286] width 11 height 9
radio input "true"
click at [760, 188] on input "False" at bounding box center [765, 192] width 11 height 9
radio input "true"
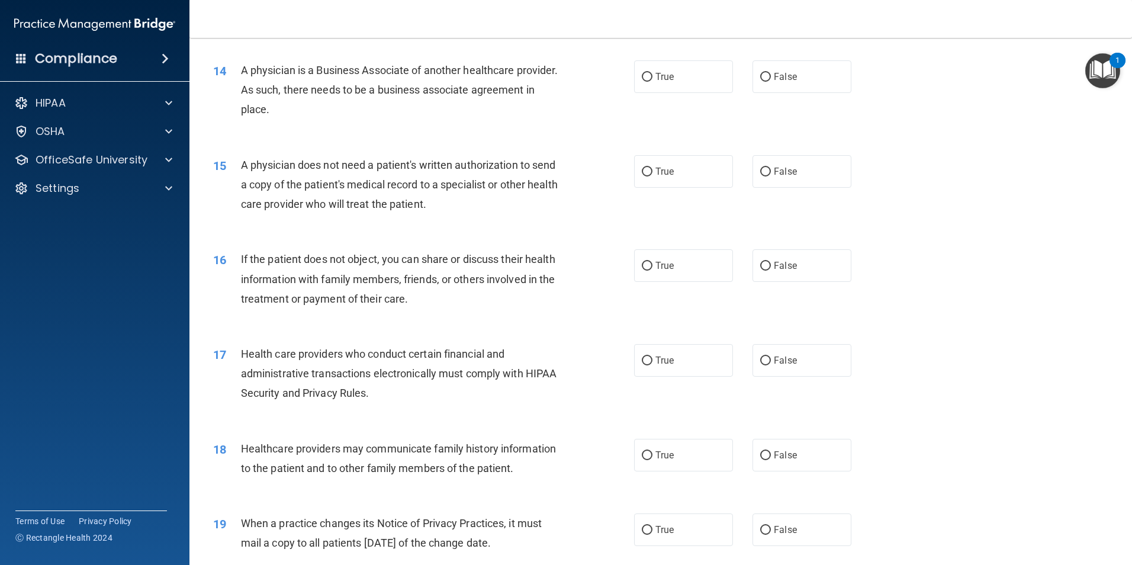
scroll to position [1185, 0]
click at [774, 75] on span "False" at bounding box center [785, 75] width 23 height 11
click at [769, 75] on input "False" at bounding box center [765, 76] width 11 height 9
radio input "true"
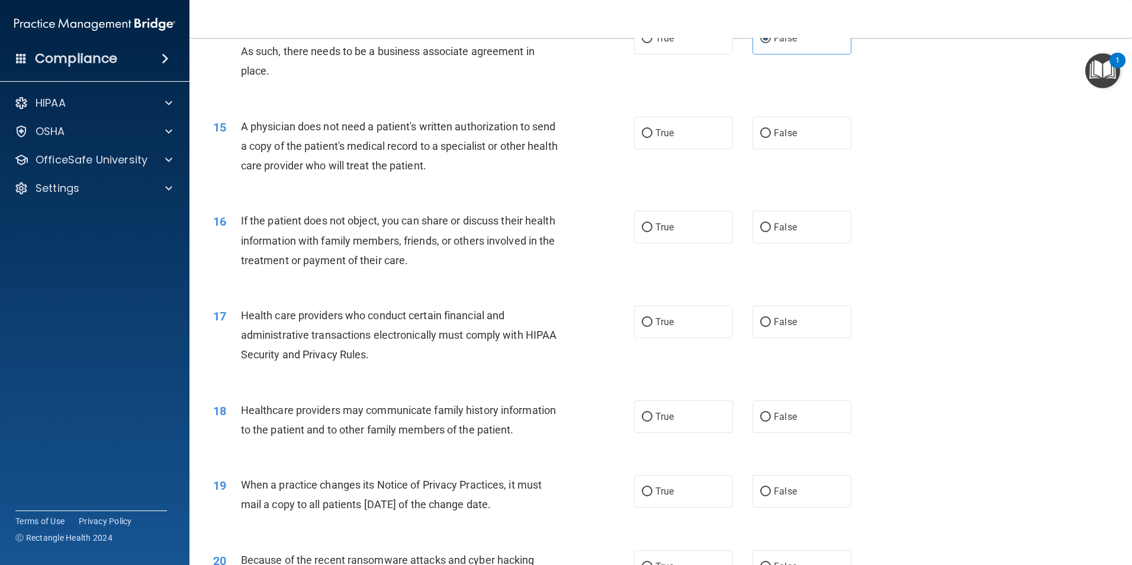
scroll to position [1244, 0]
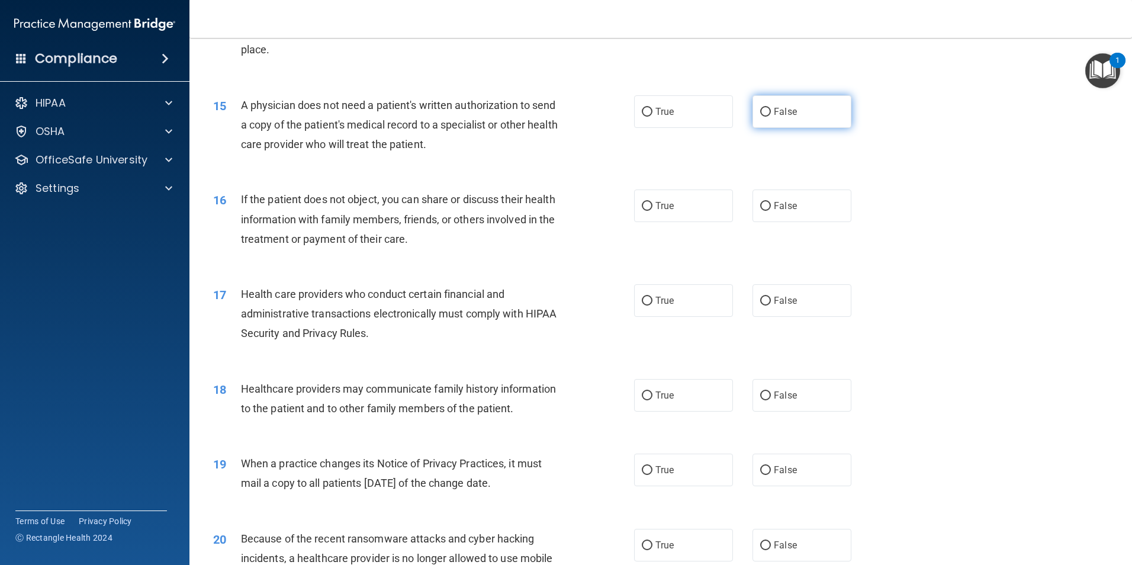
click at [765, 103] on label "False" at bounding box center [802, 111] width 99 height 33
click at [765, 108] on input "False" at bounding box center [765, 112] width 11 height 9
radio input "true"
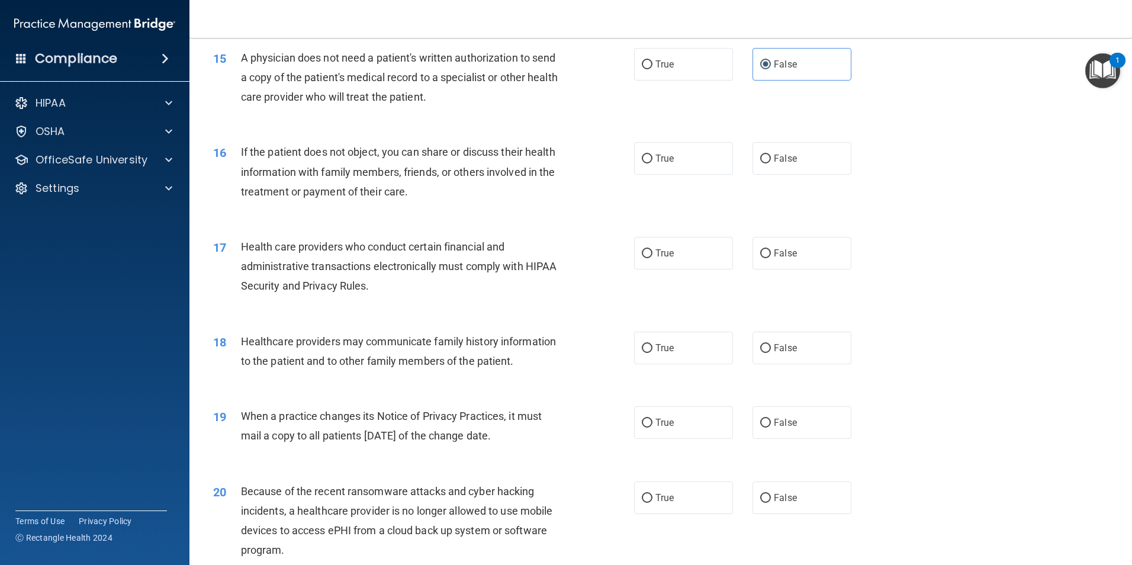
scroll to position [1185, 0]
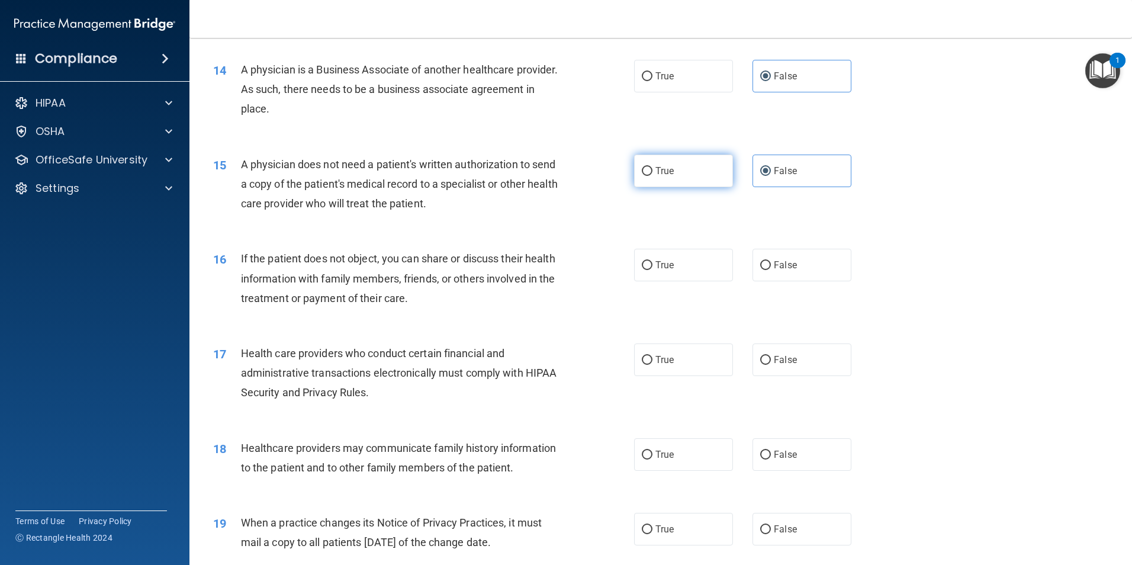
click at [649, 175] on label "True" at bounding box center [683, 171] width 99 height 33
click at [649, 175] on input "True" at bounding box center [647, 171] width 11 height 9
radio input "true"
radio input "false"
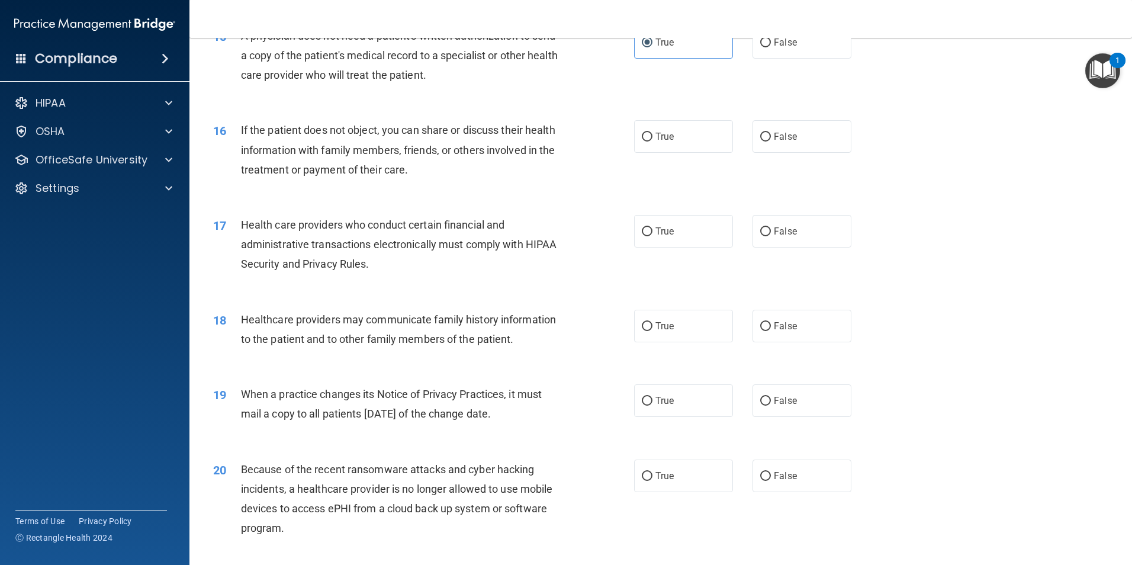
scroll to position [1244, 0]
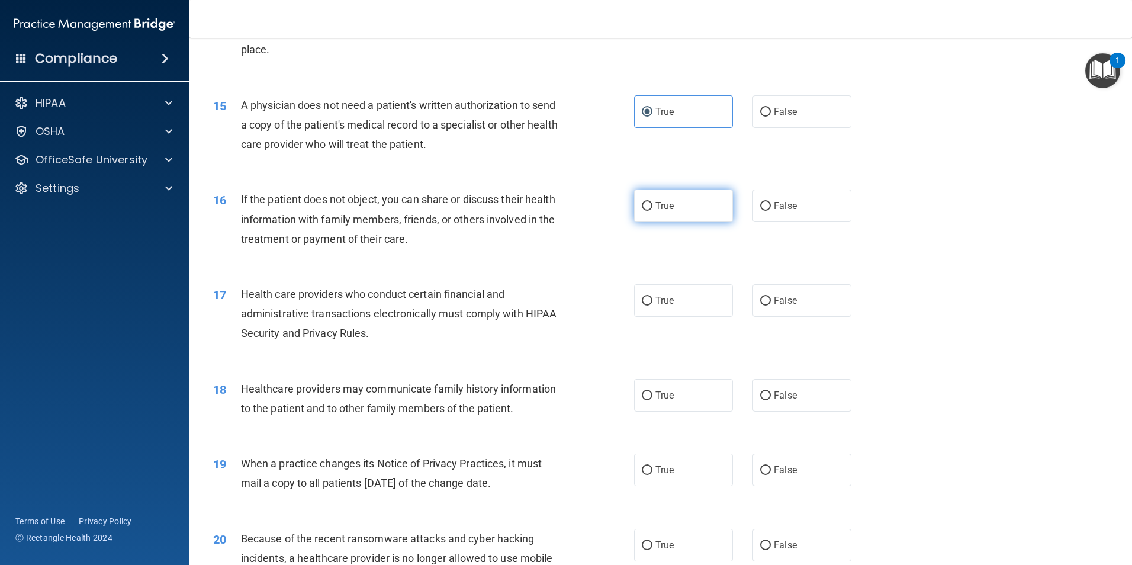
click at [642, 203] on input "True" at bounding box center [647, 206] width 11 height 9
radio input "true"
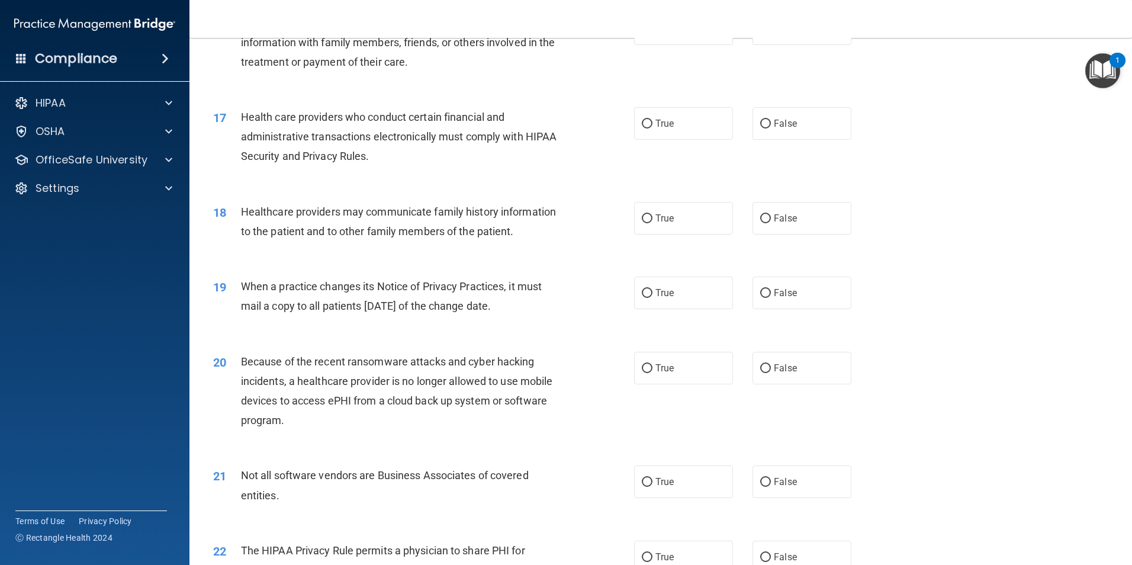
scroll to position [1421, 0]
click at [663, 132] on label "True" at bounding box center [683, 123] width 99 height 33
click at [642, 121] on input "True" at bounding box center [647, 123] width 11 height 9
radio input "true"
click at [642, 217] on input "True" at bounding box center [647, 218] width 11 height 9
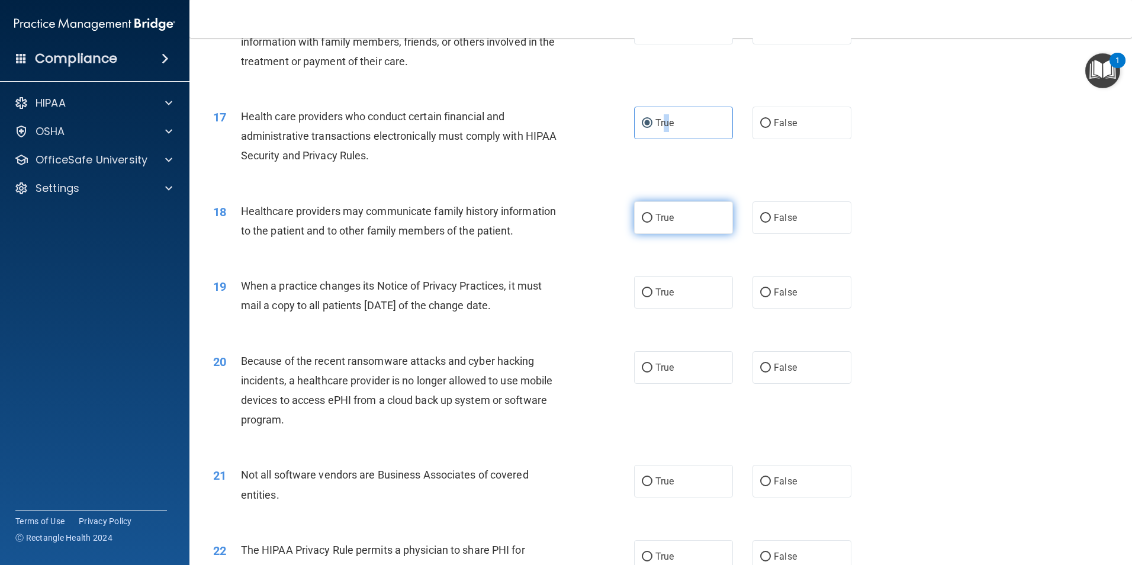
radio input "true"
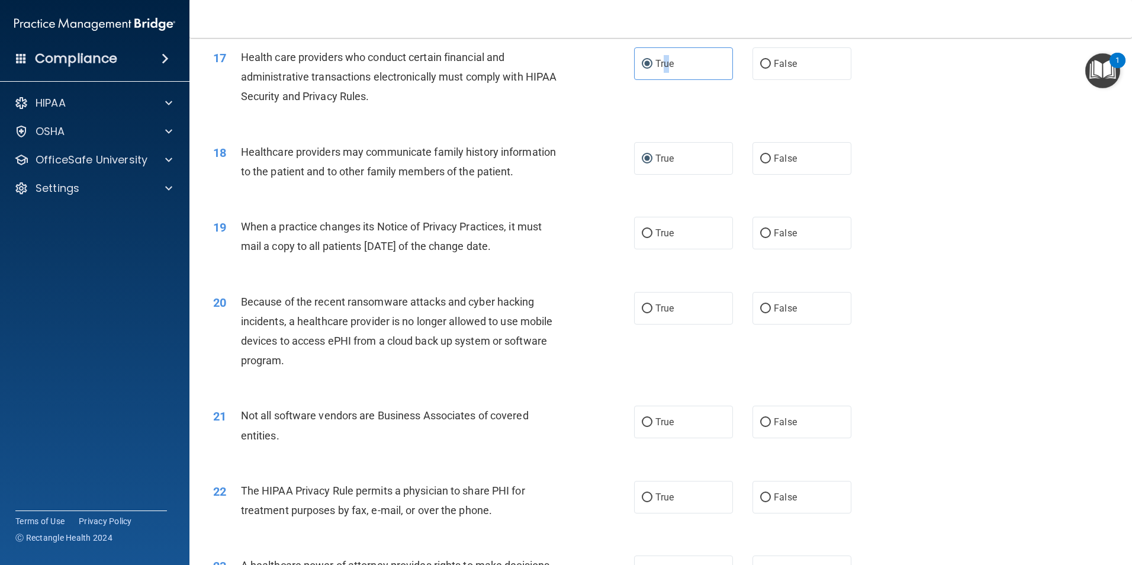
scroll to position [1540, 0]
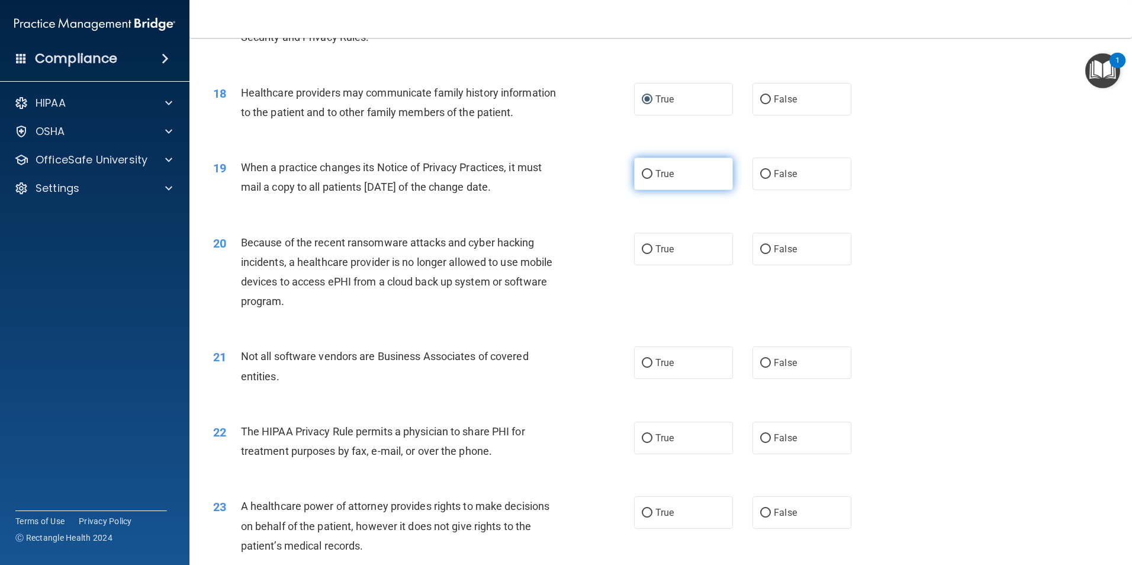
click at [642, 172] on input "True" at bounding box center [647, 174] width 11 height 9
radio input "true"
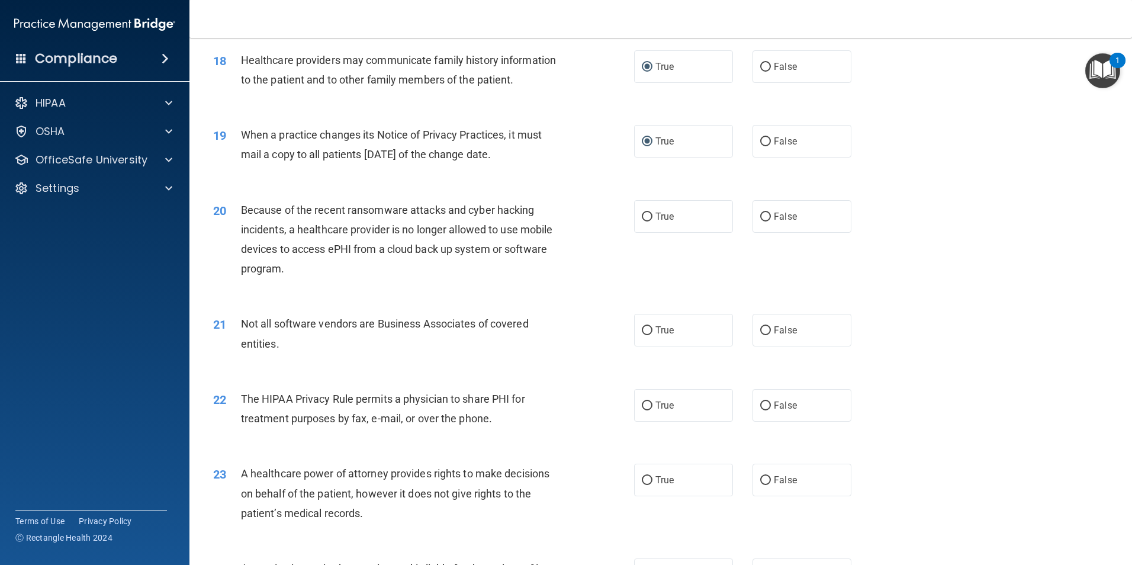
scroll to position [1599, 0]
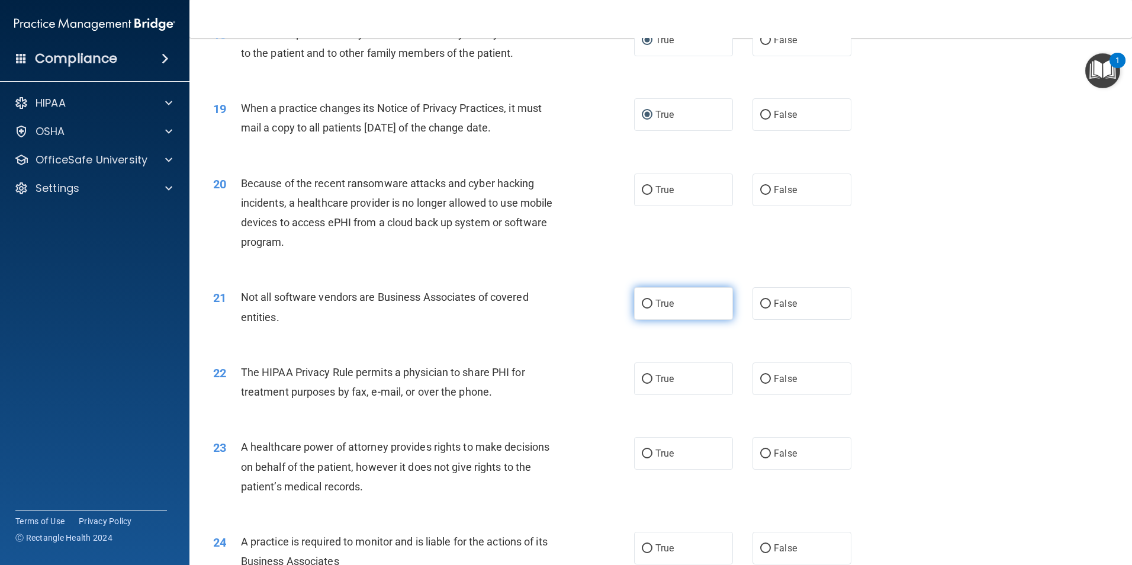
click at [650, 300] on label "True" at bounding box center [683, 303] width 99 height 33
click at [650, 300] on input "True" at bounding box center [647, 304] width 11 height 9
radio input "true"
click at [760, 186] on input "False" at bounding box center [765, 190] width 11 height 9
radio input "true"
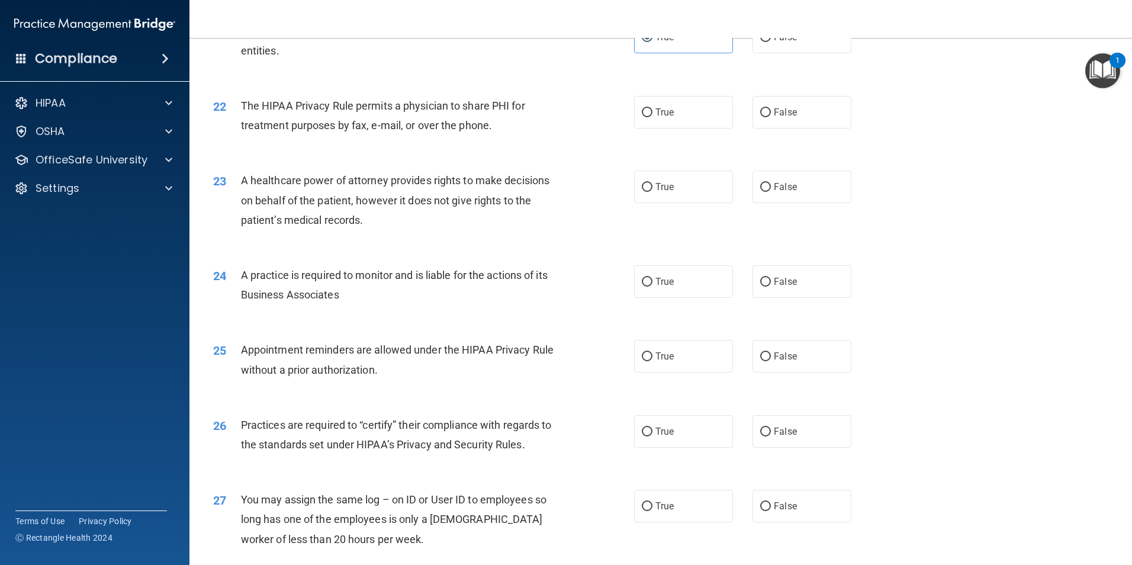
scroll to position [1895, 0]
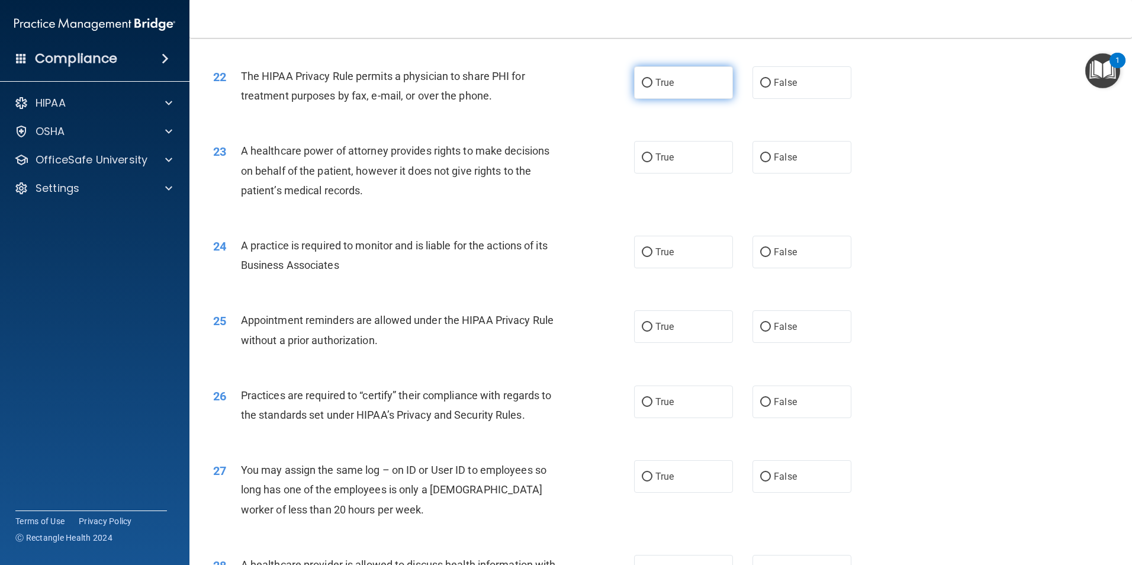
click at [647, 82] on input "True" at bounding box center [647, 83] width 11 height 9
radio input "true"
click at [763, 153] on input "False" at bounding box center [765, 157] width 11 height 9
radio input "true"
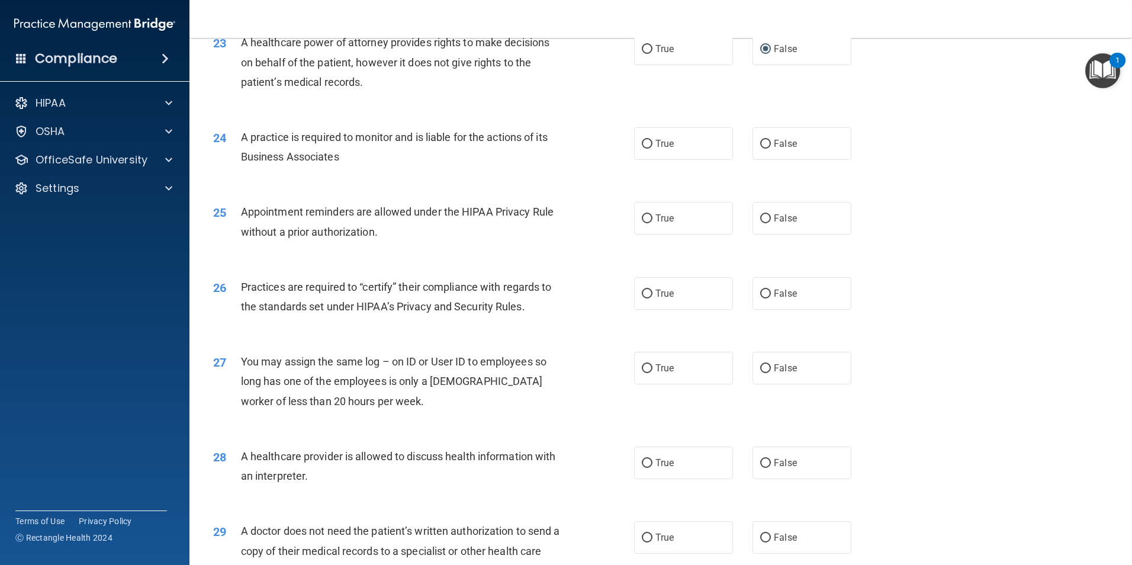
scroll to position [2014, 0]
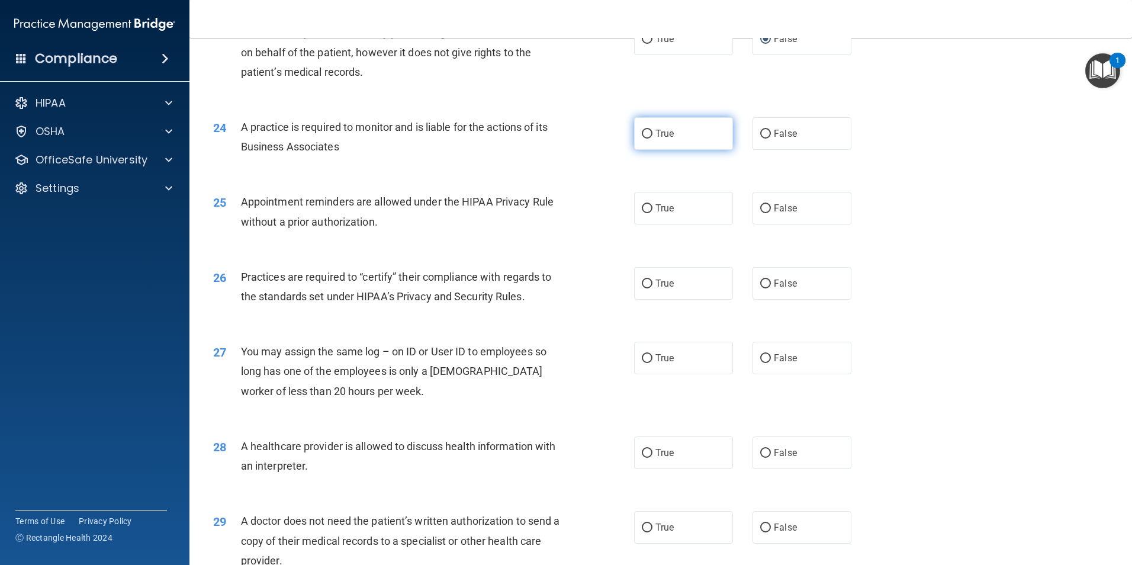
click at [642, 133] on input "True" at bounding box center [647, 134] width 11 height 9
radio input "true"
click at [757, 138] on label "False" at bounding box center [802, 133] width 99 height 33
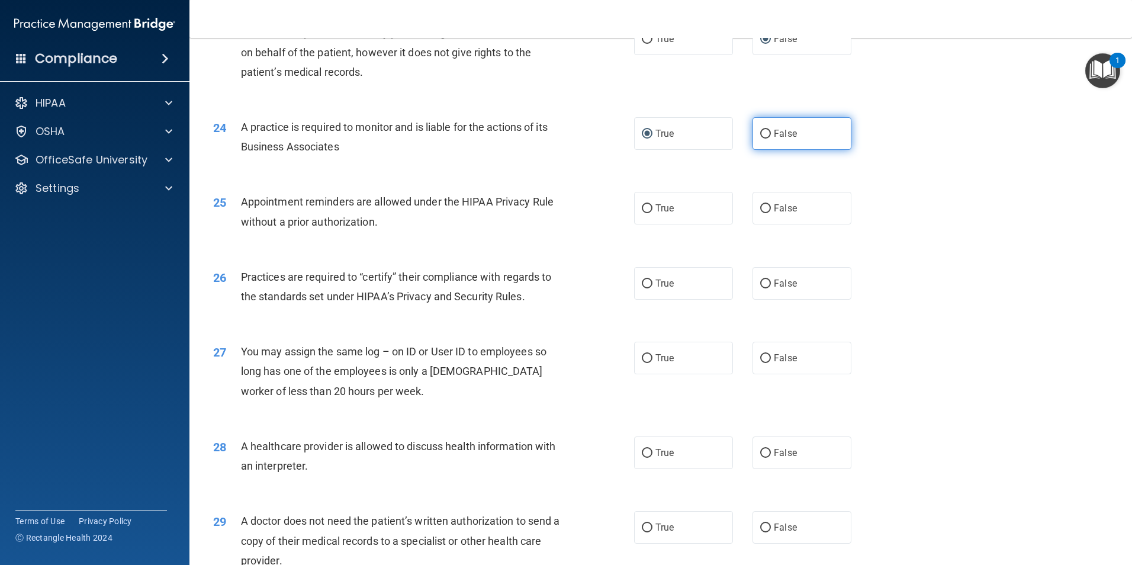
click at [762, 130] on input "False" at bounding box center [765, 134] width 11 height 9
radio input "true"
radio input "false"
click at [644, 207] on input "True" at bounding box center [647, 208] width 11 height 9
radio input "true"
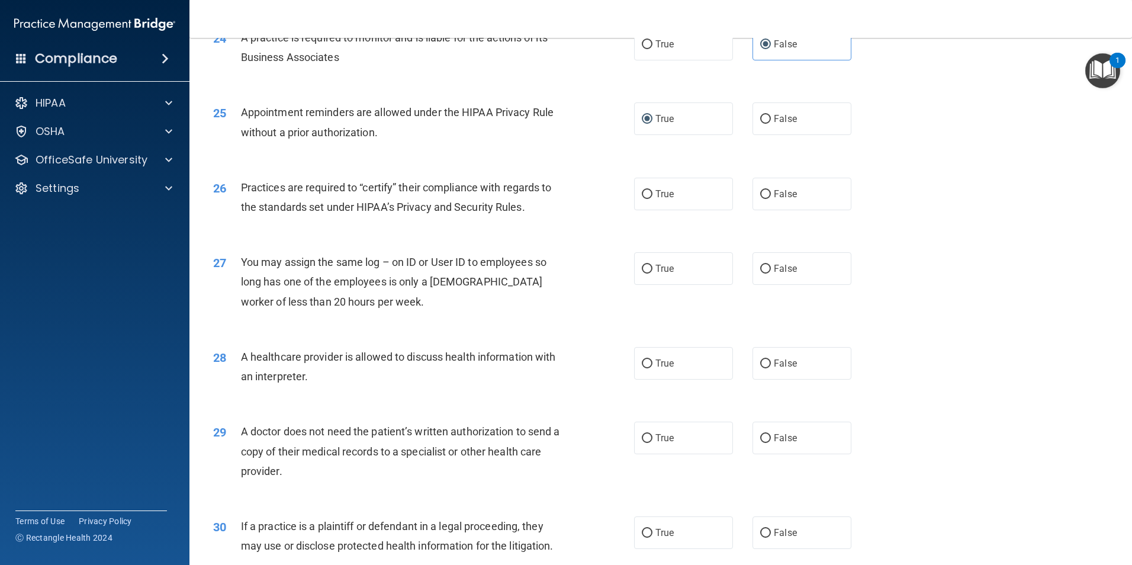
scroll to position [2132, 0]
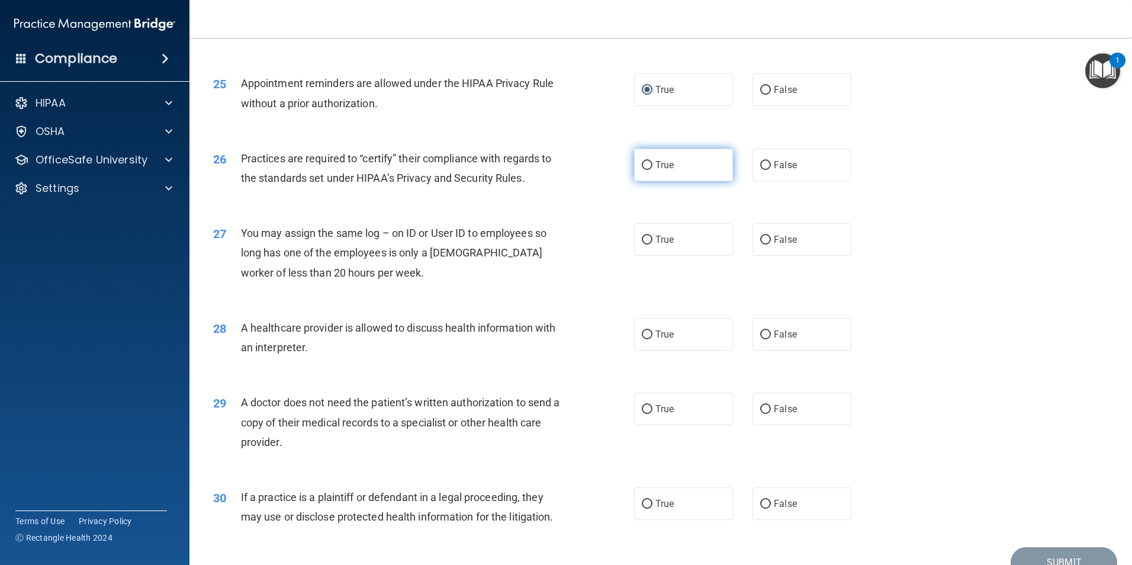
click at [637, 164] on label "True" at bounding box center [683, 165] width 99 height 33
click at [642, 164] on input "True" at bounding box center [647, 165] width 11 height 9
radio input "true"
click at [760, 243] on input "False" at bounding box center [765, 240] width 11 height 9
radio input "true"
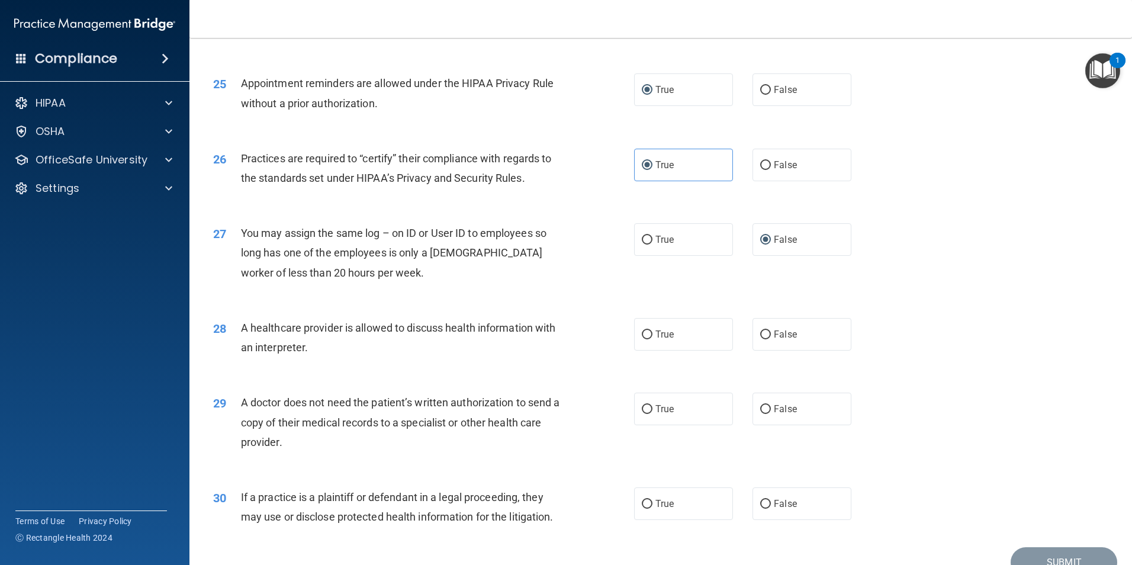
scroll to position [2191, 0]
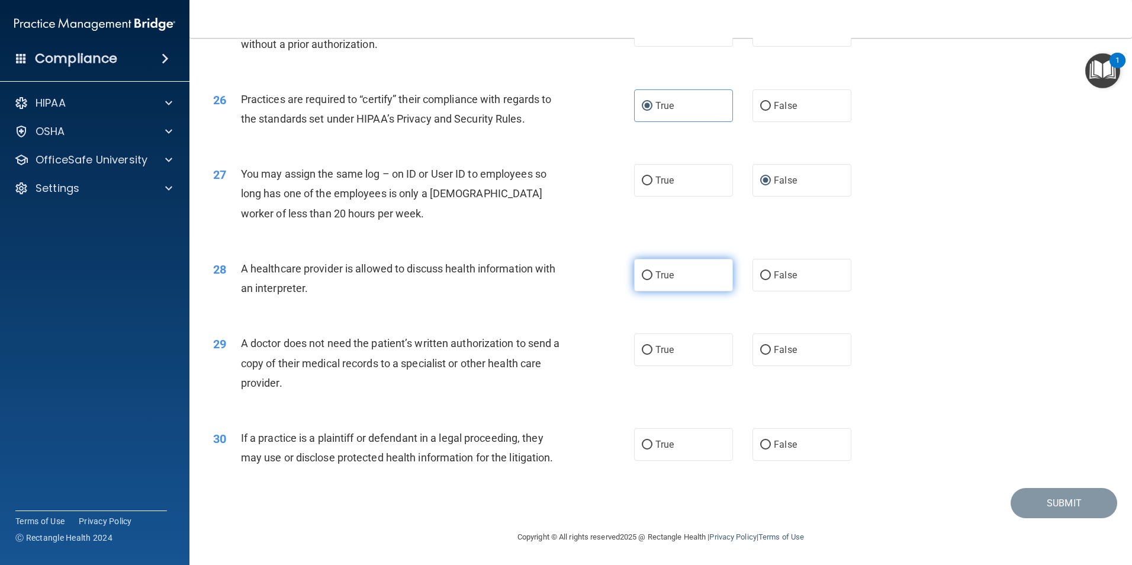
click at [648, 277] on input "True" at bounding box center [647, 275] width 11 height 9
radio input "true"
click at [644, 340] on label "True" at bounding box center [683, 349] width 99 height 33
click at [644, 345] on input "True" at bounding box center [647, 349] width 11 height 9
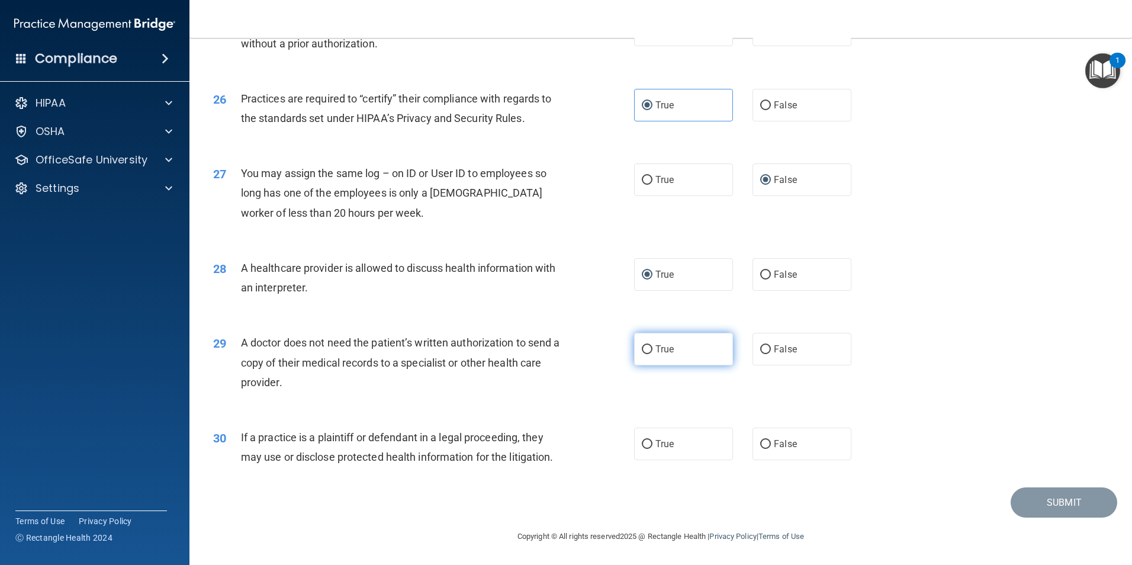
radio input "true"
click at [642, 448] on input "True" at bounding box center [647, 444] width 11 height 9
radio input "true"
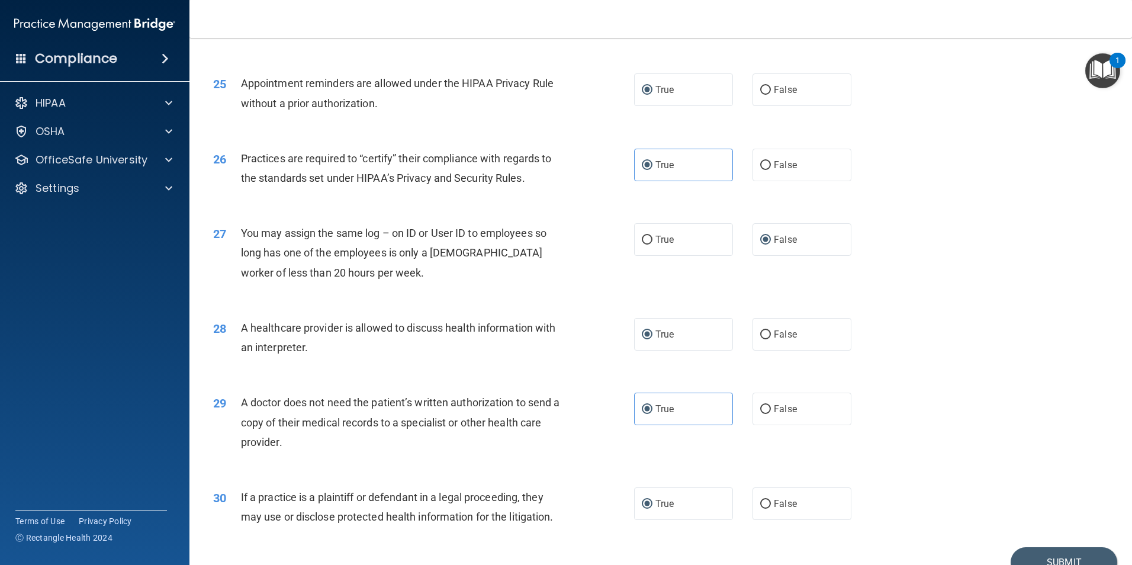
scroll to position [2191, 0]
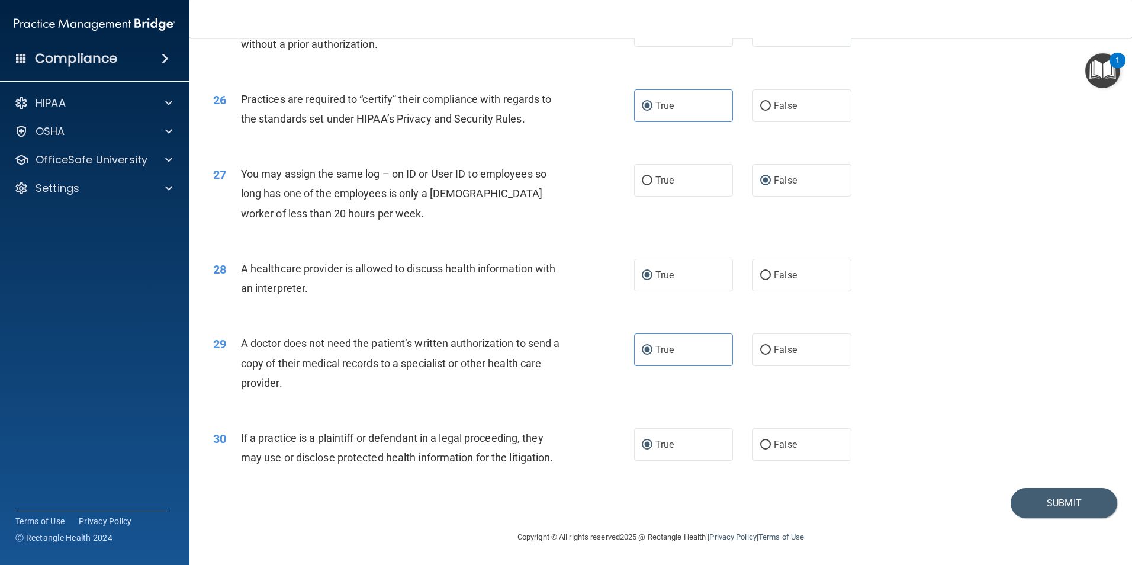
click at [1028, 480] on div "30 If a practice is a plaintiff or defendant in a legal proceeding, they may us…" at bounding box center [660, 450] width 913 height 75
click at [1029, 484] on div "30 If a practice is a plaintiff or defendant in a legal proceeding, they may us…" at bounding box center [660, 450] width 913 height 75
click at [1018, 514] on button "Submit" at bounding box center [1064, 503] width 107 height 30
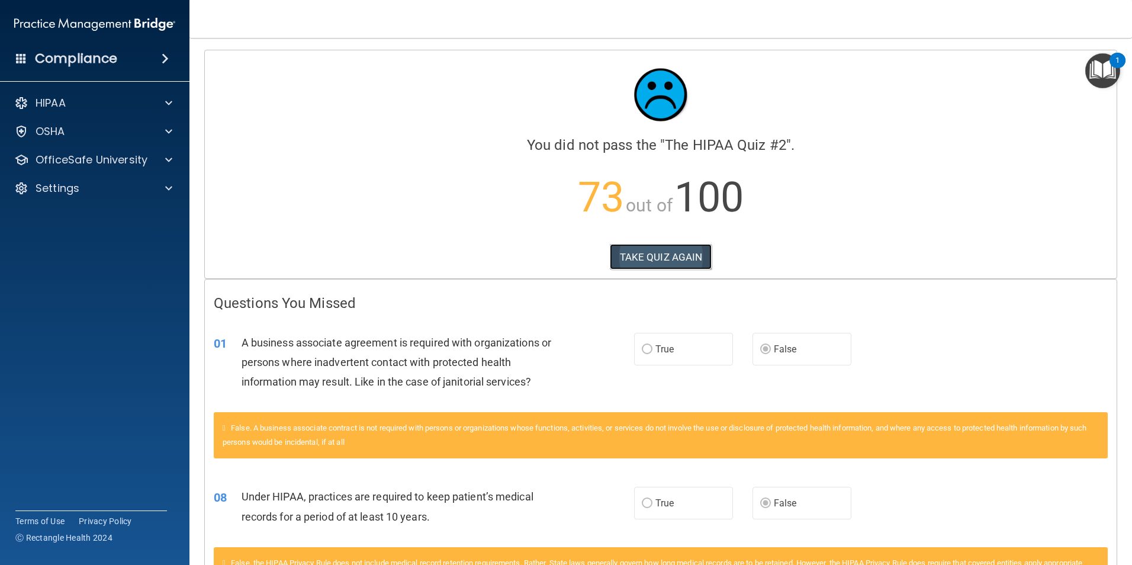
click at [672, 256] on button "TAKE QUIZ AGAIN" at bounding box center [661, 257] width 102 height 26
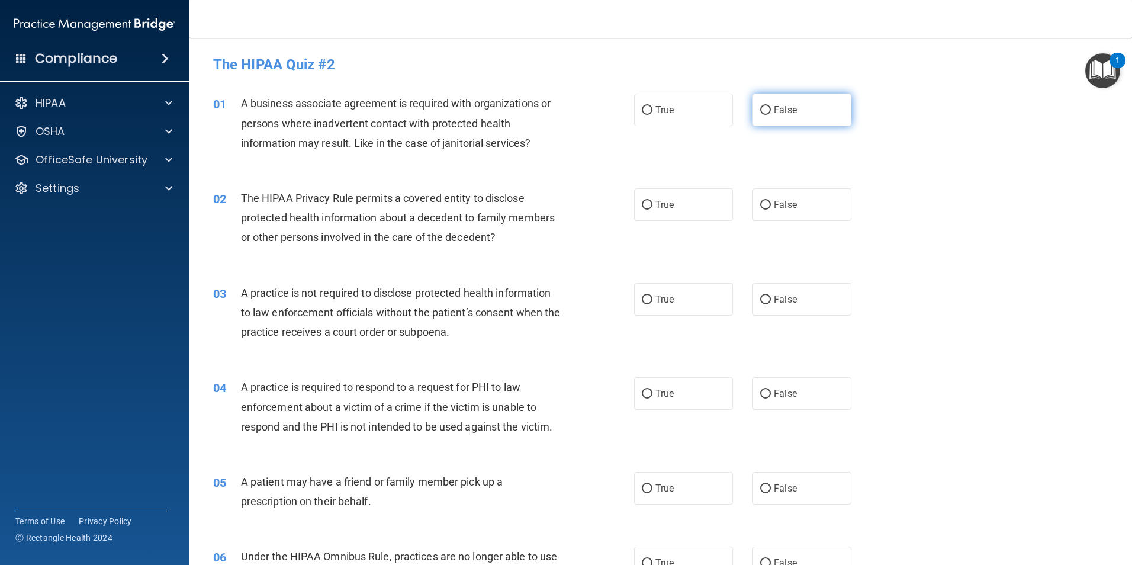
click at [760, 112] on input "False" at bounding box center [765, 110] width 11 height 9
radio input "true"
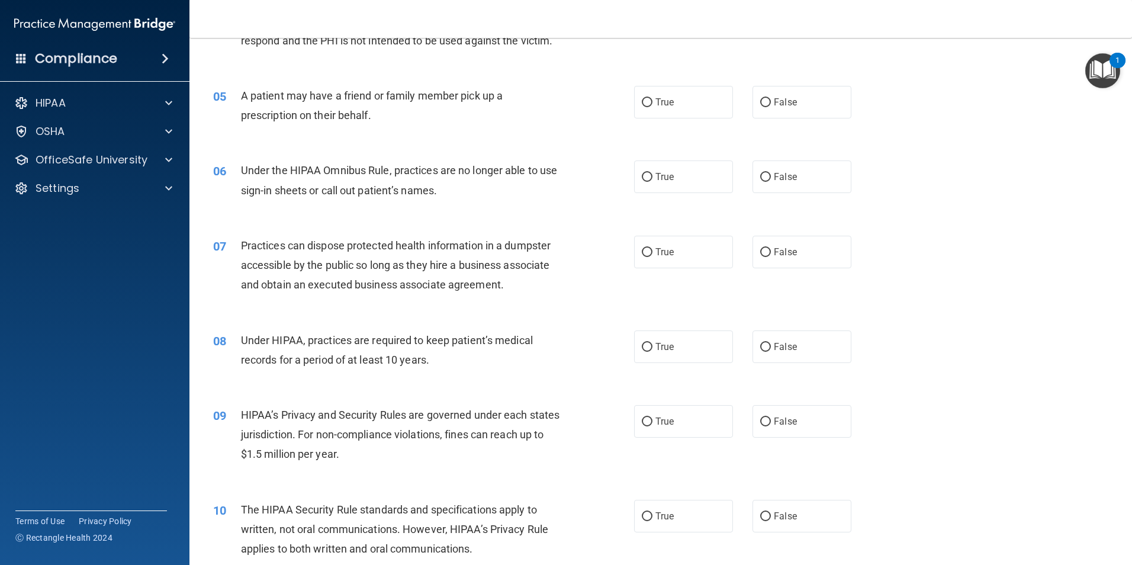
scroll to position [415, 0]
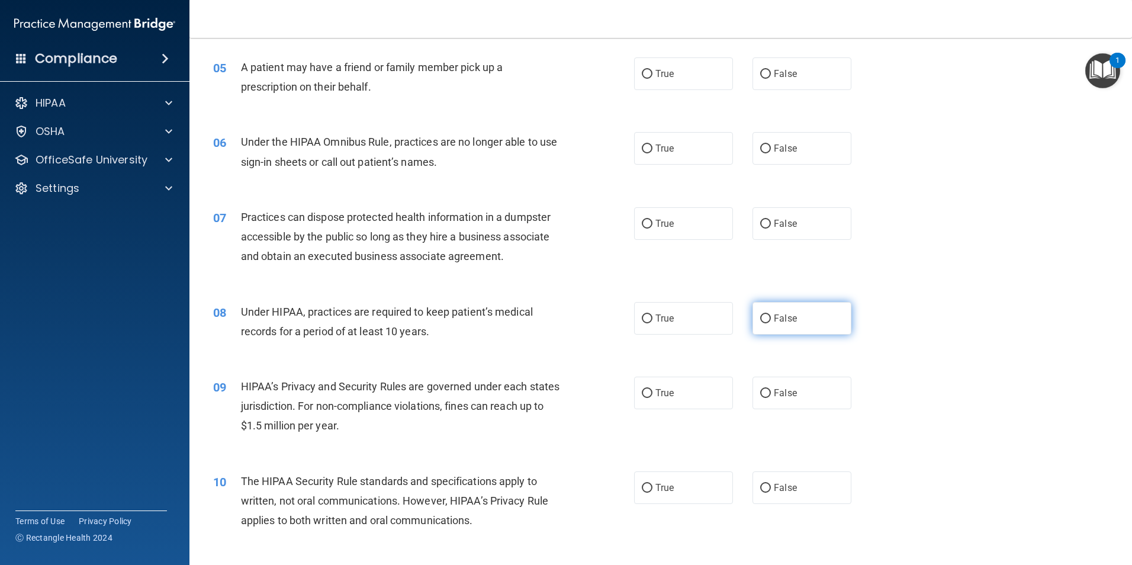
click at [760, 322] on input "False" at bounding box center [765, 319] width 11 height 9
radio input "true"
click at [760, 400] on label "False" at bounding box center [802, 393] width 99 height 33
click at [760, 398] on input "False" at bounding box center [765, 393] width 11 height 9
radio input "true"
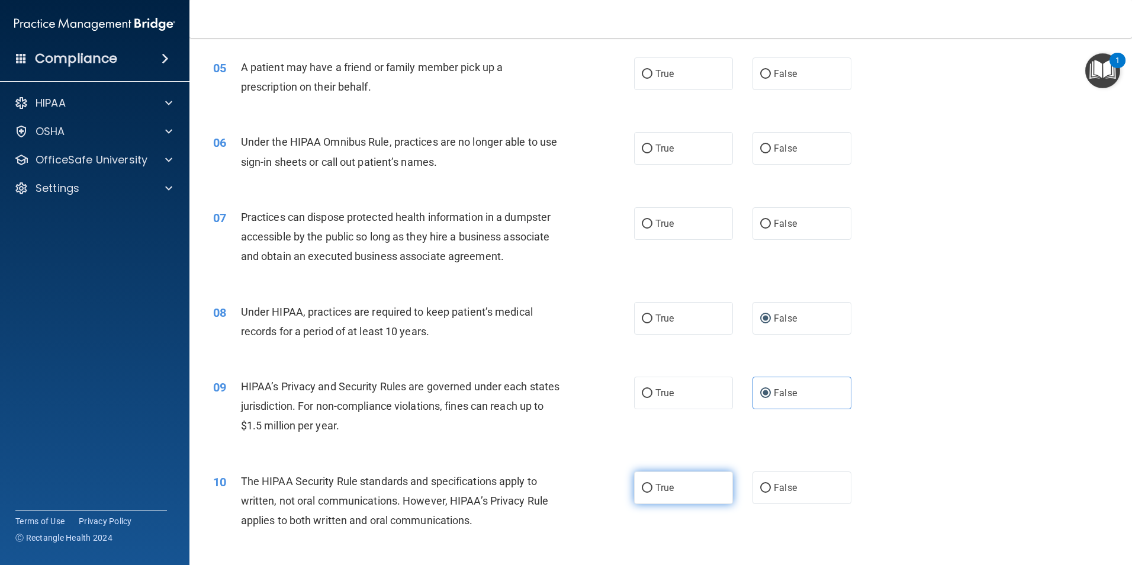
click at [634, 486] on label "True" at bounding box center [683, 487] width 99 height 33
click at [642, 486] on input "True" at bounding box center [647, 488] width 11 height 9
radio input "true"
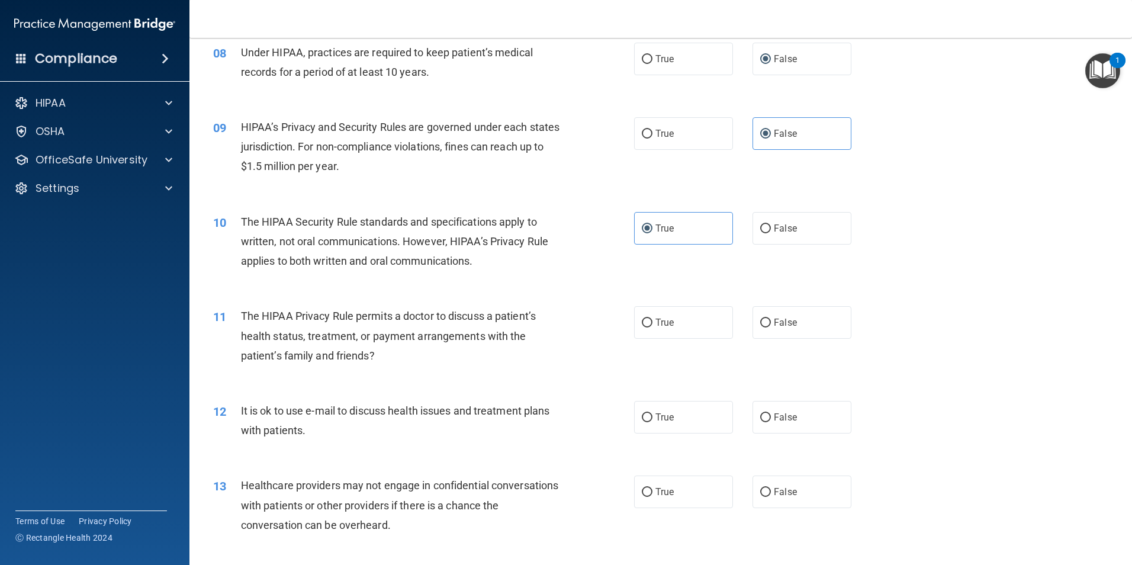
scroll to position [711, 0]
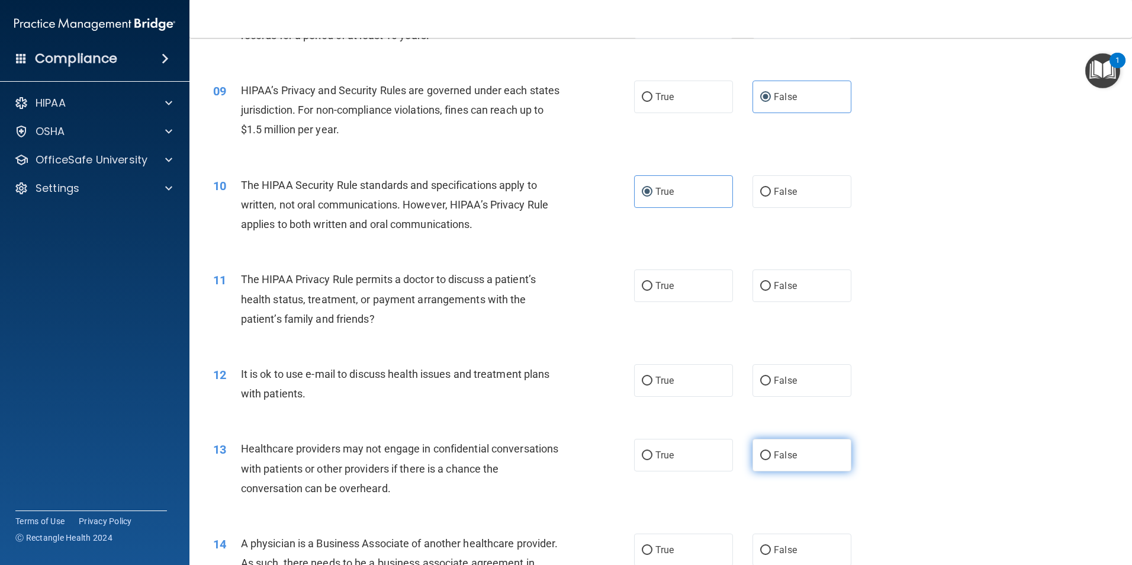
click at [761, 453] on input "False" at bounding box center [765, 455] width 11 height 9
radio input "true"
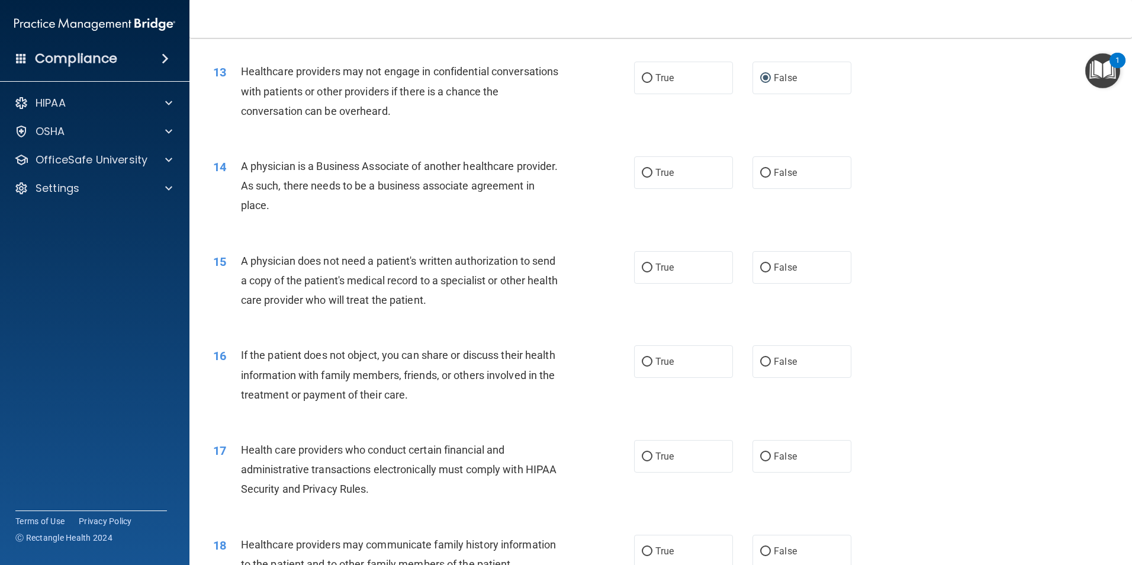
scroll to position [1125, 0]
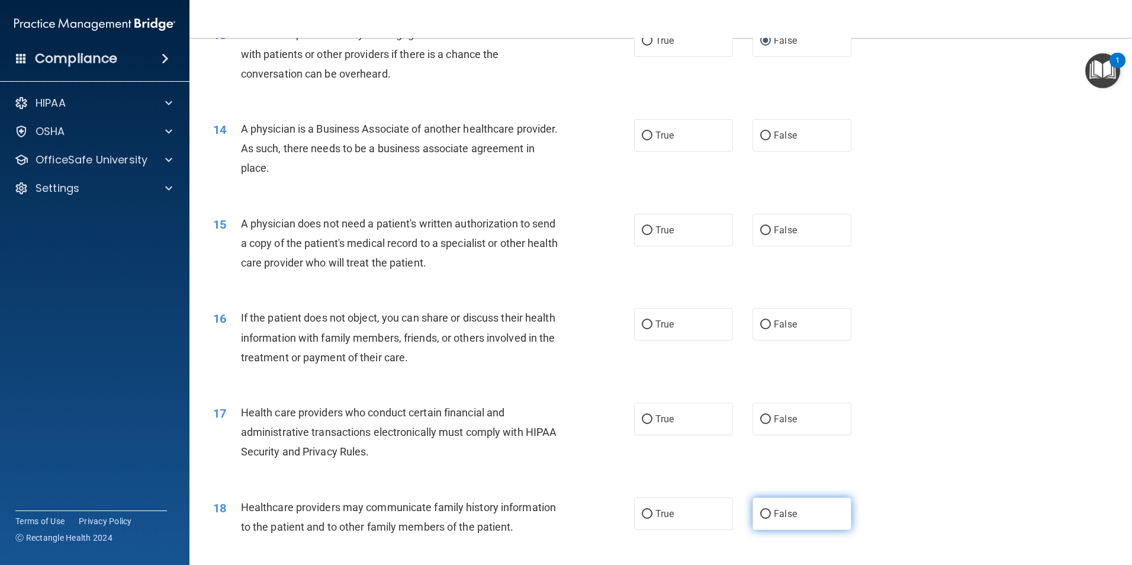
click at [765, 511] on input "False" at bounding box center [765, 514] width 11 height 9
radio input "true"
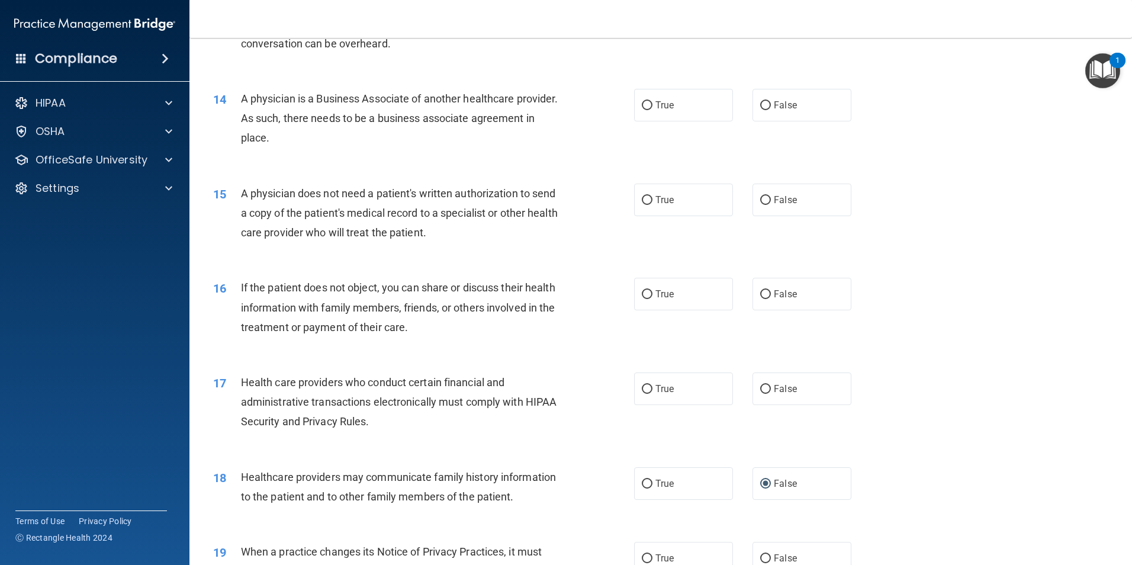
scroll to position [1185, 0]
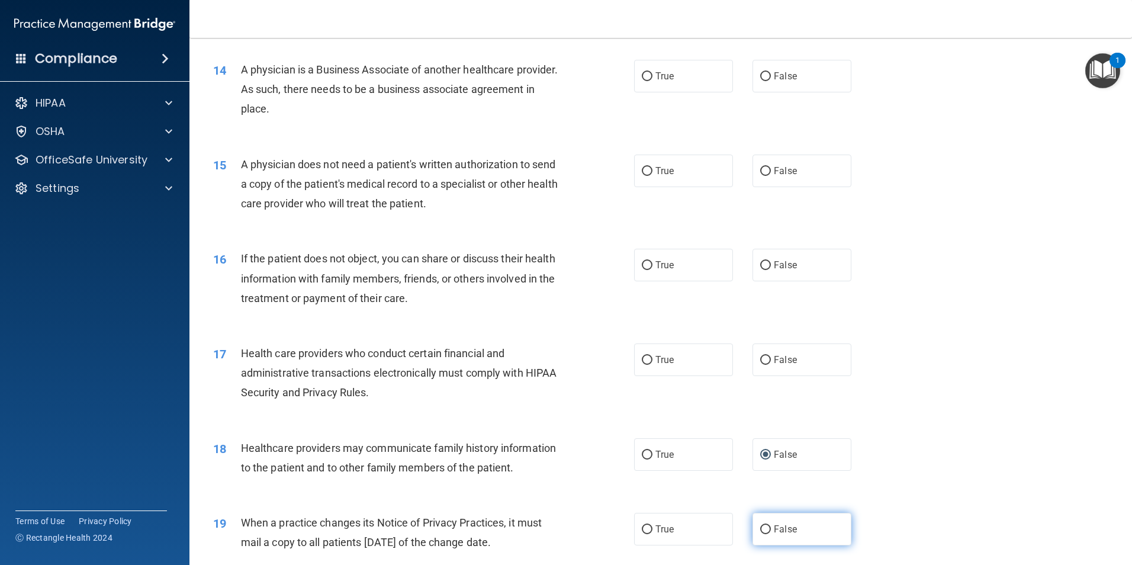
click at [762, 528] on input "False" at bounding box center [765, 529] width 11 height 9
radio input "true"
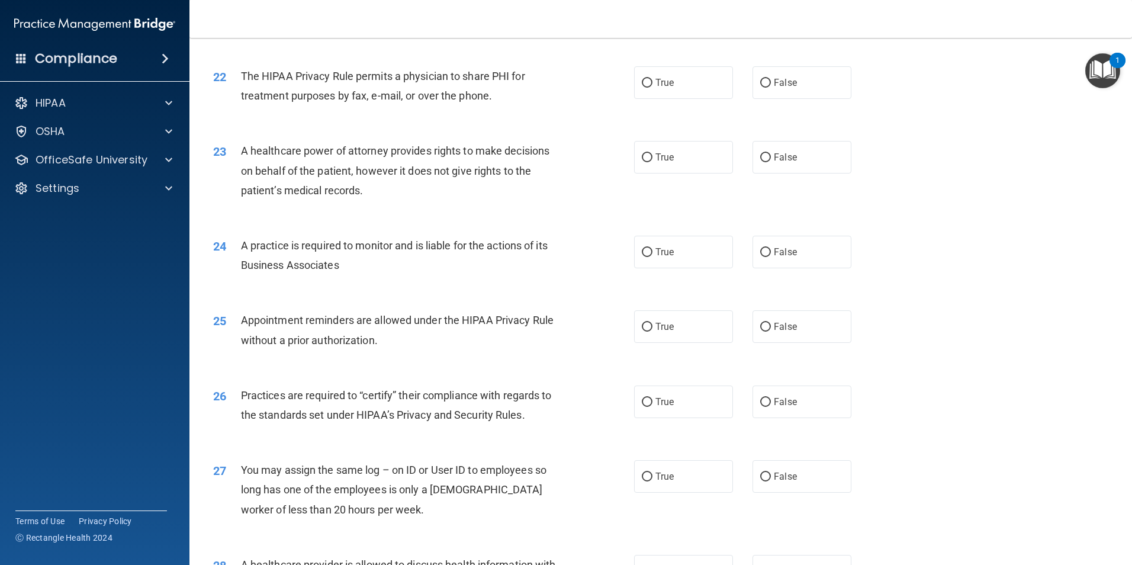
scroll to position [1955, 0]
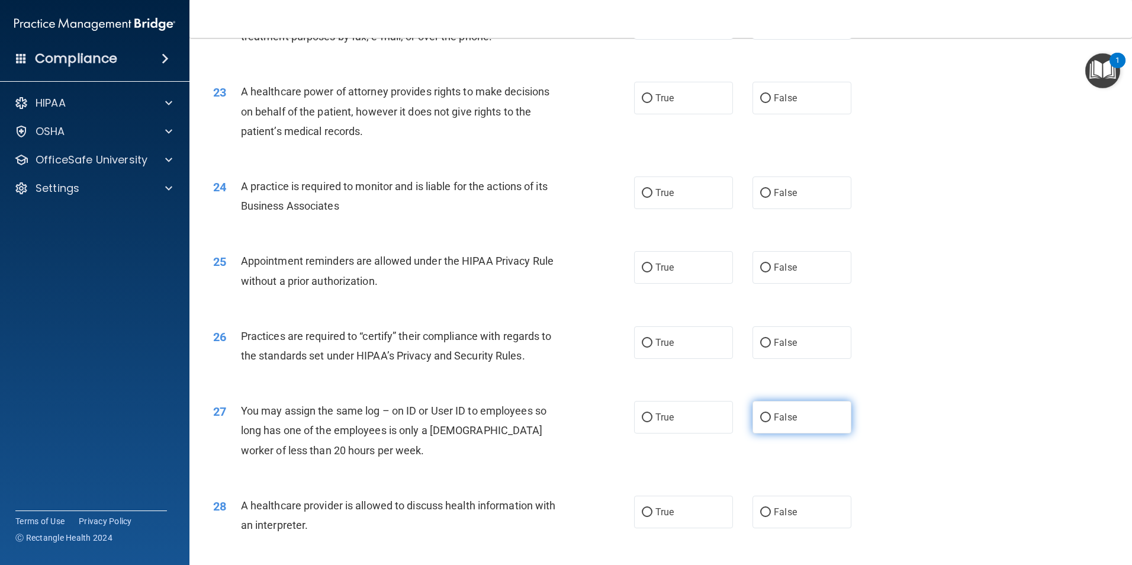
click at [763, 414] on input "False" at bounding box center [765, 417] width 11 height 9
radio input "true"
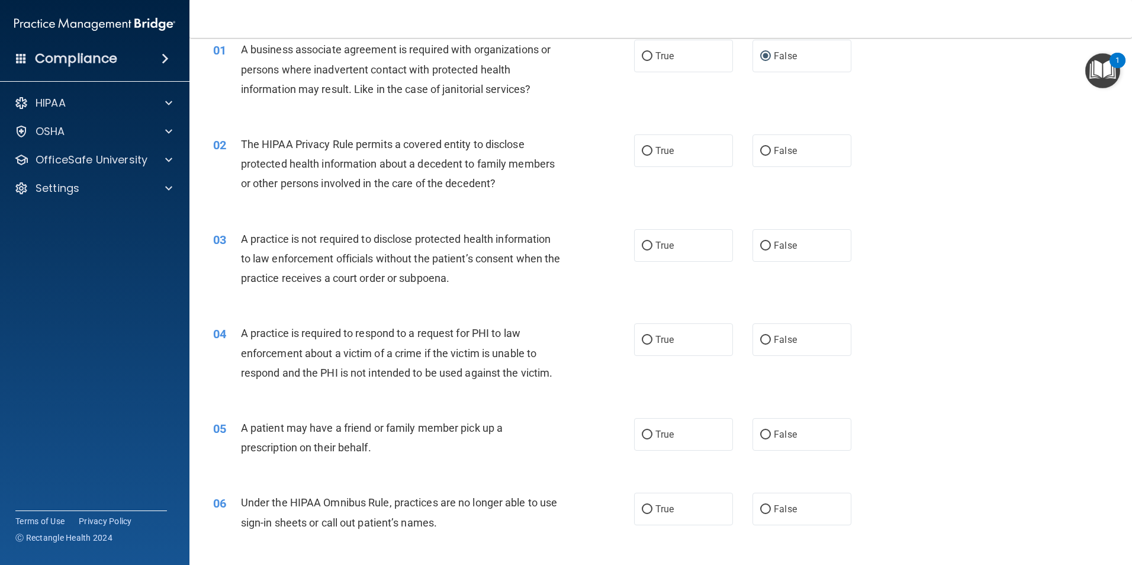
scroll to position [0, 0]
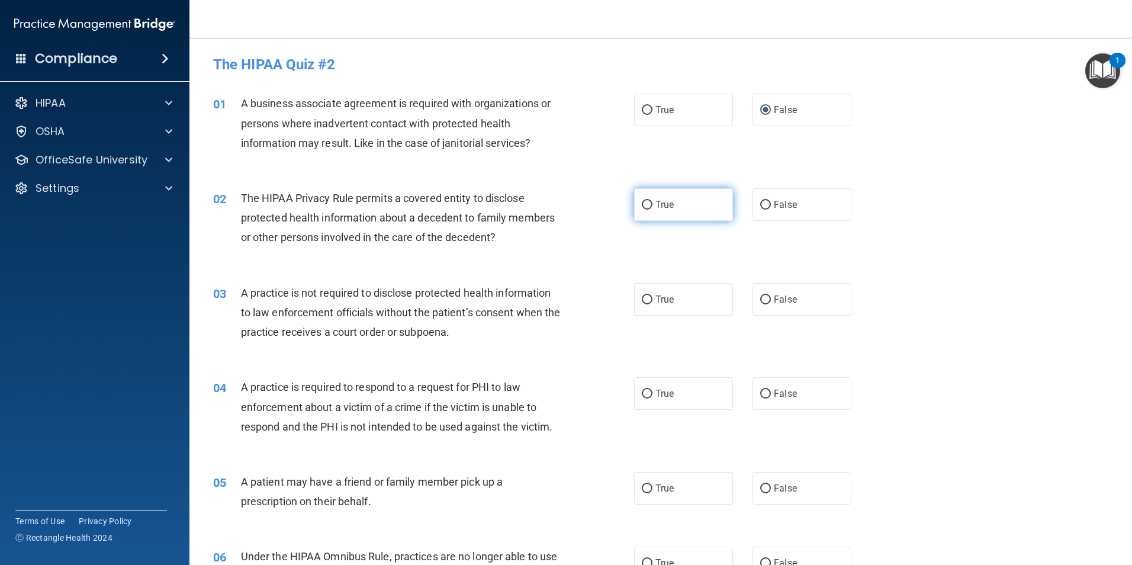
click at [646, 201] on input "True" at bounding box center [647, 205] width 11 height 9
radio input "true"
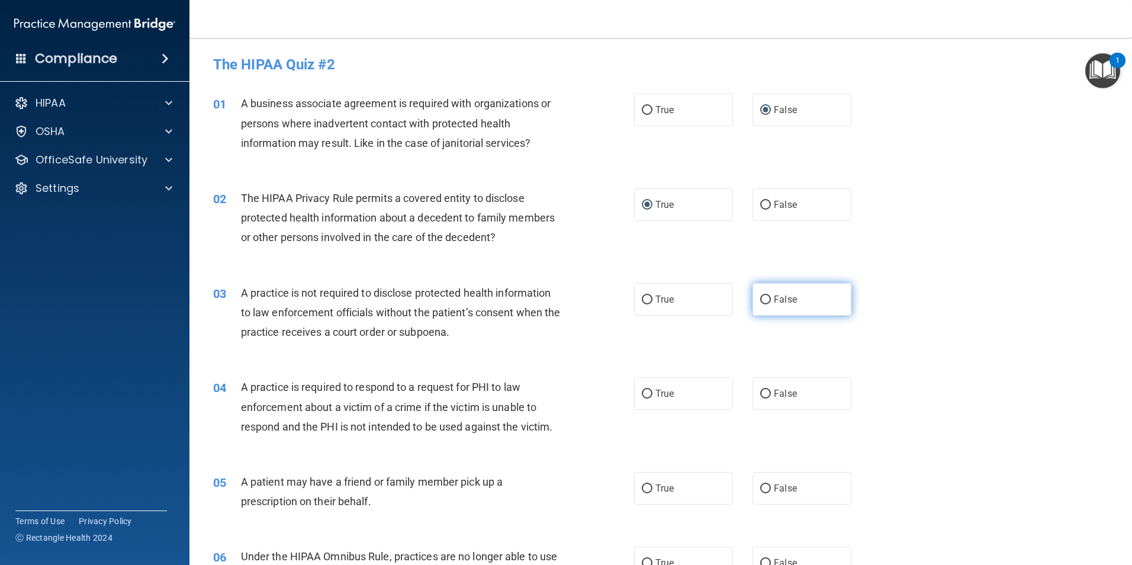
click at [760, 302] on input "False" at bounding box center [765, 300] width 11 height 9
radio input "true"
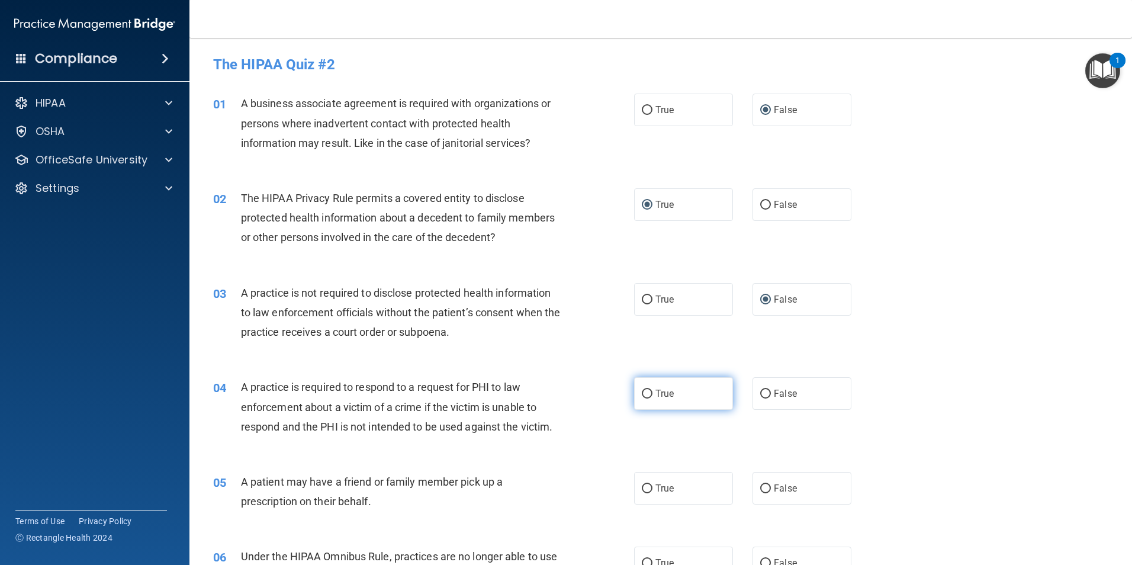
click at [644, 393] on input "True" at bounding box center [647, 394] width 11 height 9
radio input "true"
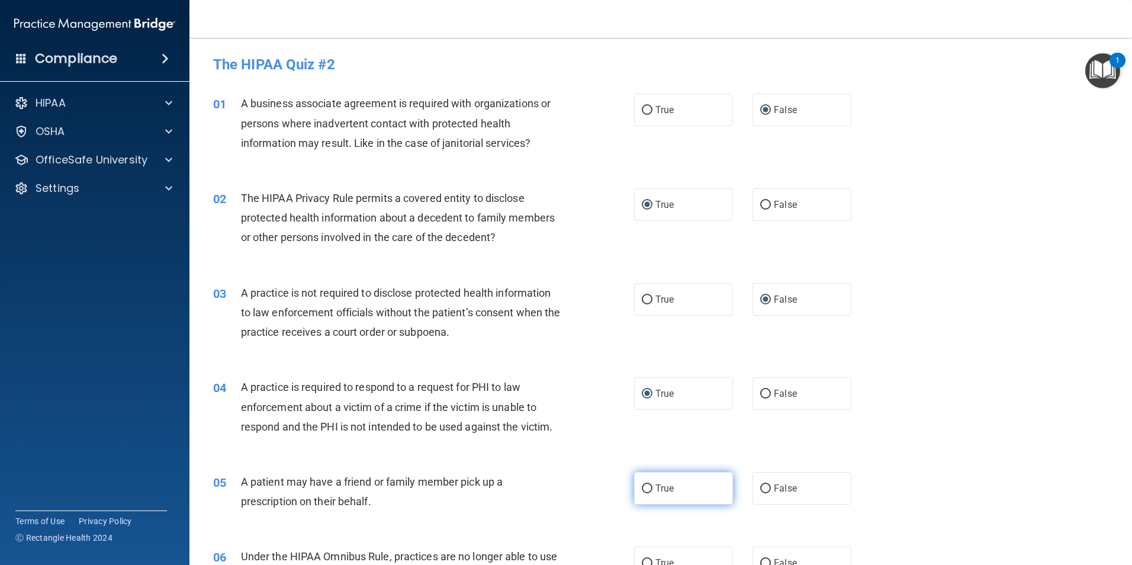
click at [651, 488] on label "True" at bounding box center [683, 488] width 99 height 33
click at [651, 488] on input "True" at bounding box center [647, 488] width 11 height 9
radio input "true"
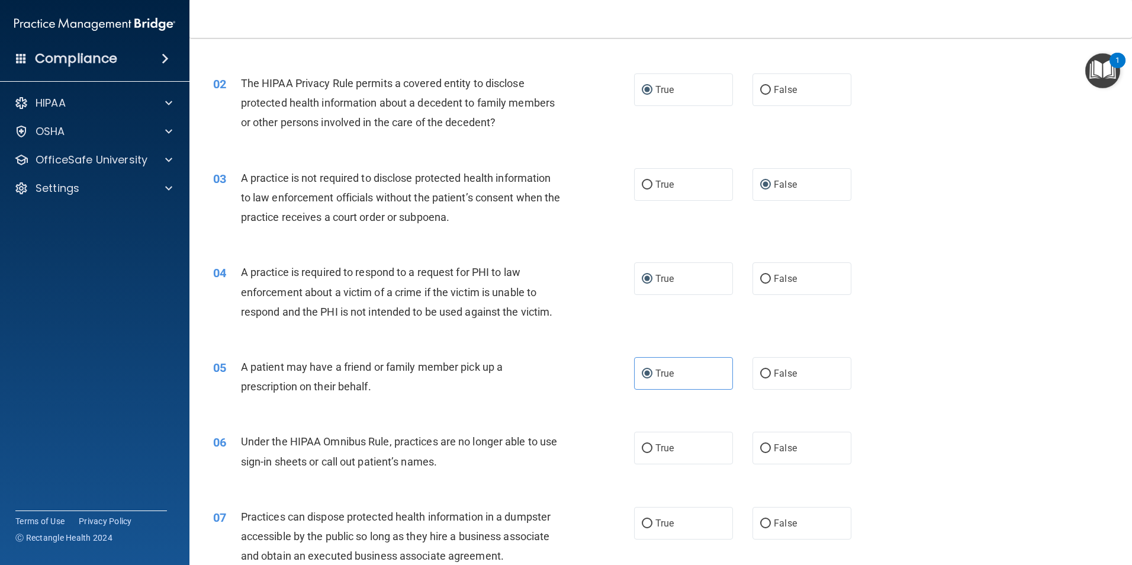
scroll to position [118, 0]
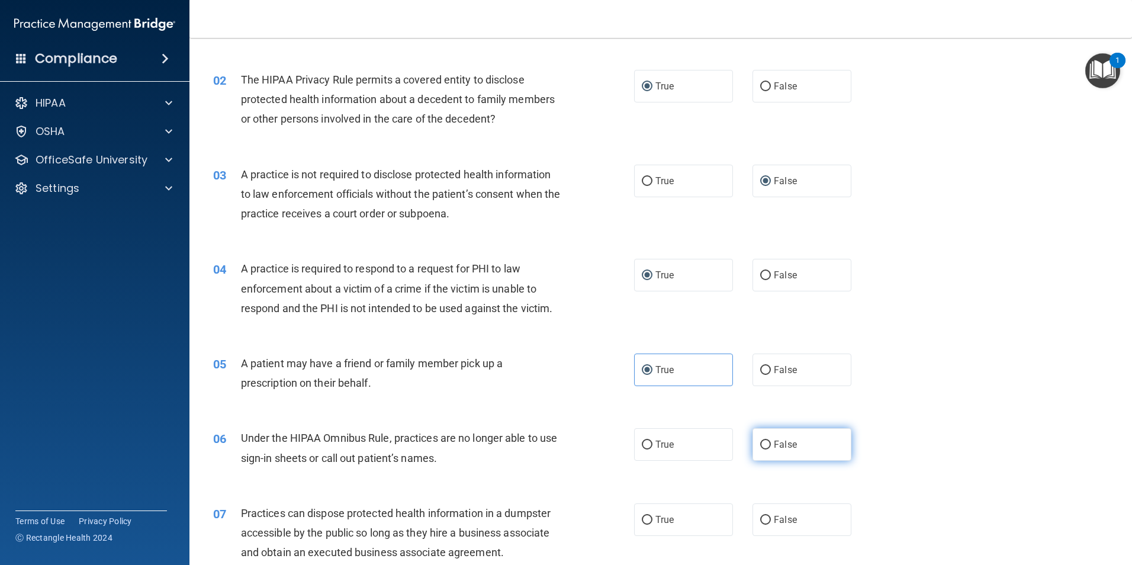
click at [763, 445] on input "False" at bounding box center [765, 445] width 11 height 9
radio input "true"
click at [760, 520] on input "False" at bounding box center [765, 520] width 11 height 9
radio input "true"
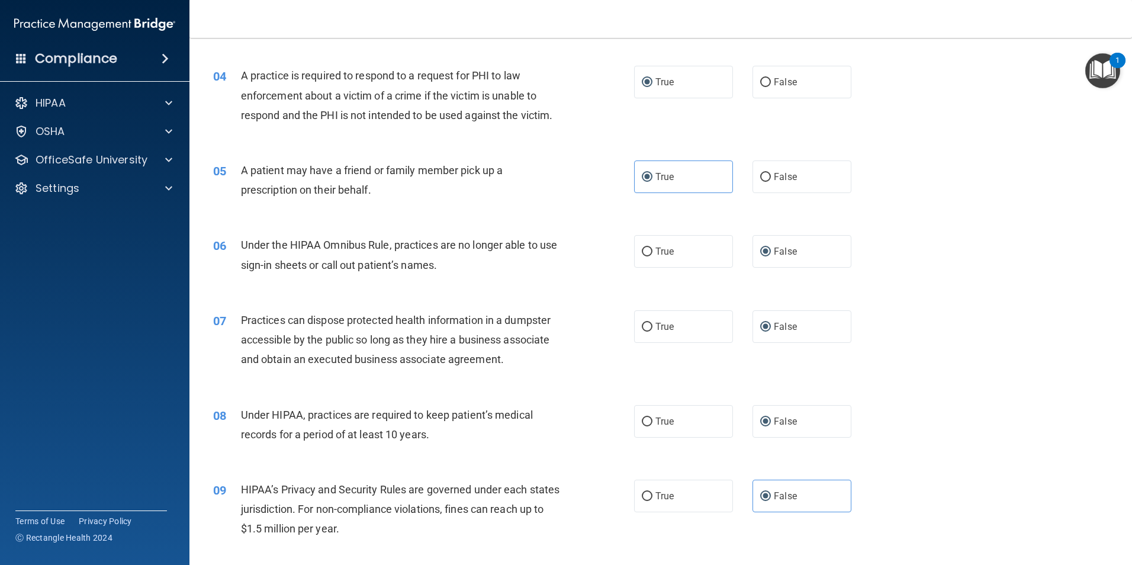
scroll to position [355, 0]
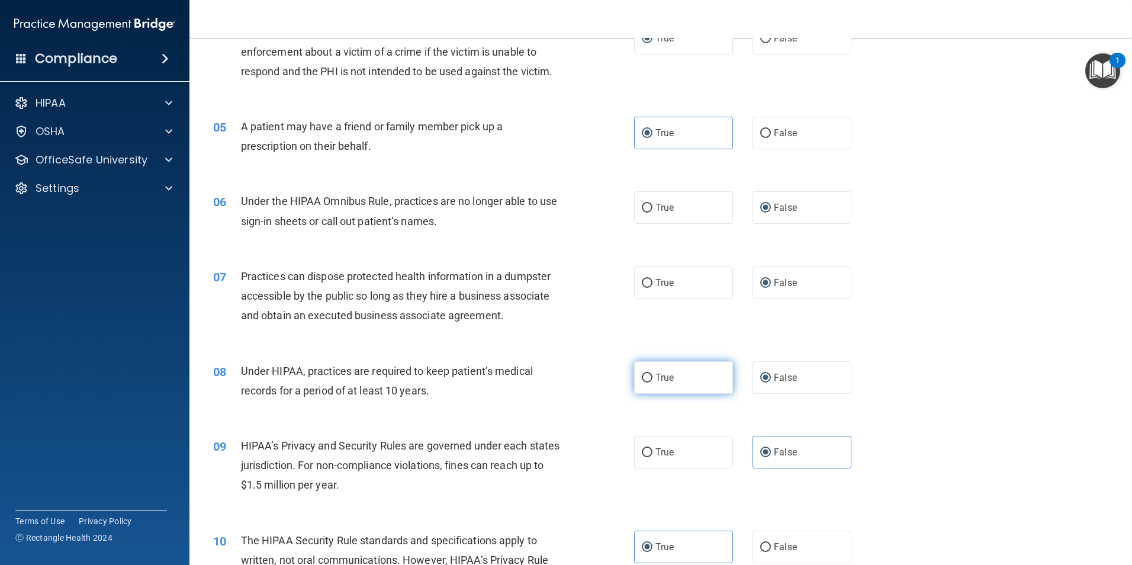
click at [647, 378] on input "True" at bounding box center [647, 378] width 11 height 9
radio input "true"
radio input "false"
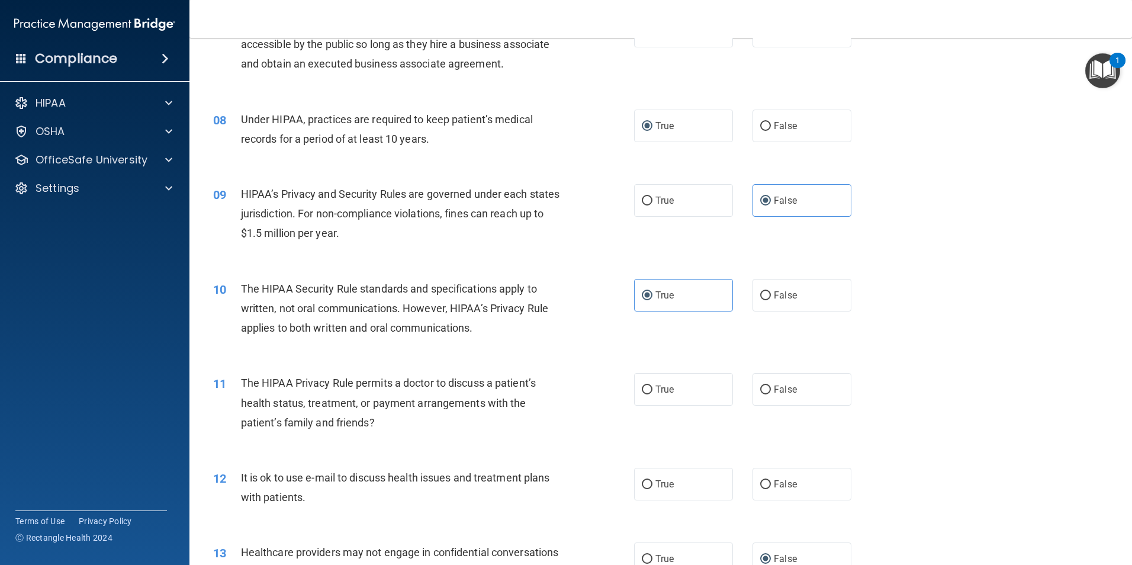
scroll to position [711, 0]
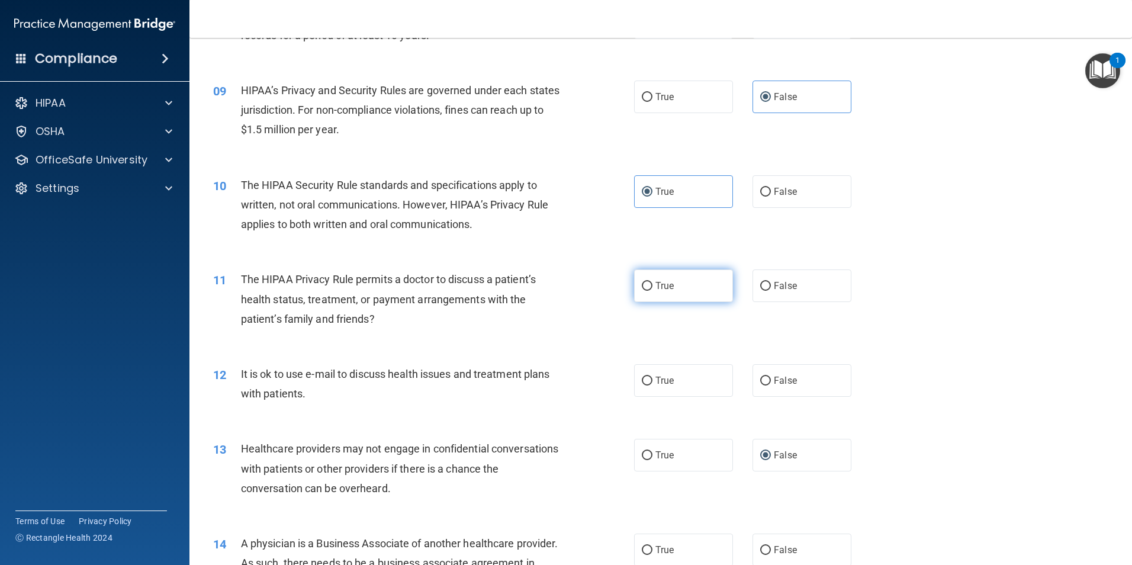
click at [643, 286] on input "True" at bounding box center [647, 286] width 11 height 9
radio input "true"
click at [648, 377] on input "True" at bounding box center [647, 381] width 11 height 9
radio input "true"
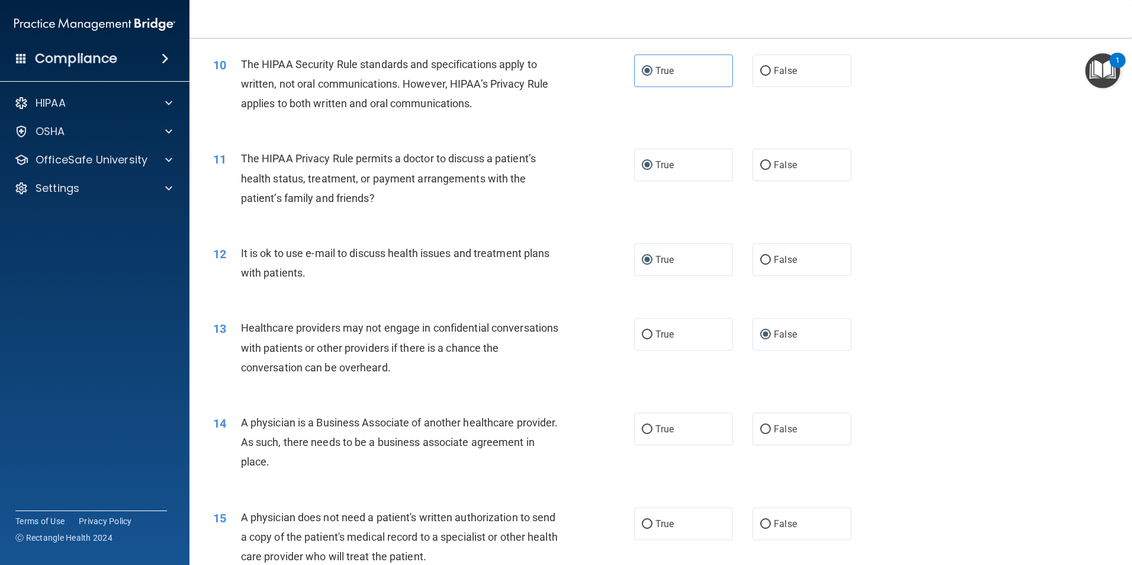
scroll to position [948, 0]
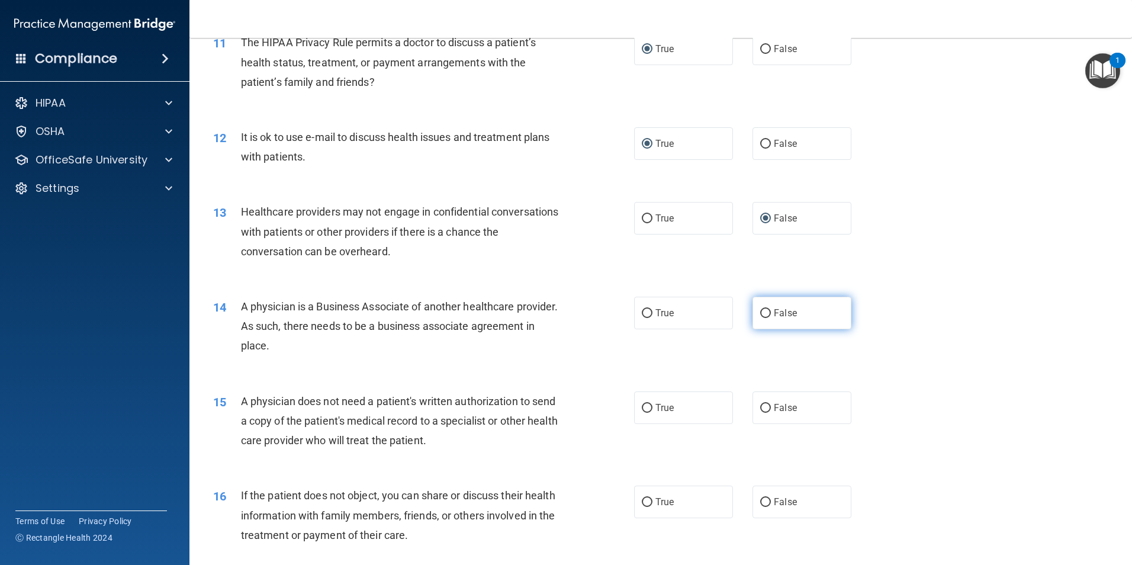
click at [763, 312] on input "False" at bounding box center [765, 313] width 11 height 9
radio input "true"
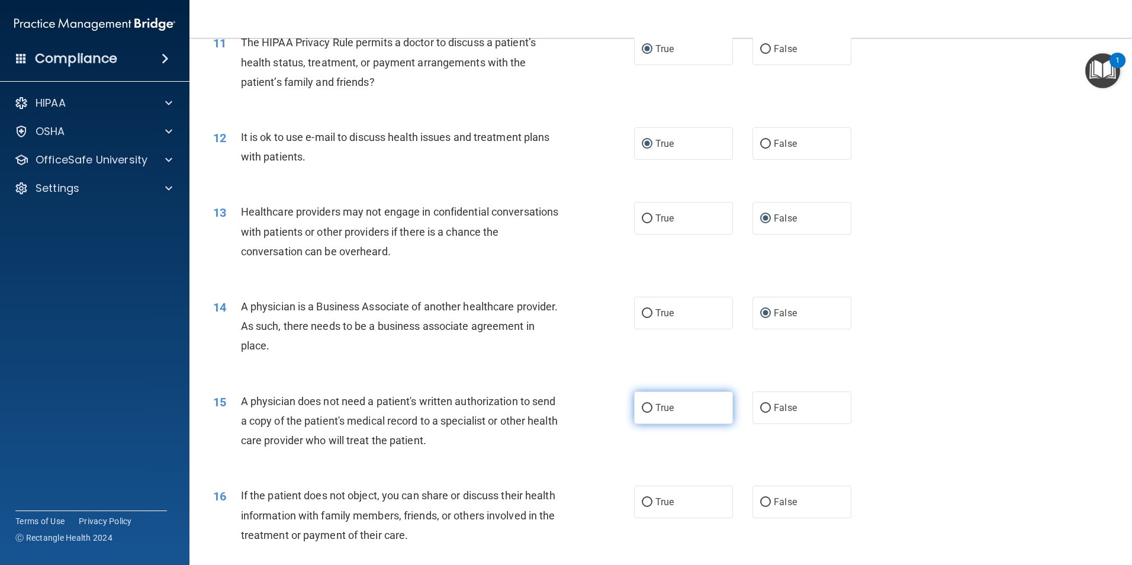
click at [643, 409] on input "True" at bounding box center [647, 408] width 11 height 9
radio input "true"
click at [643, 503] on input "True" at bounding box center [647, 502] width 11 height 9
radio input "true"
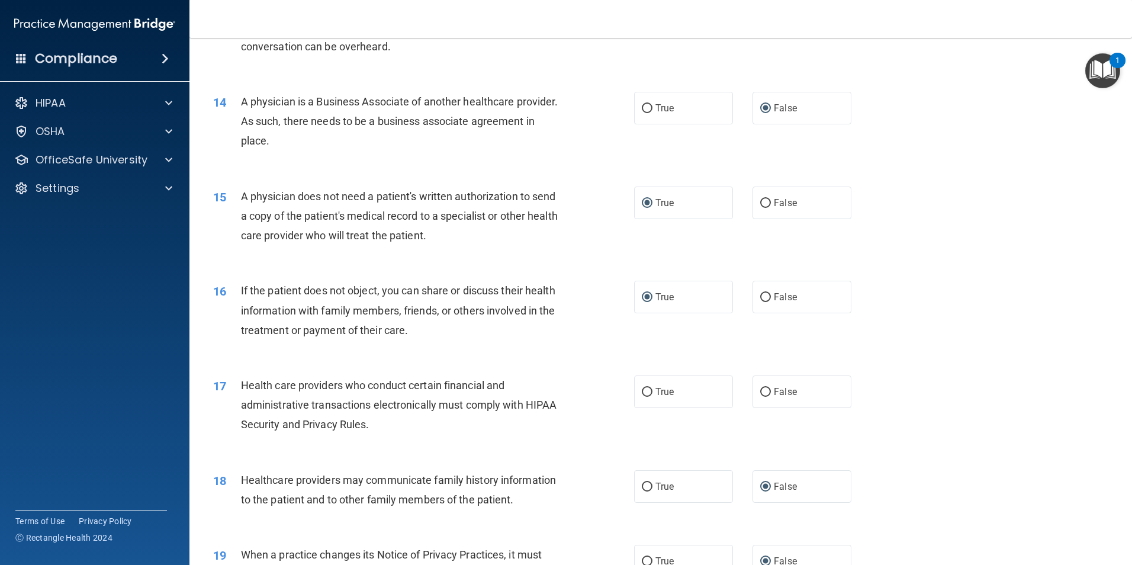
scroll to position [1185, 0]
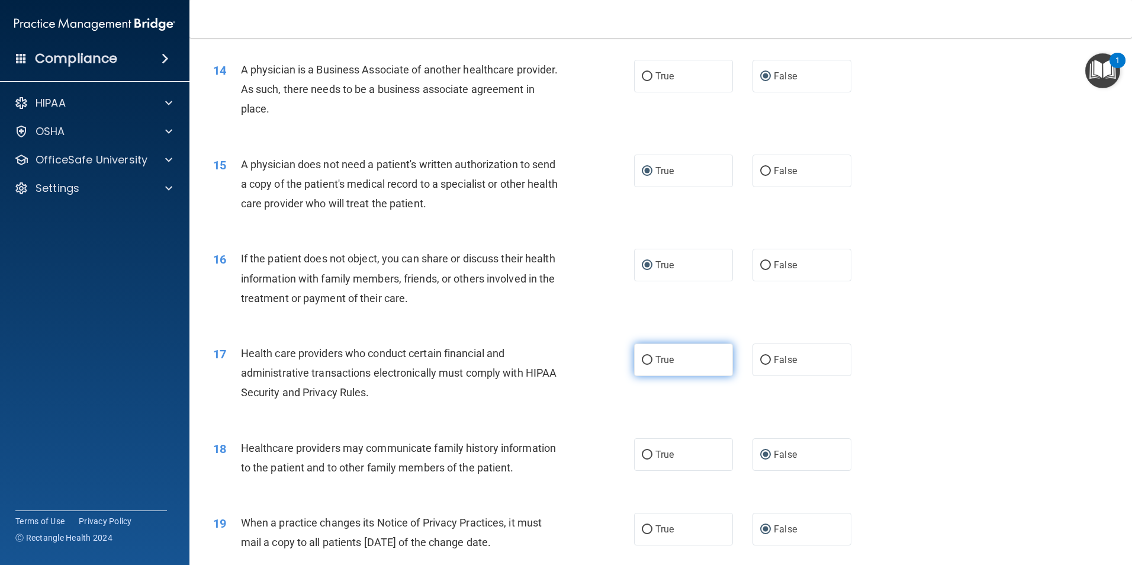
click at [643, 357] on input "True" at bounding box center [647, 360] width 11 height 9
radio input "true"
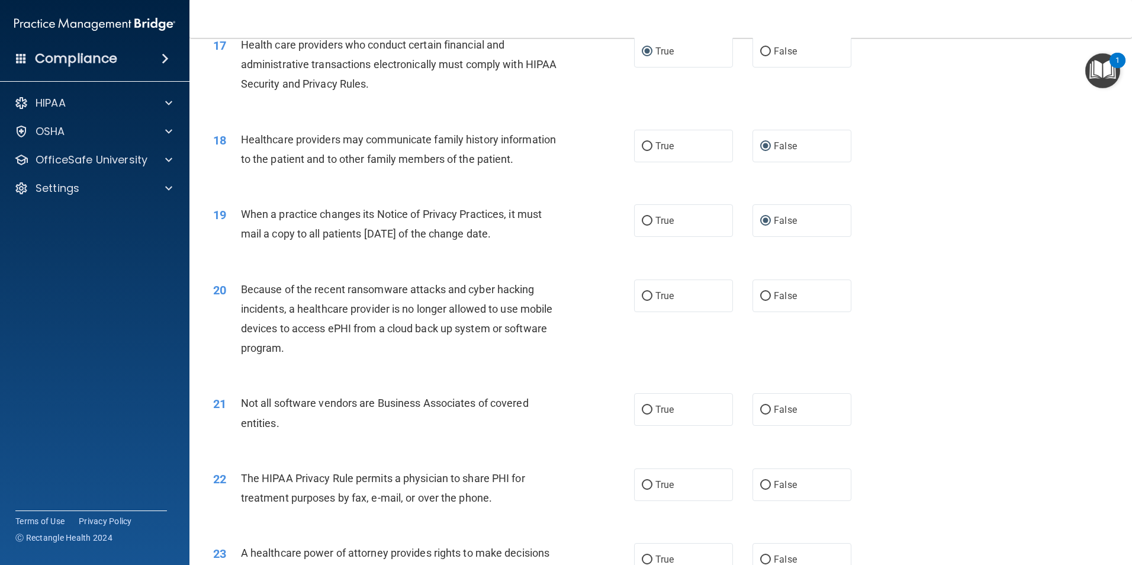
scroll to position [1540, 0]
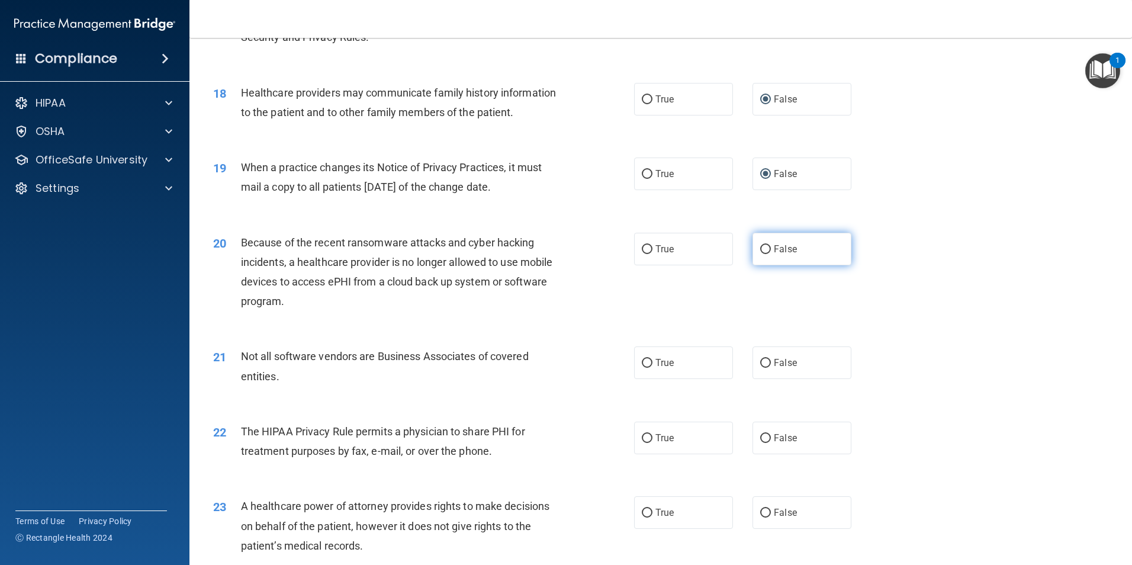
click at [760, 249] on input "False" at bounding box center [765, 249] width 11 height 9
radio input "true"
click at [644, 360] on input "True" at bounding box center [647, 363] width 11 height 9
radio input "true"
click at [645, 439] on input "True" at bounding box center [647, 438] width 11 height 9
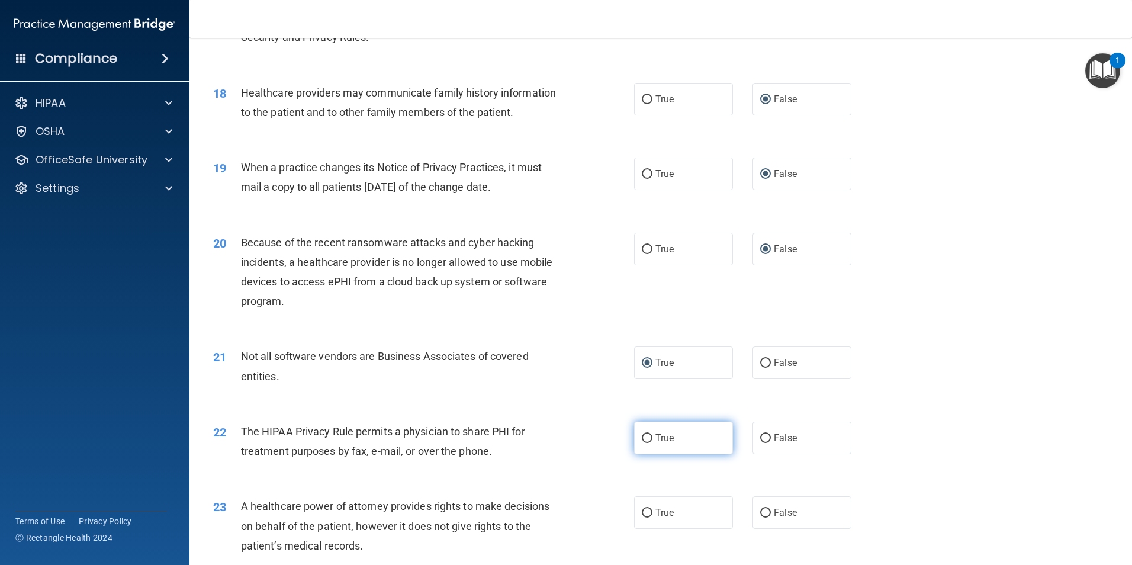
radio input "true"
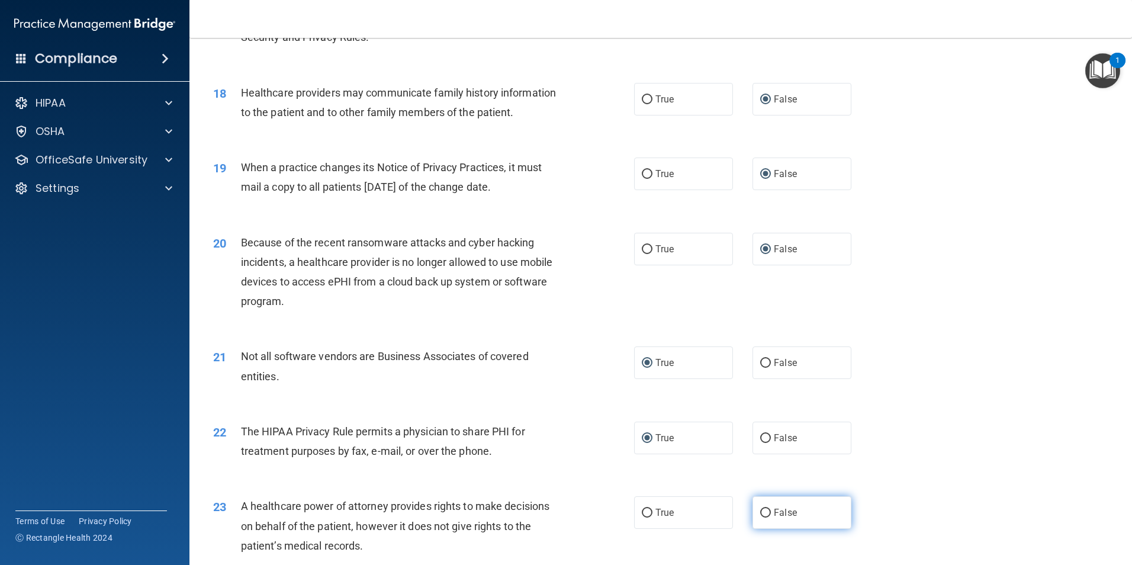
click at [759, 506] on label "False" at bounding box center [802, 512] width 99 height 33
click at [760, 509] on input "False" at bounding box center [765, 513] width 11 height 9
radio input "true"
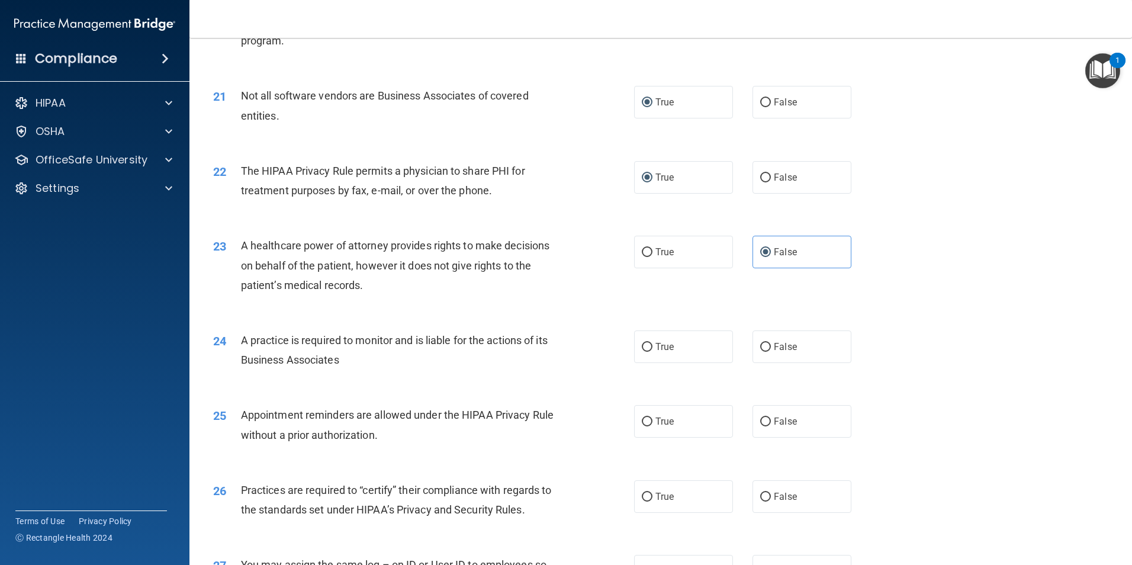
scroll to position [1895, 0]
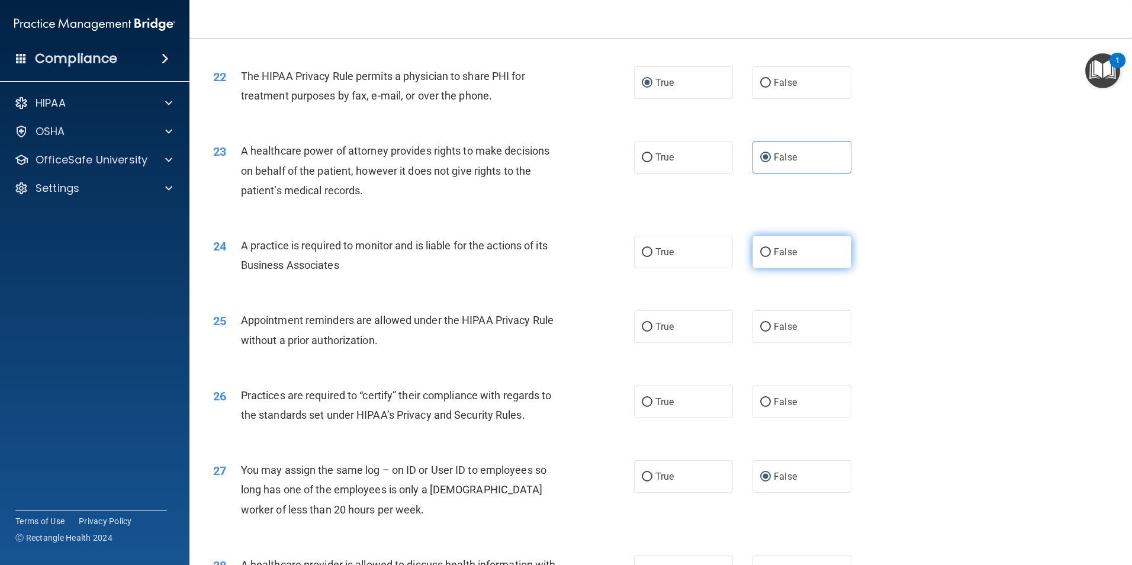
click at [762, 252] on input "False" at bounding box center [765, 252] width 11 height 9
radio input "true"
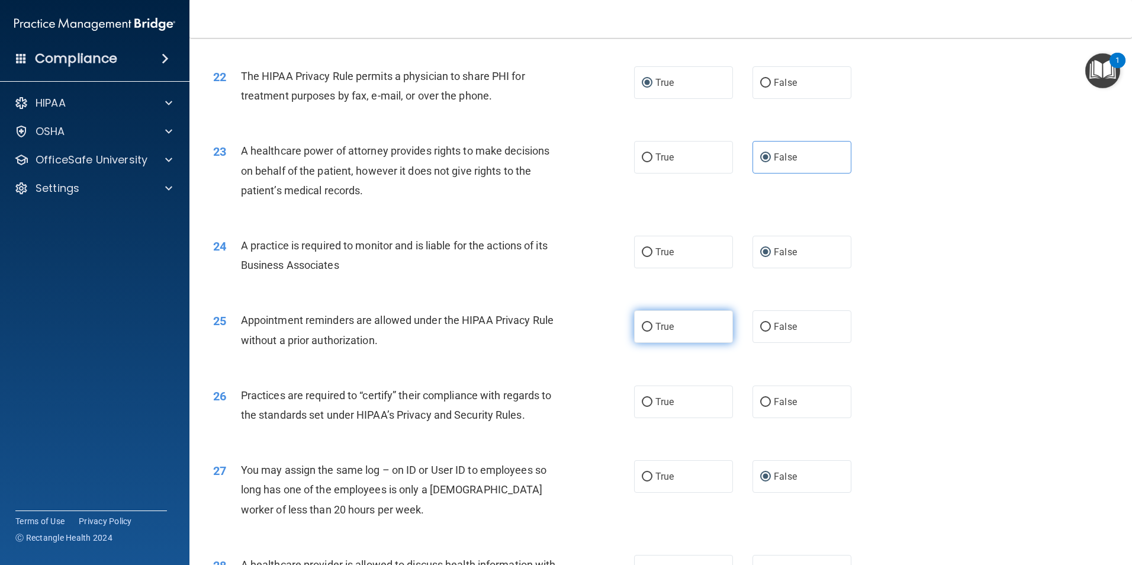
click at [649, 327] on label "True" at bounding box center [683, 326] width 99 height 33
click at [649, 327] on input "True" at bounding box center [647, 327] width 11 height 9
radio input "true"
click at [646, 403] on input "True" at bounding box center [647, 402] width 11 height 9
radio input "true"
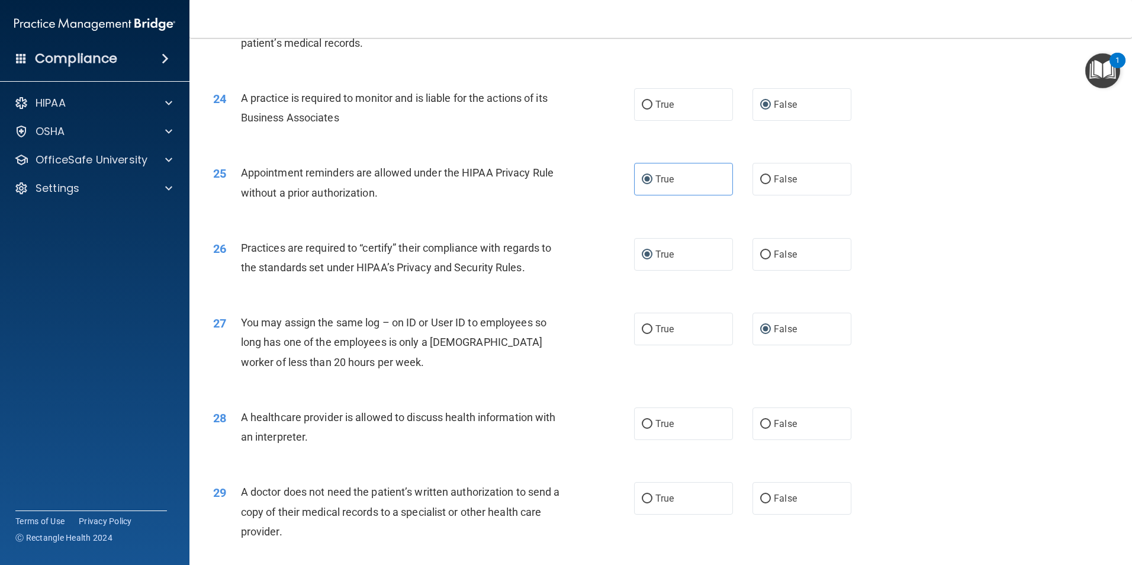
scroll to position [2132, 0]
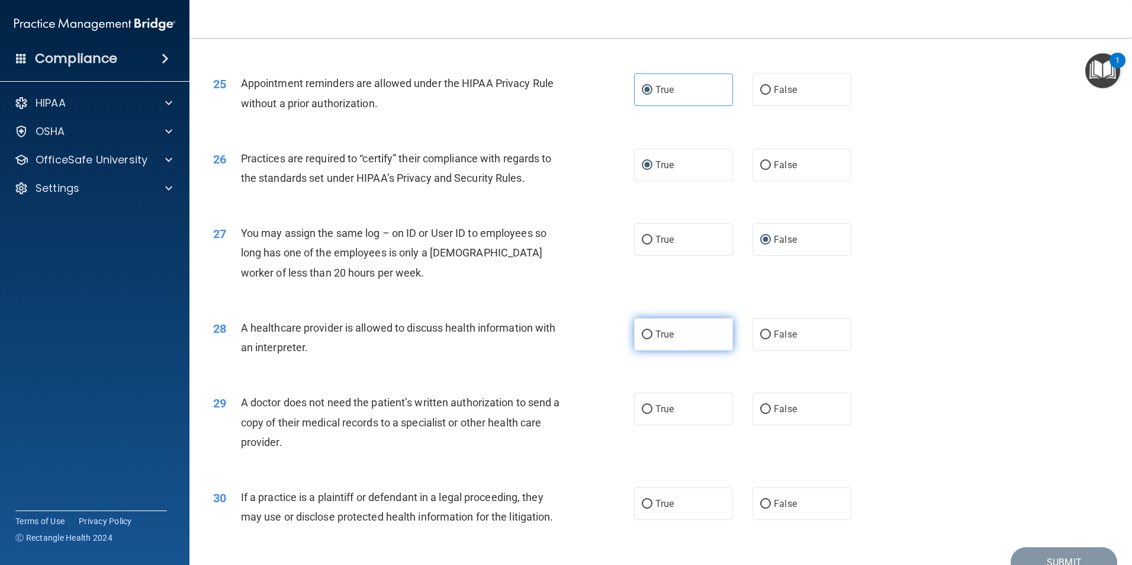
click at [643, 336] on input "True" at bounding box center [647, 334] width 11 height 9
radio input "true"
click at [642, 405] on input "True" at bounding box center [647, 409] width 11 height 9
radio input "true"
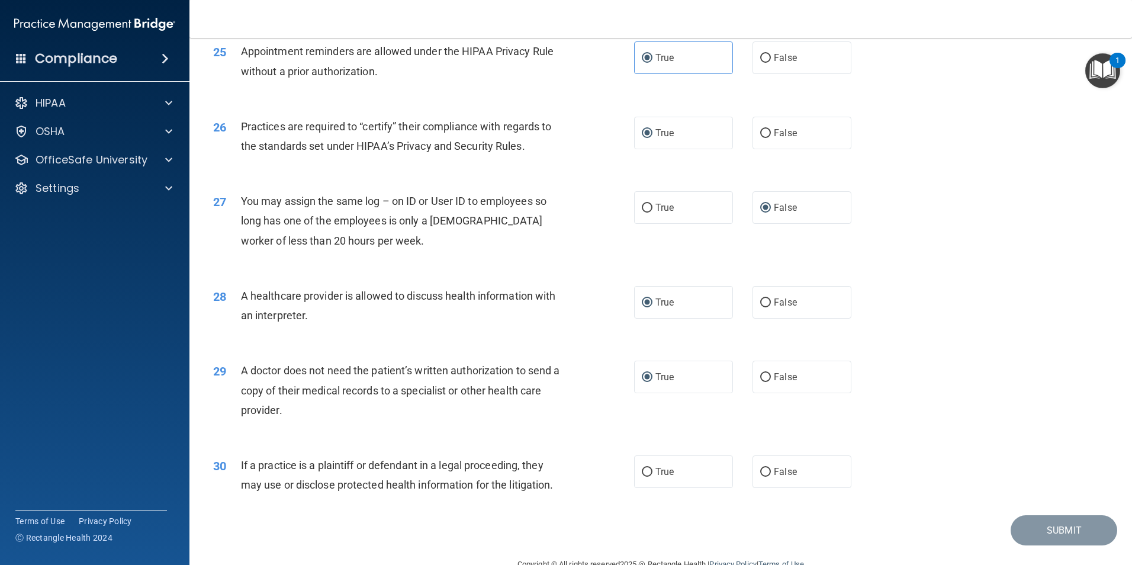
scroll to position [2192, 0]
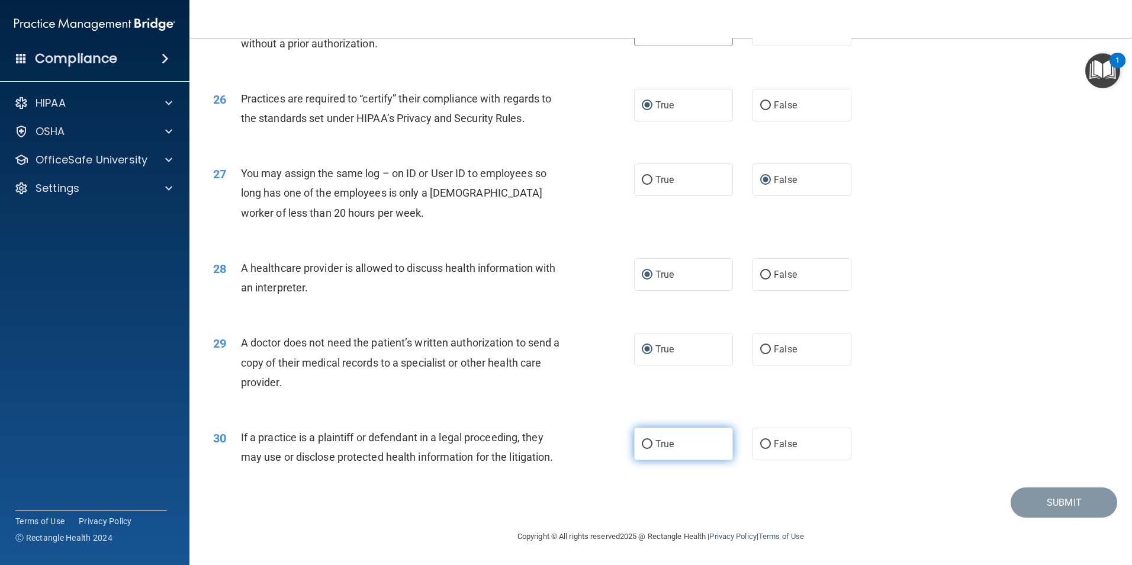
click at [643, 441] on input "True" at bounding box center [647, 444] width 11 height 9
radio input "true"
click at [1089, 493] on button "Submit" at bounding box center [1064, 502] width 107 height 30
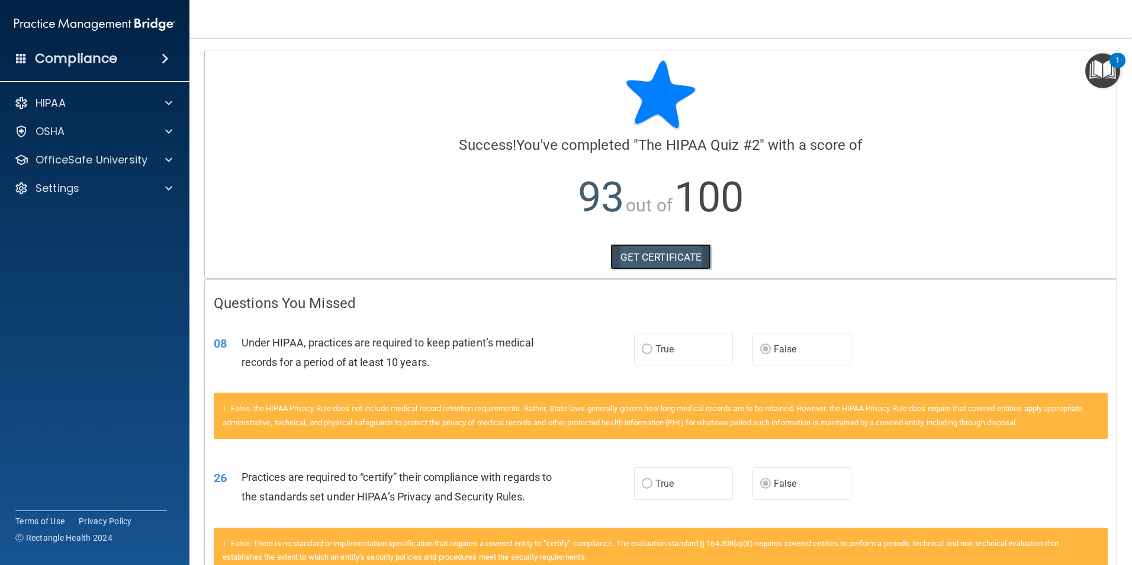
click at [660, 259] on link "GET CERTIFICATE" at bounding box center [661, 257] width 101 height 26
click at [80, 162] on p "OfficeSafe University" at bounding box center [92, 160] width 112 height 14
click at [98, 194] on p "HIPAA Training" at bounding box center [57, 188] width 98 height 12
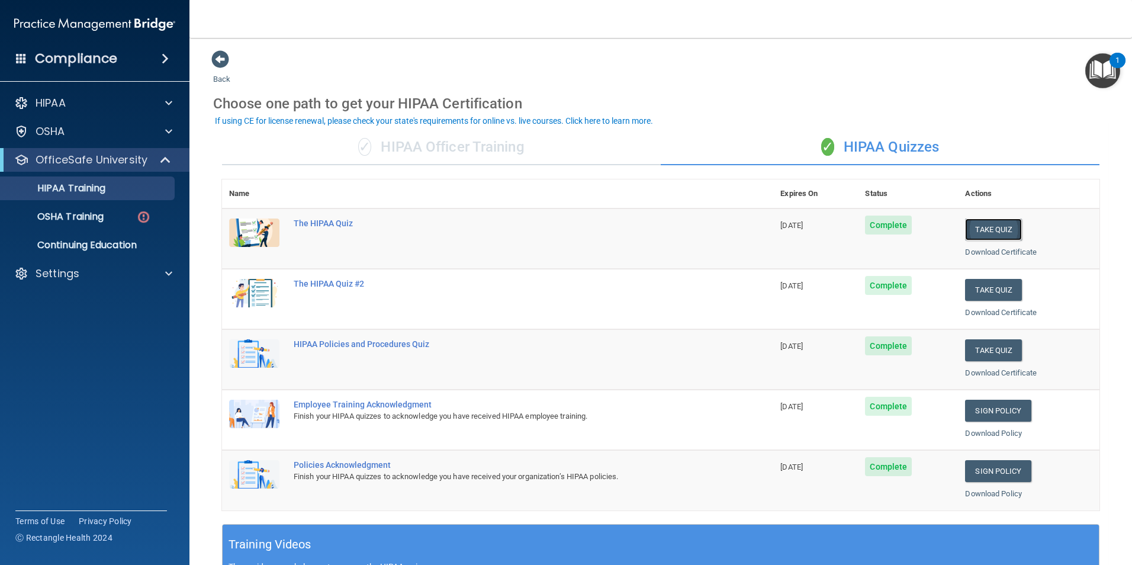
click at [1005, 229] on button "Take Quiz" at bounding box center [993, 230] width 57 height 22
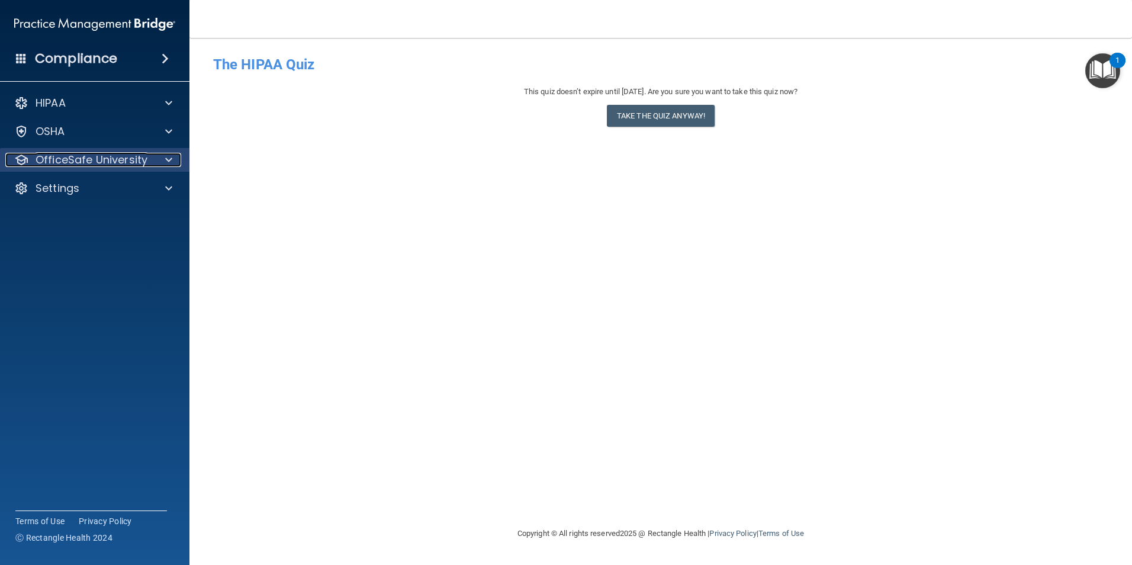
click at [85, 162] on p "OfficeSafe University" at bounding box center [92, 160] width 112 height 14
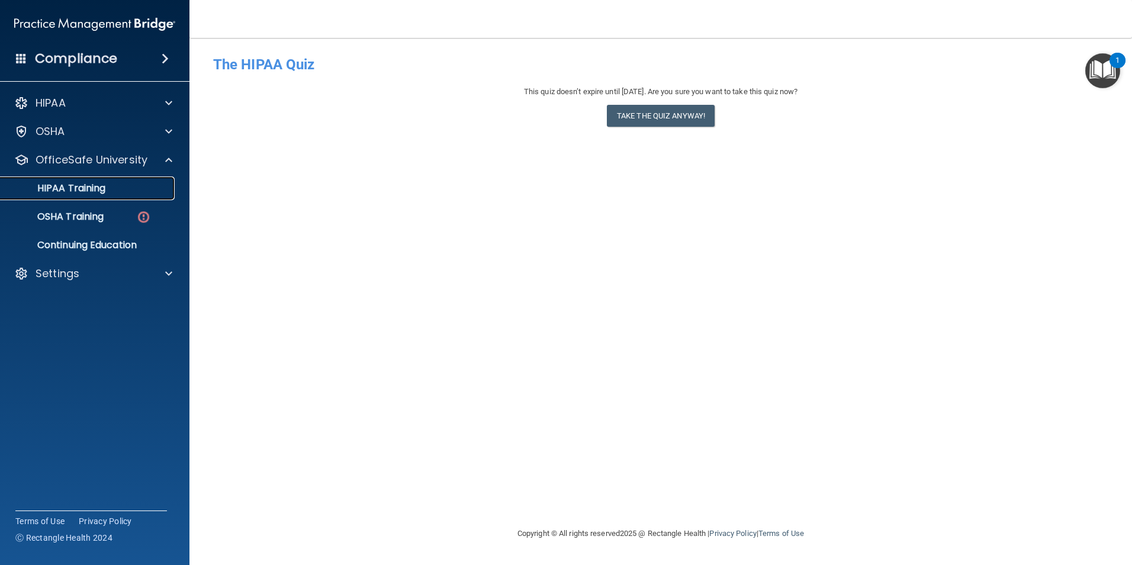
click at [102, 191] on p "HIPAA Training" at bounding box center [57, 188] width 98 height 12
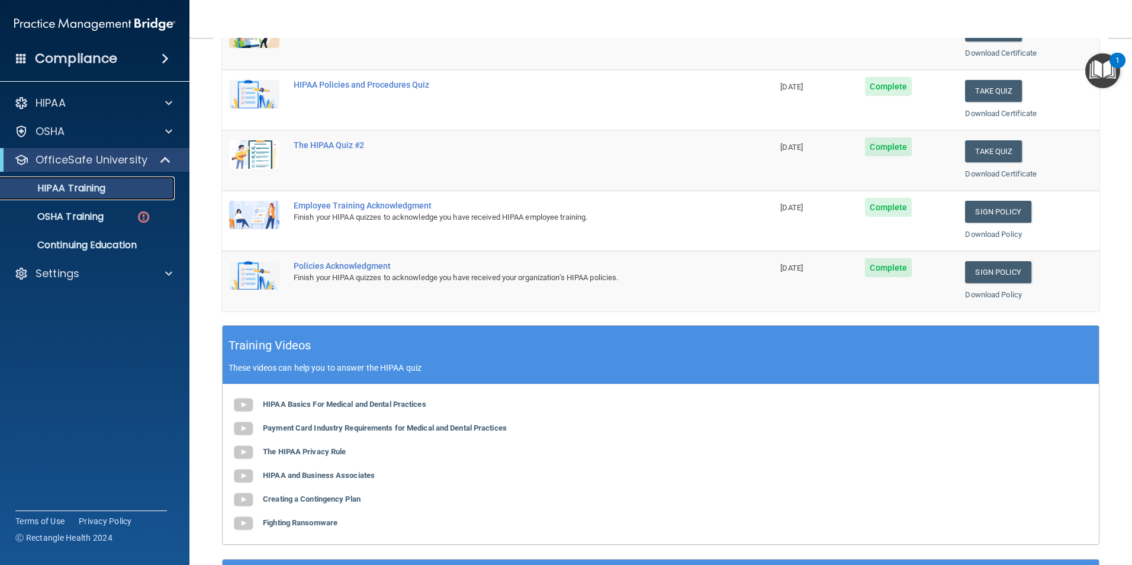
scroll to position [59, 0]
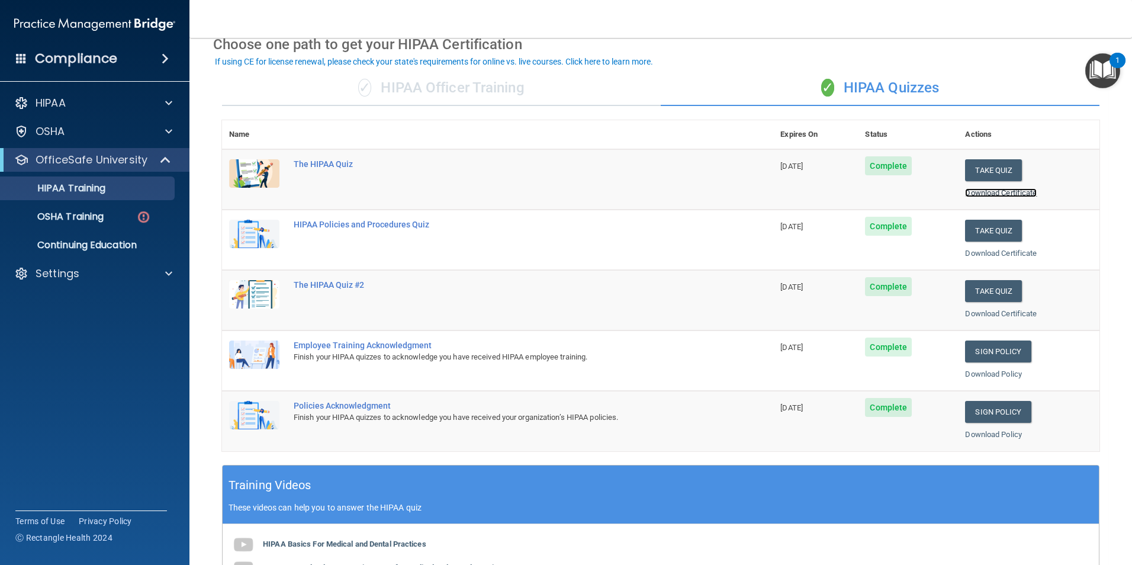
click at [1010, 191] on link "Download Certificate" at bounding box center [1001, 192] width 72 height 9
click at [974, 250] on link "Download Certificate" at bounding box center [1001, 253] width 72 height 9
click at [112, 215] on div "OSHA Training" at bounding box center [89, 217] width 162 height 12
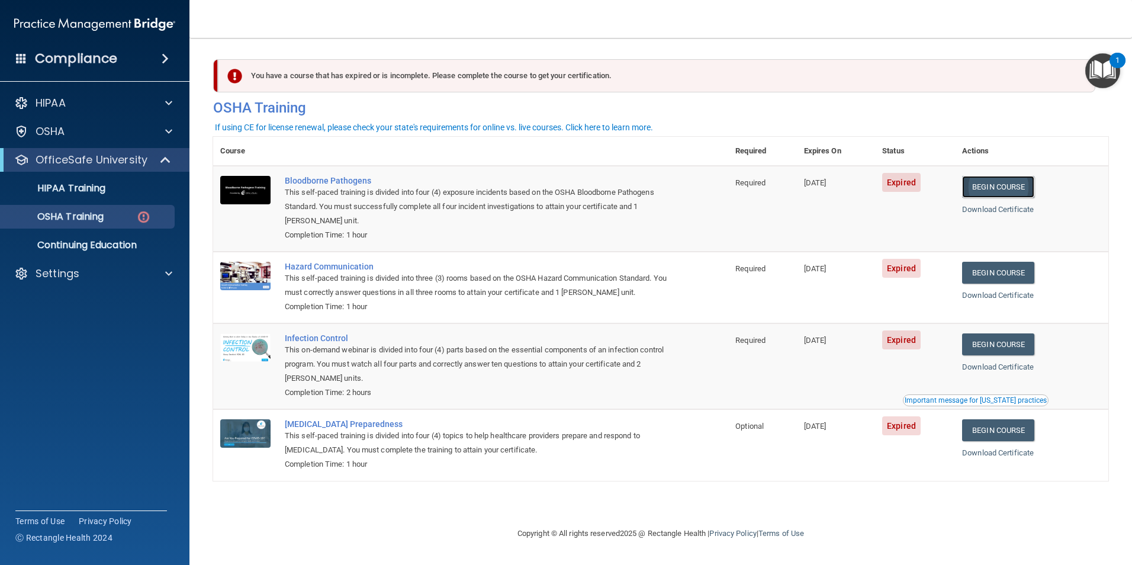
click at [1023, 181] on link "Begin Course" at bounding box center [998, 187] width 72 height 22
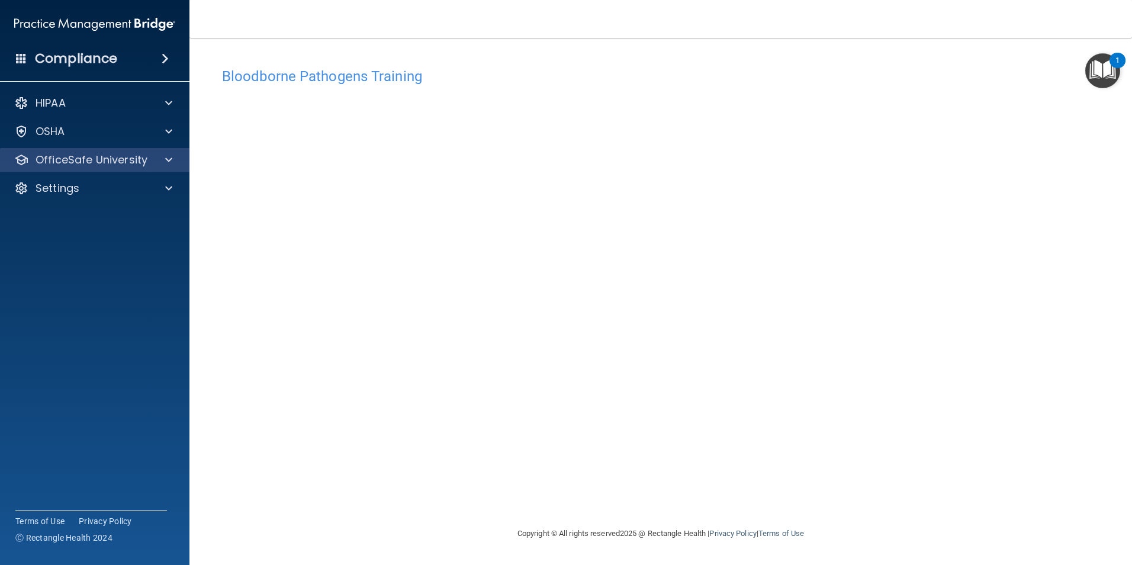
click at [110, 171] on div "OfficeSafe University" at bounding box center [95, 160] width 190 height 24
click at [105, 161] on p "OfficeSafe University" at bounding box center [92, 160] width 112 height 14
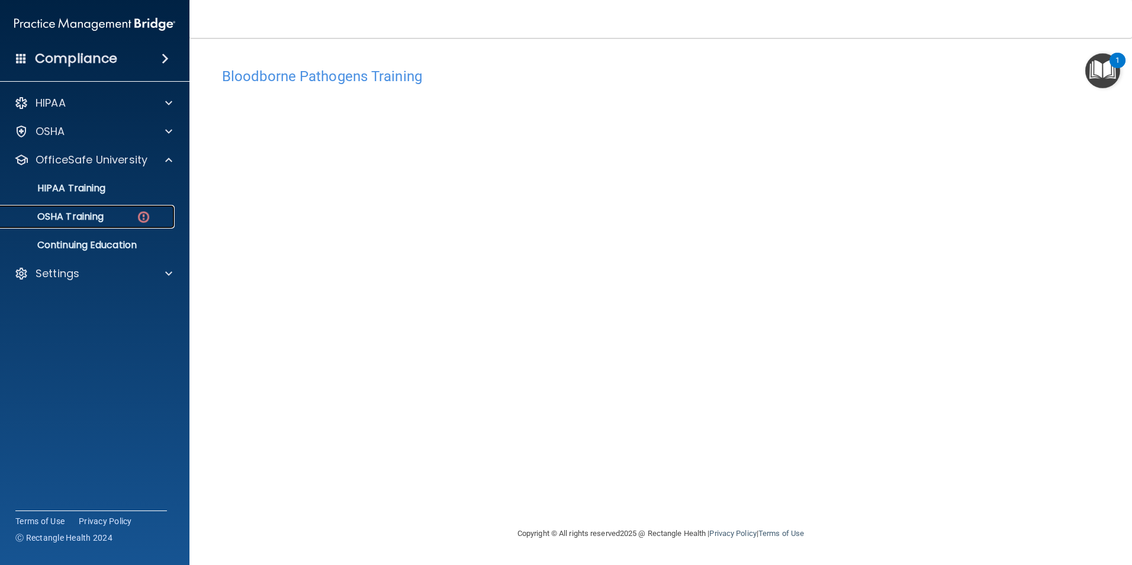
click at [95, 219] on p "OSHA Training" at bounding box center [56, 217] width 96 height 12
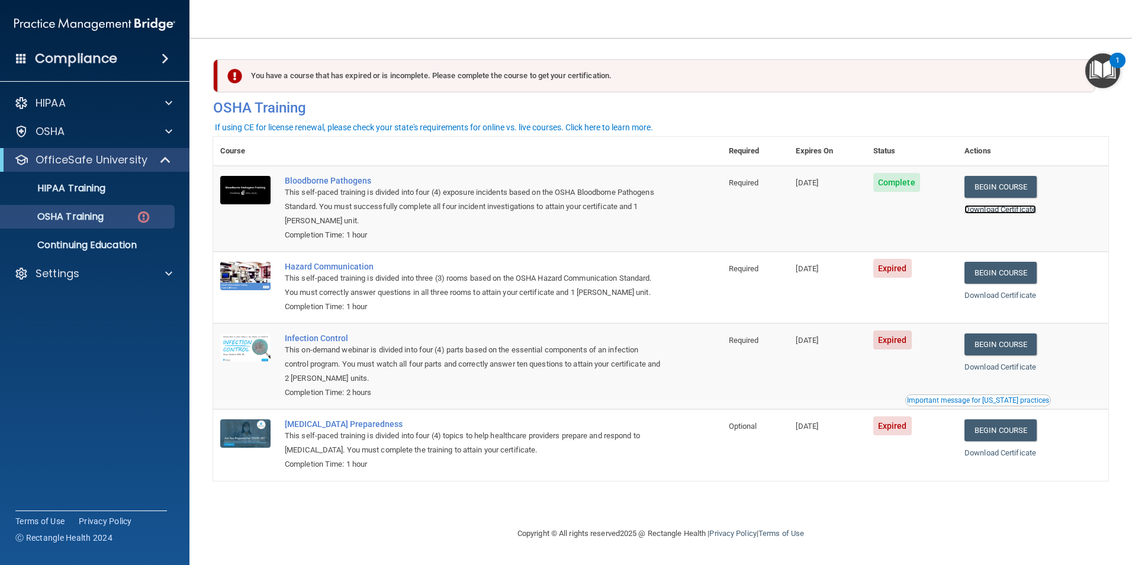
click at [996, 207] on link "Download Certificate" at bounding box center [1001, 209] width 72 height 9
click at [1011, 274] on link "Begin Course" at bounding box center [1001, 273] width 72 height 22
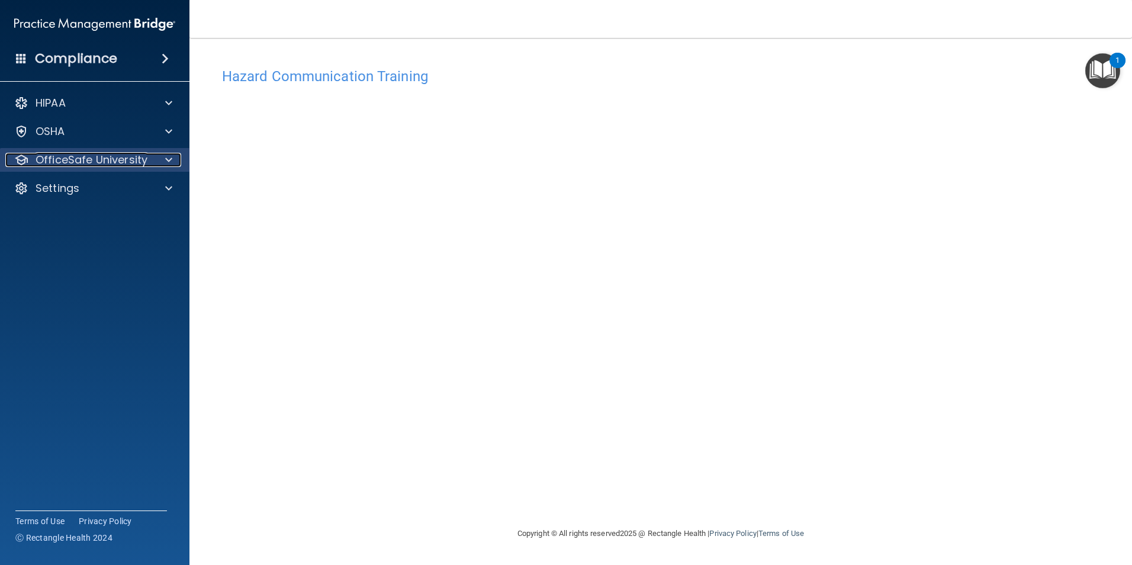
click at [110, 161] on p "OfficeSafe University" at bounding box center [92, 160] width 112 height 14
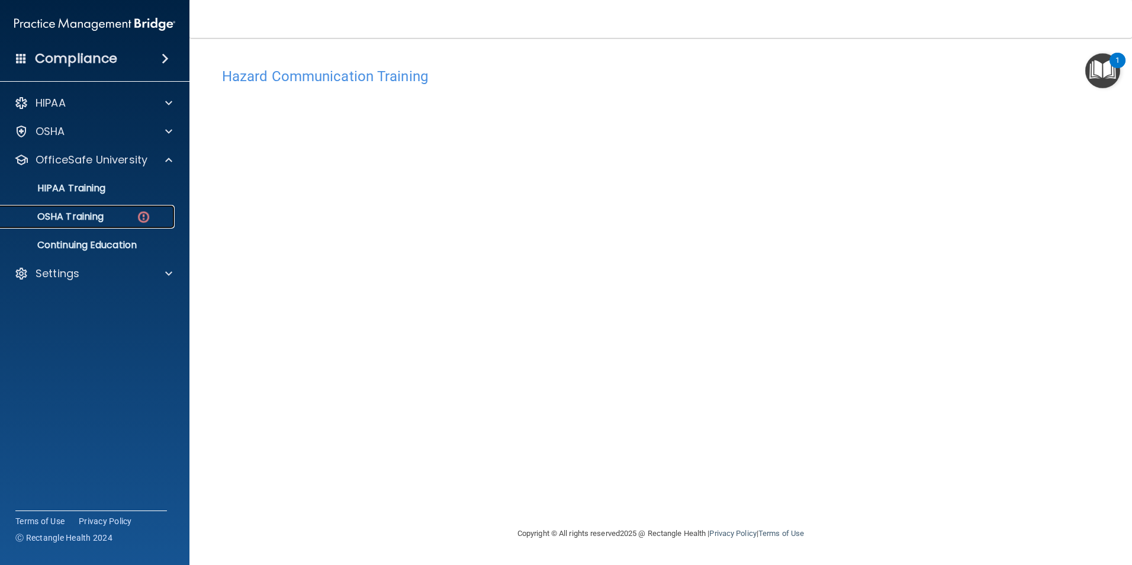
click at [87, 219] on p "OSHA Training" at bounding box center [56, 217] width 96 height 12
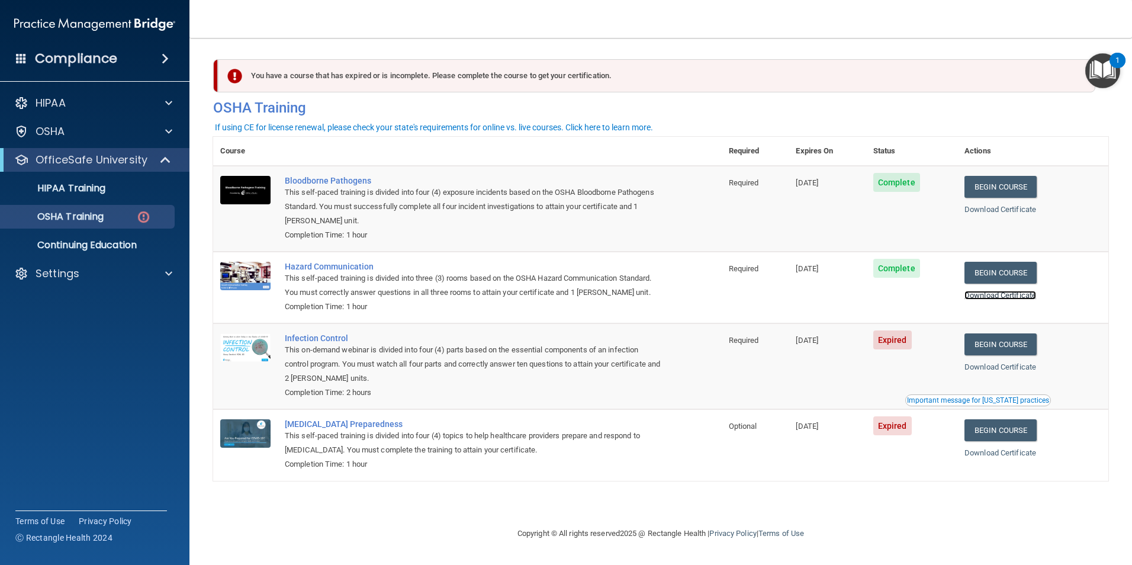
click at [1010, 298] on link "Download Certificate" at bounding box center [1001, 295] width 72 height 9
click at [983, 430] on link "Begin Course" at bounding box center [1001, 430] width 72 height 22
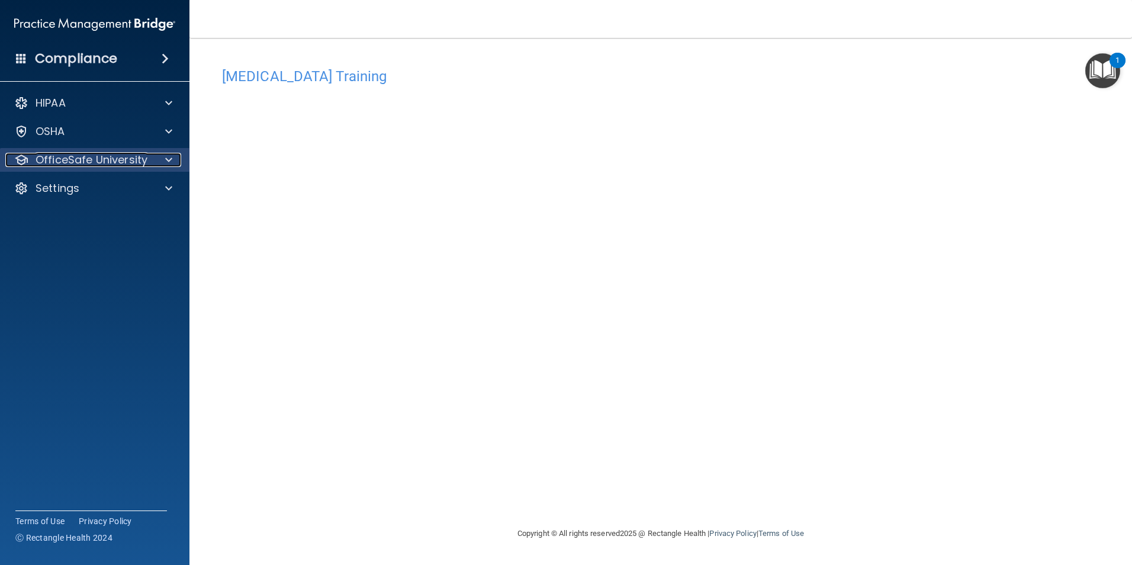
click at [66, 164] on p "OfficeSafe University" at bounding box center [92, 160] width 112 height 14
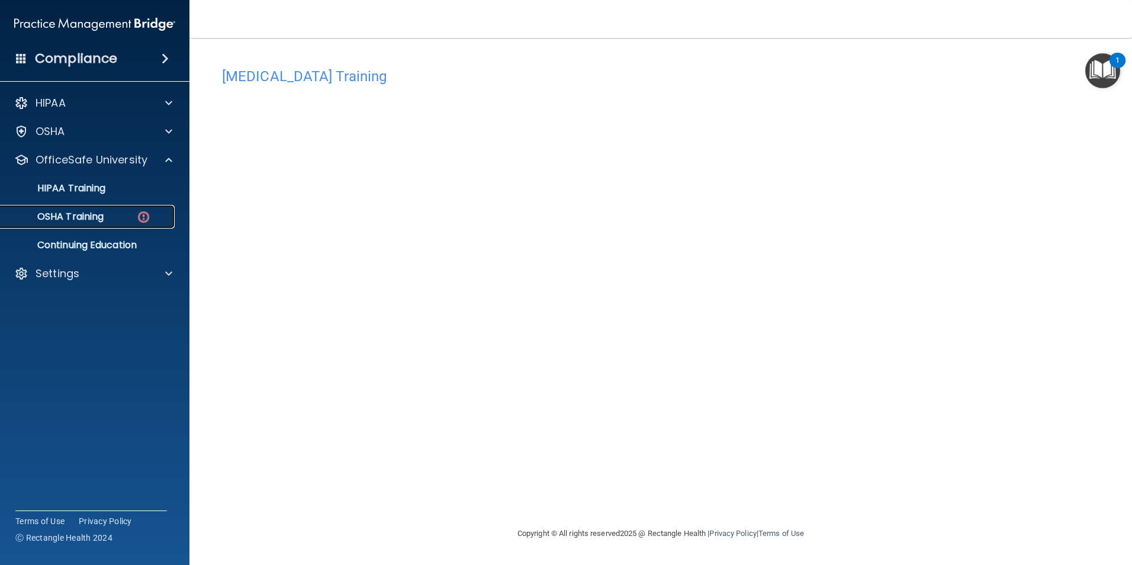
click at [81, 214] on p "OSHA Training" at bounding box center [56, 217] width 96 height 12
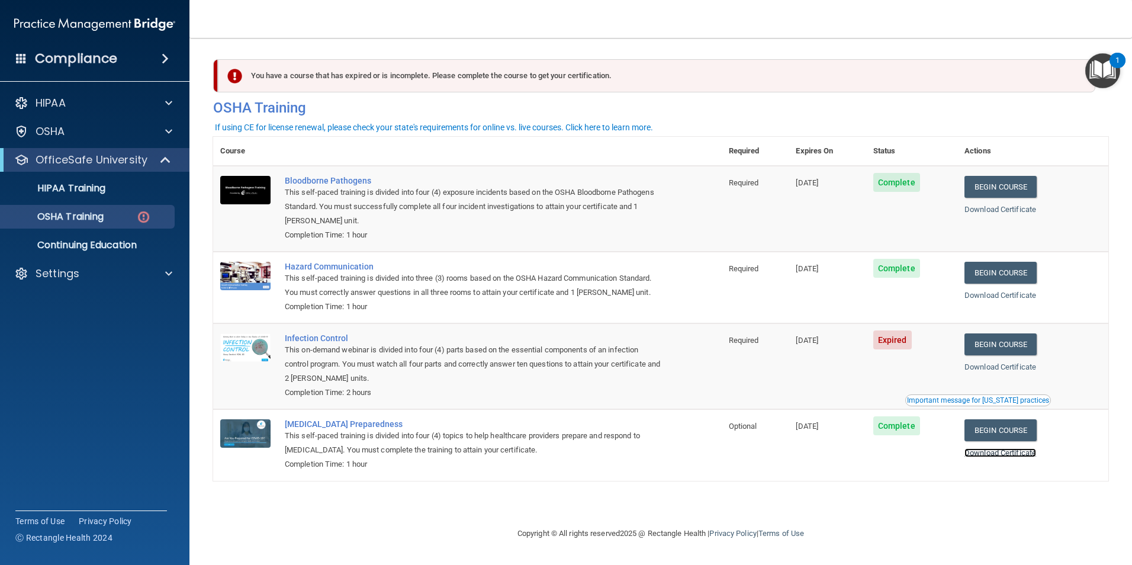
click at [1012, 454] on link "Download Certificate" at bounding box center [1001, 452] width 72 height 9
